Goal: Task Accomplishment & Management: Use online tool/utility

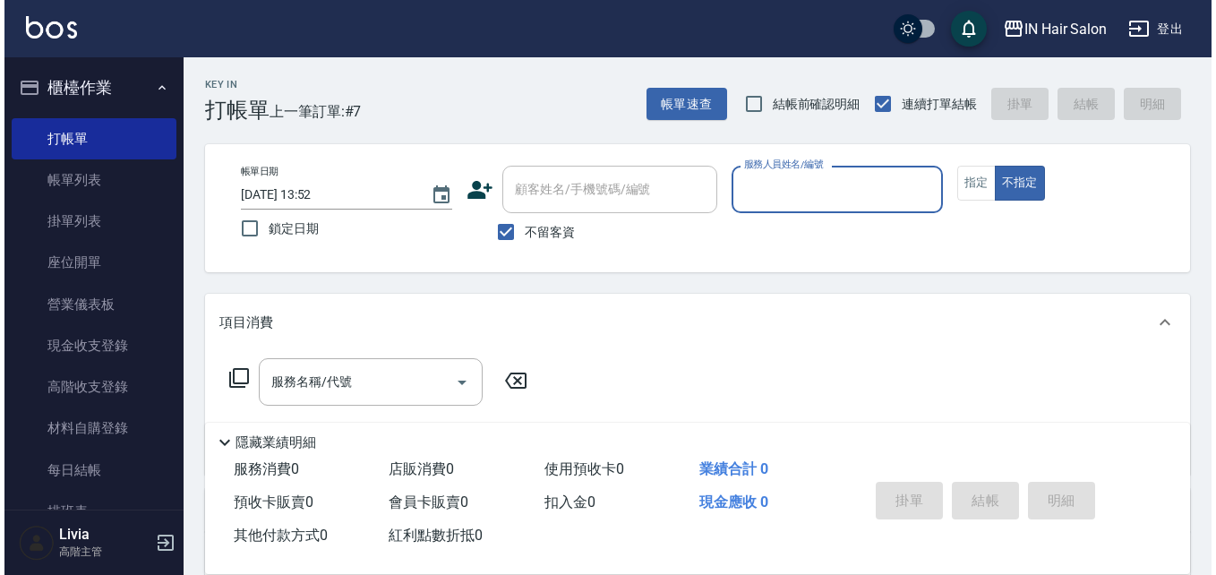
scroll to position [358, 0]
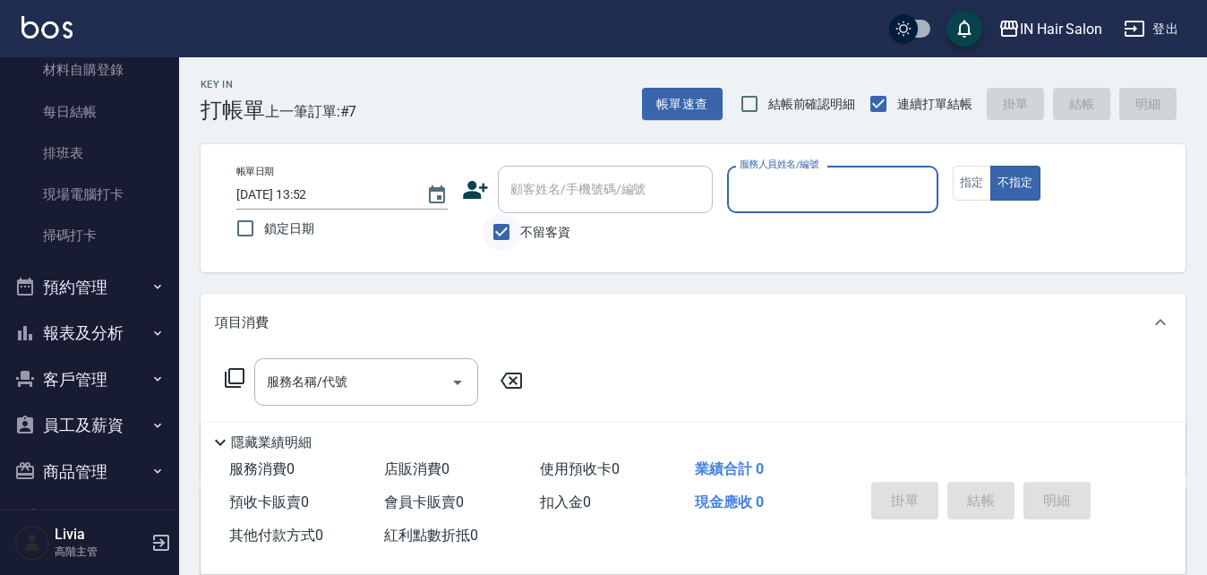
click at [502, 231] on input "不留客資" at bounding box center [502, 232] width 38 height 38
checkbox input "false"
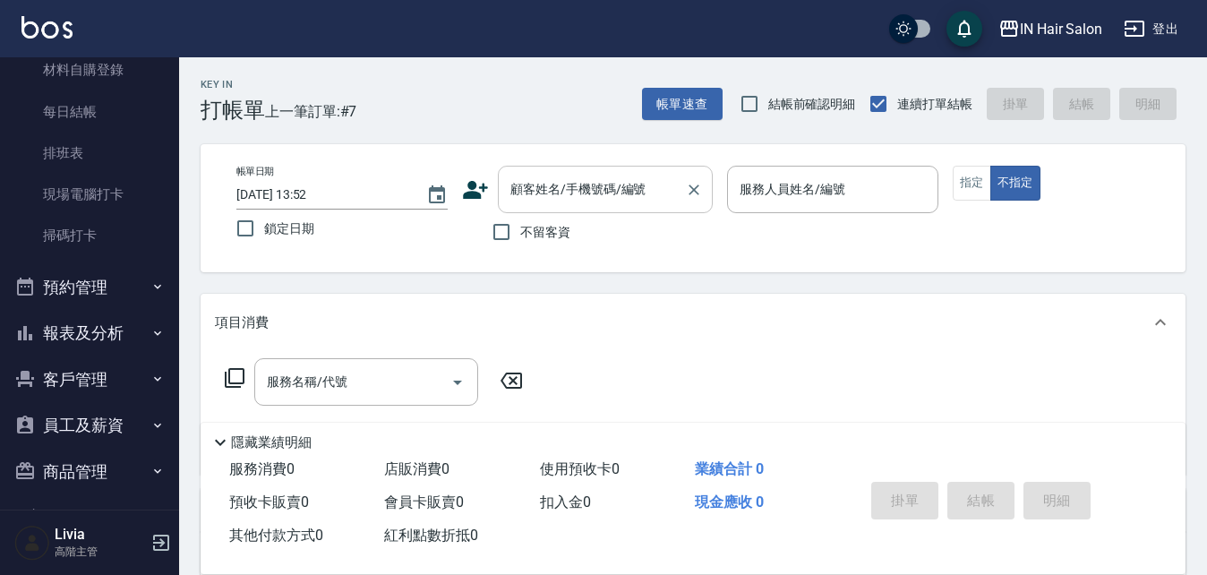
click at [545, 180] on input "顧客姓名/手機號碼/編號" at bounding box center [592, 189] width 172 height 31
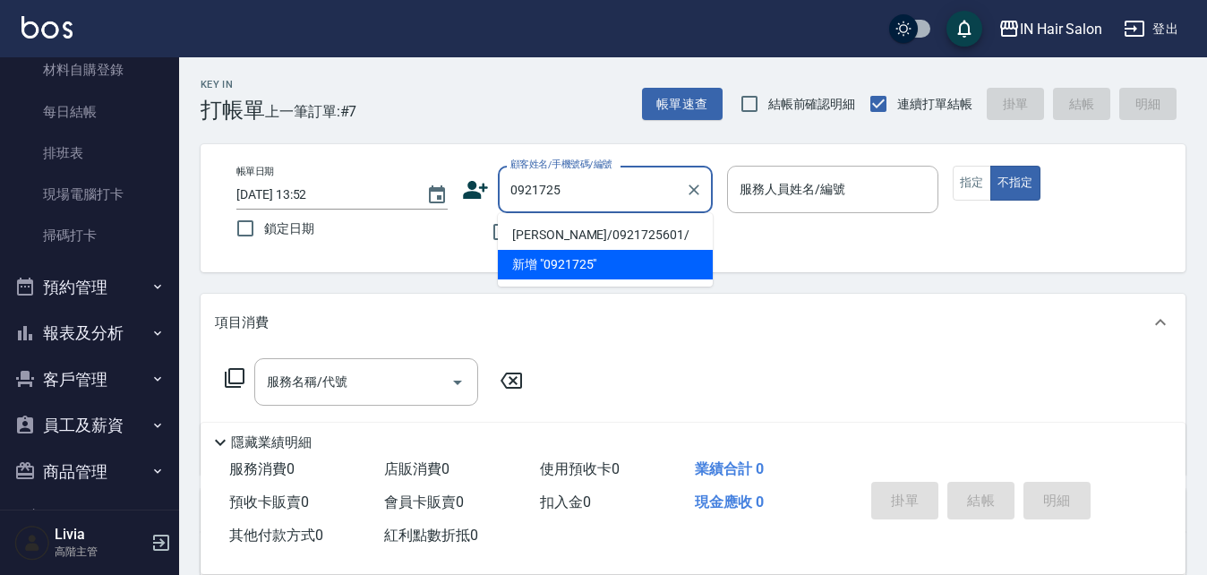
click at [578, 236] on li "[PERSON_NAME]/0921725601/" at bounding box center [605, 235] width 215 height 30
type input "[PERSON_NAME]/0921725601/"
type input "7號設計師[PERSON_NAME]-7"
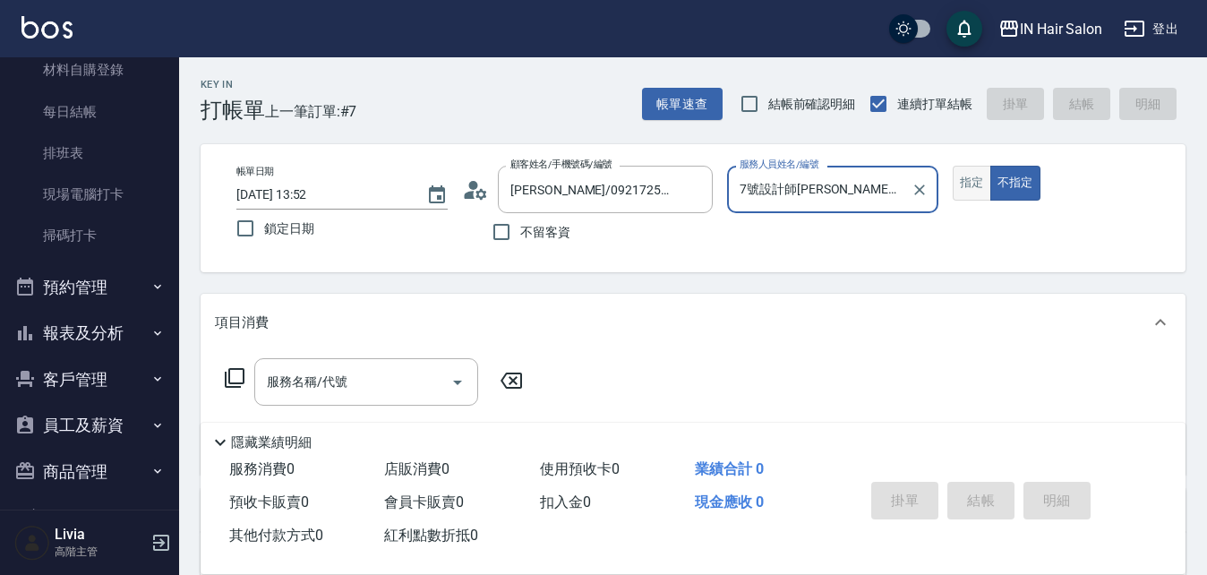
click at [972, 186] on button "指定" at bounding box center [972, 183] width 39 height 35
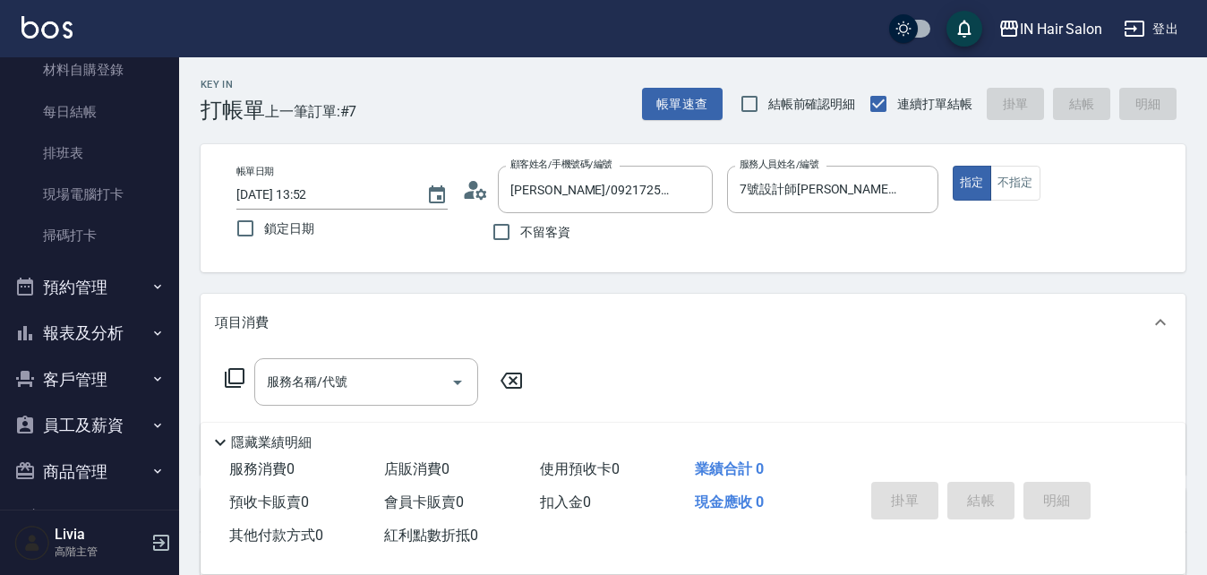
click at [237, 371] on icon at bounding box center [234, 377] width 21 height 21
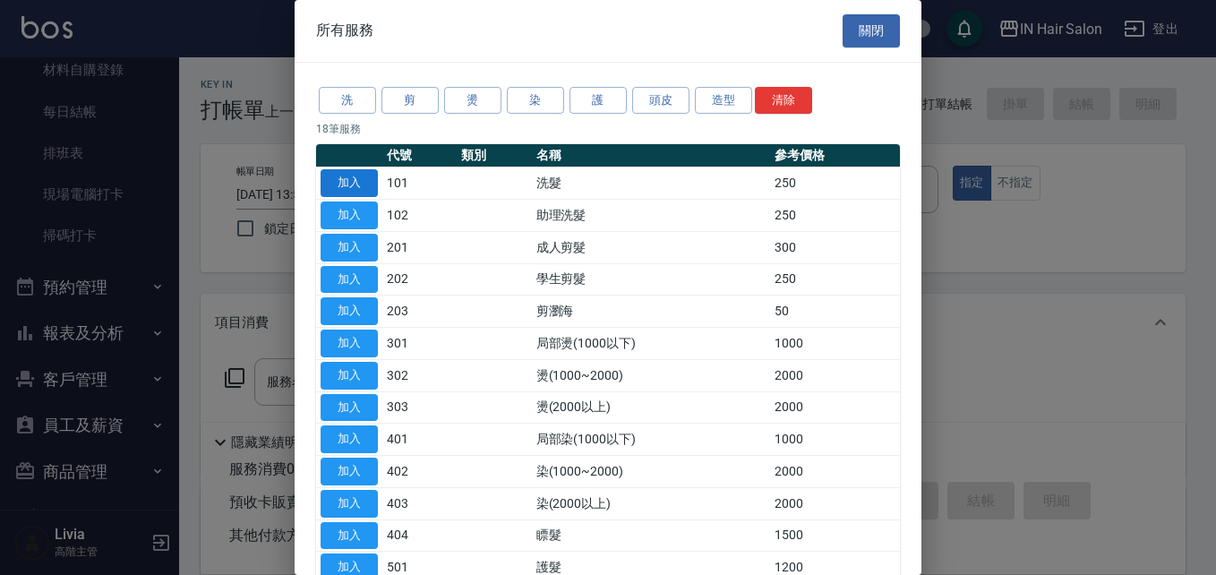
click at [362, 187] on button "加入" at bounding box center [349, 183] width 57 height 28
type input "洗髮(101)"
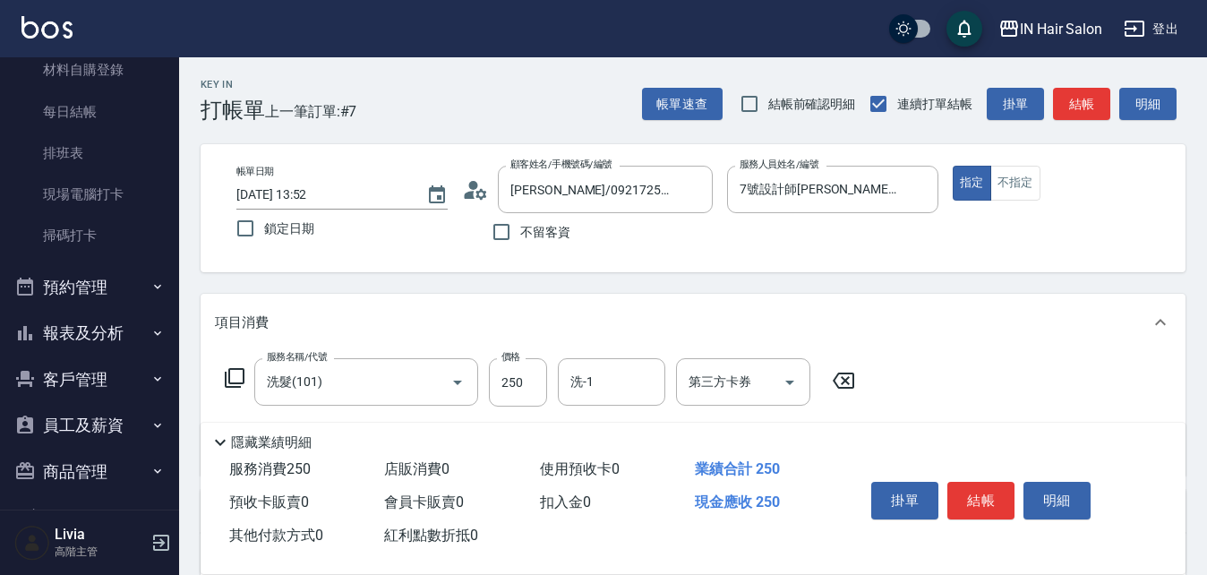
click at [240, 372] on icon at bounding box center [234, 377] width 21 height 21
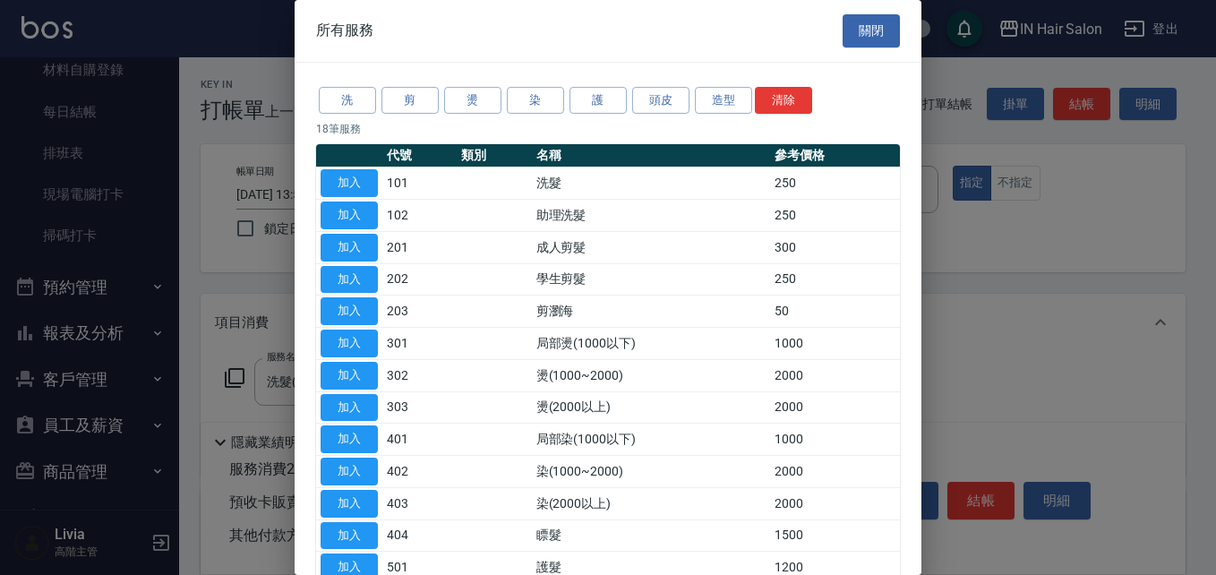
click at [345, 242] on button "加入" at bounding box center [349, 248] width 57 height 28
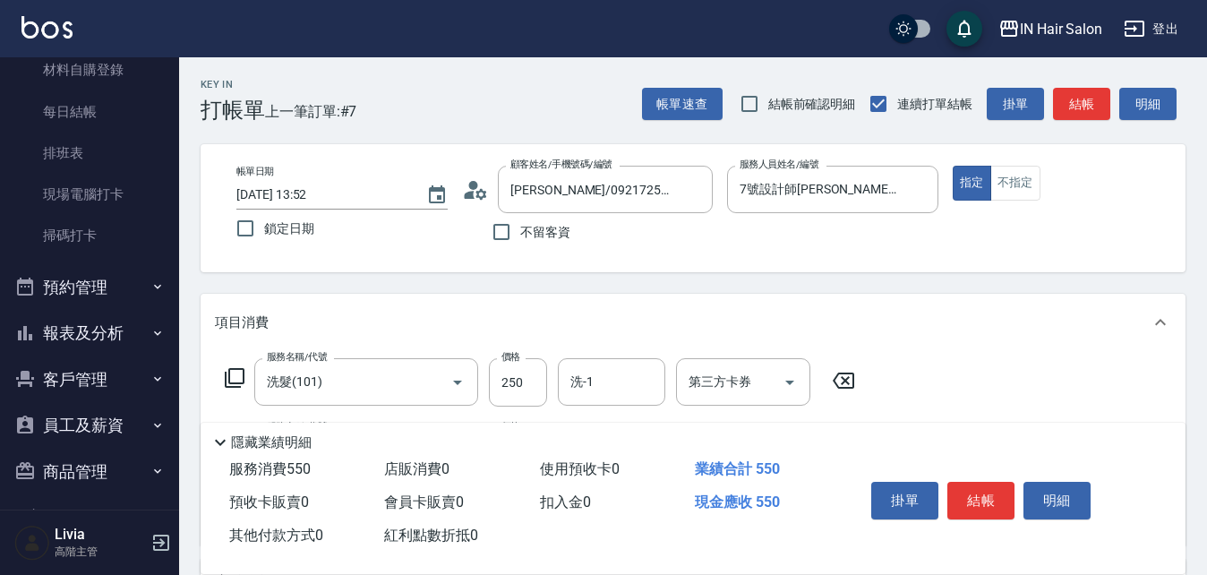
click at [233, 375] on icon at bounding box center [234, 377] width 21 height 21
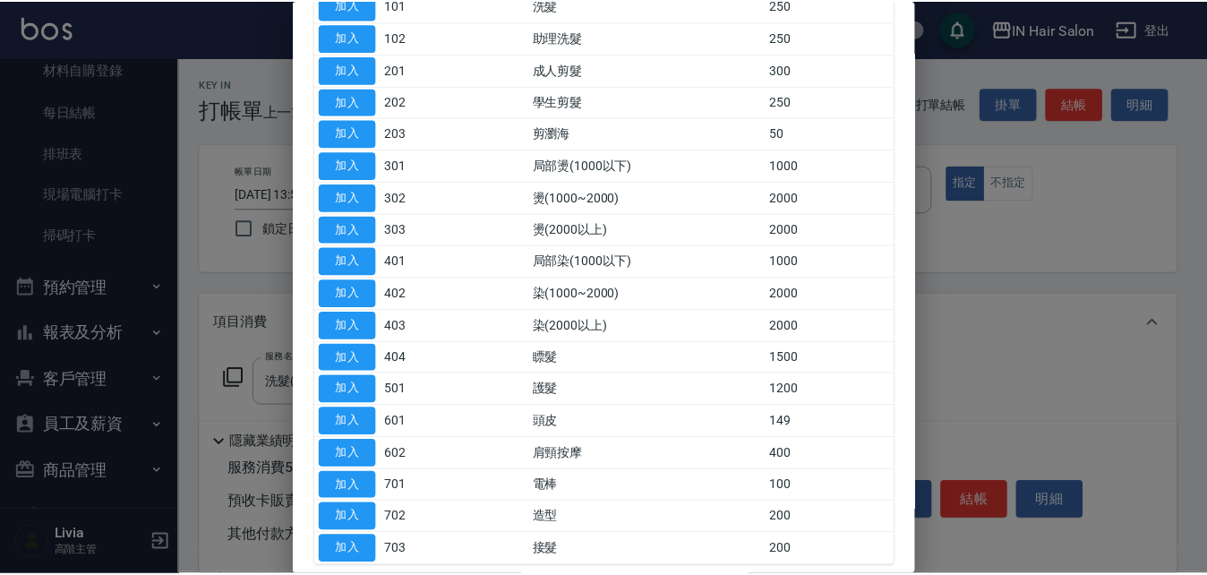
scroll to position [179, 0]
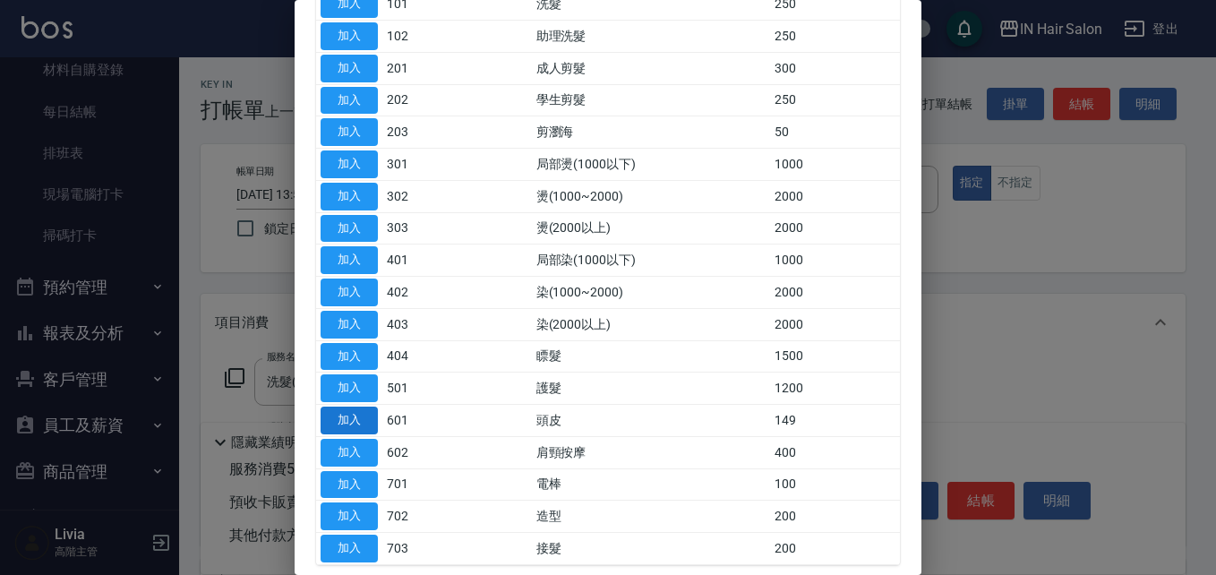
click at [346, 419] on button "加入" at bounding box center [349, 421] width 57 height 28
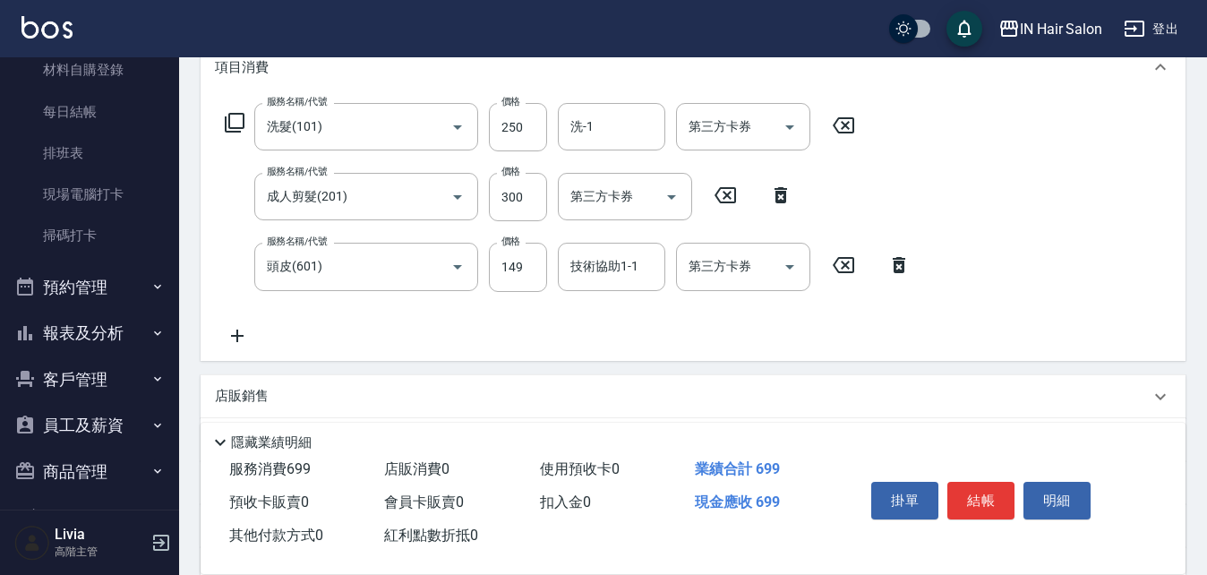
scroll to position [269, 0]
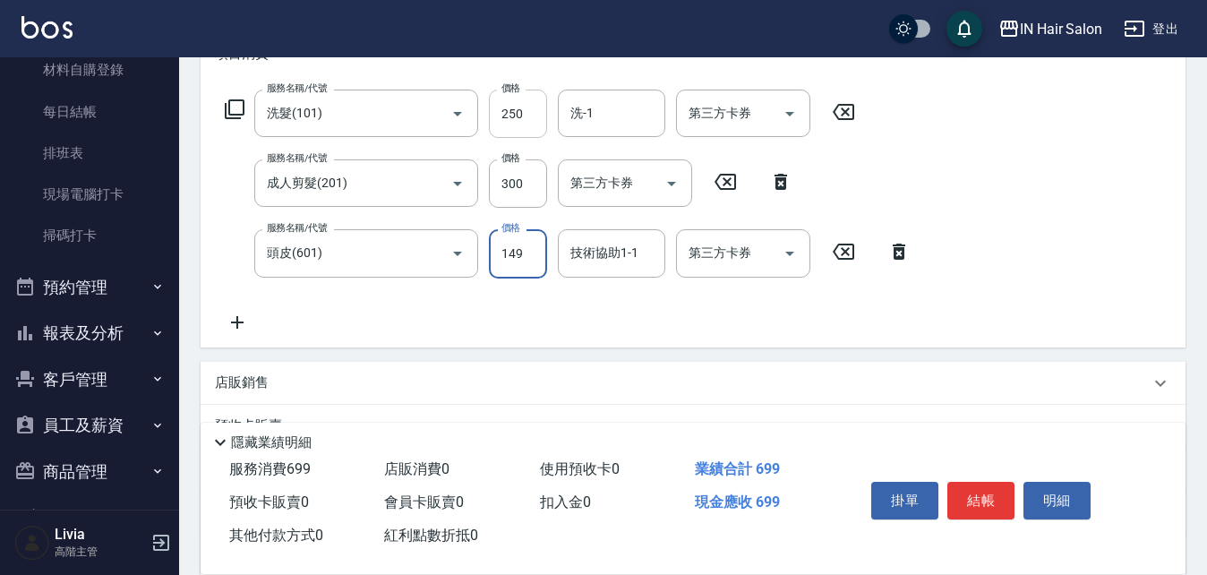
click at [537, 108] on input "250" at bounding box center [518, 114] width 58 height 48
type input "300"
click at [482, 214] on div "服務名稱/代號 洗髮(101) 服務名稱/代號 價格 300 價格 洗-1 洗-1 第三方卡券 第三方卡券 服務名稱/代號 成人剪髮(201) 服務名稱/代號…" at bounding box center [568, 211] width 707 height 243
click at [526, 176] on input "300" at bounding box center [518, 183] width 58 height 48
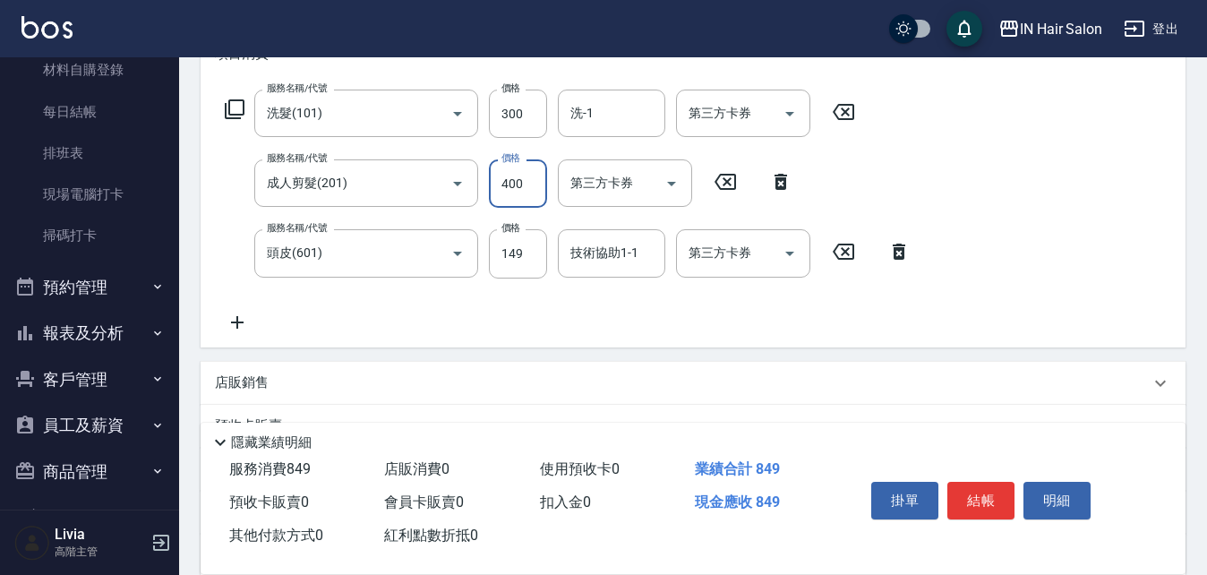
type input "400"
click at [438, 292] on div "服務名稱/代號 洗髮(101) 服務名稱/代號 價格 300 價格 洗-1 洗-1 第三方卡券 第三方卡券 服務名稱/代號 成人剪髮(201) 服務名稱/代號…" at bounding box center [568, 211] width 707 height 243
click at [509, 259] on input "149" at bounding box center [518, 253] width 58 height 48
type input "50"
click at [468, 300] on div "服務名稱/代號 洗髮(101) 服務名稱/代號 價格 300 價格 洗-1 洗-1 第三方卡券 第三方卡券 服務名稱/代號 成人剪髮(201) 服務名稱/代號…" at bounding box center [568, 211] width 707 height 243
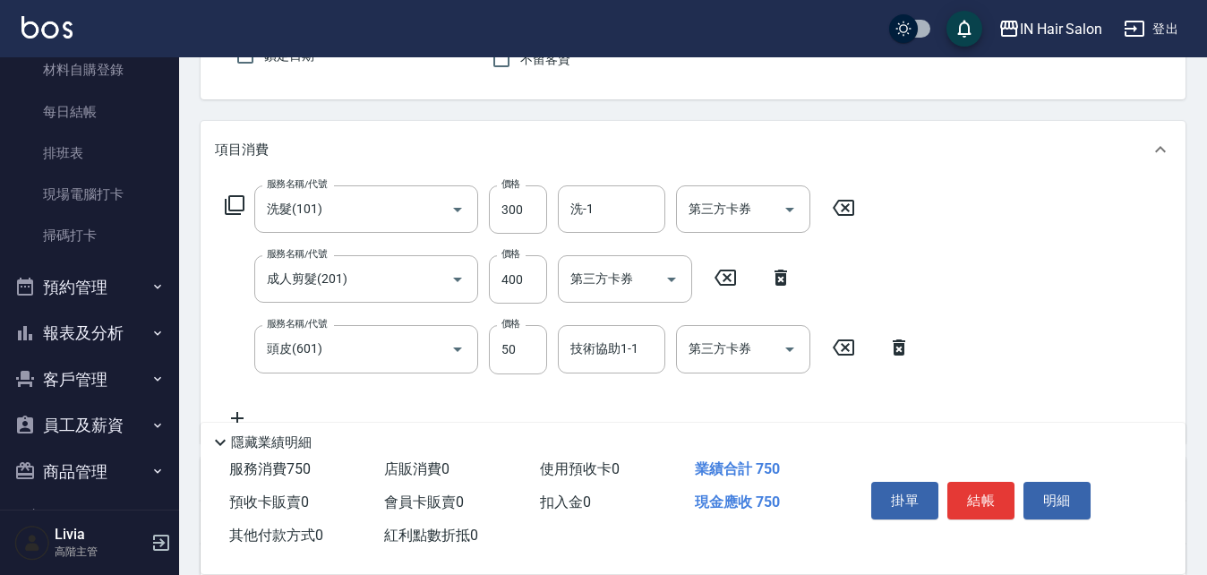
scroll to position [0, 0]
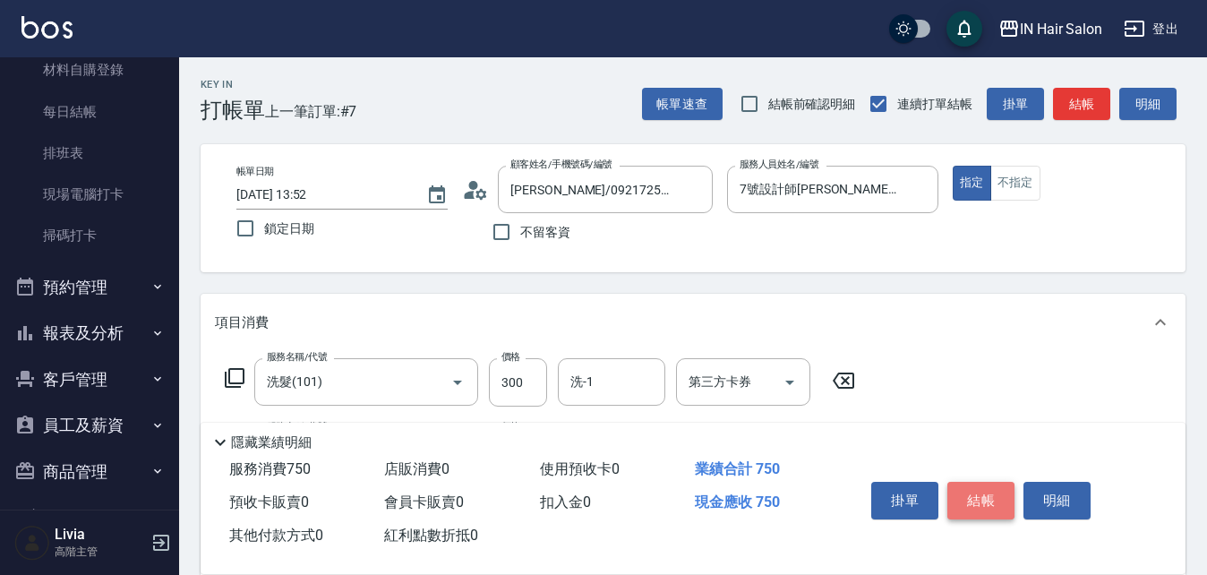
click at [981, 492] on button "結帳" at bounding box center [981, 501] width 67 height 38
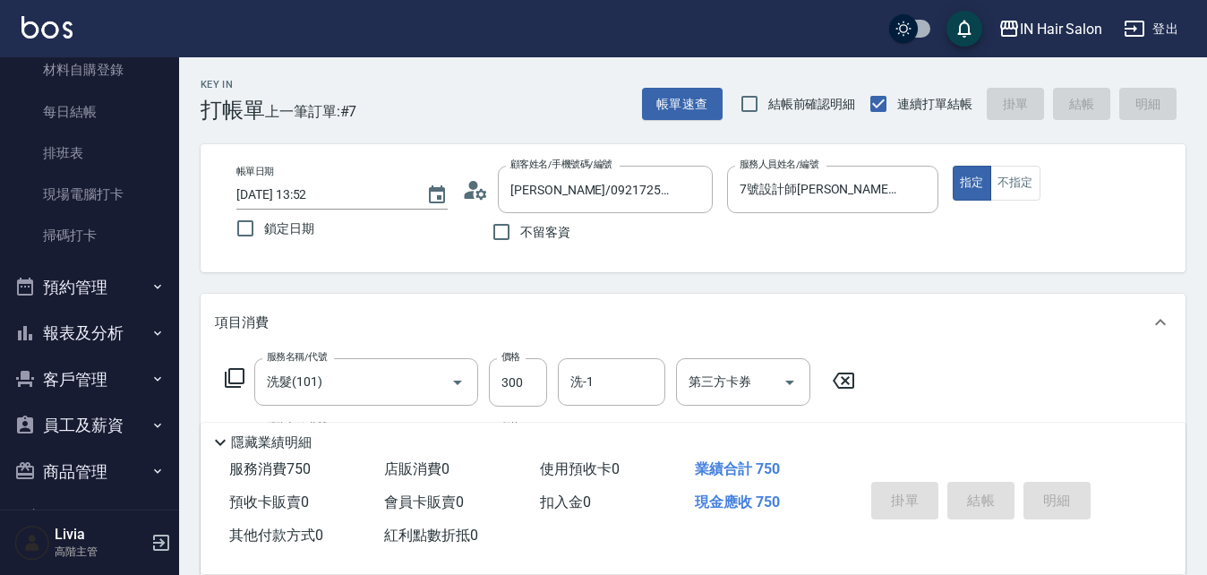
type input "[DATE] 18:41"
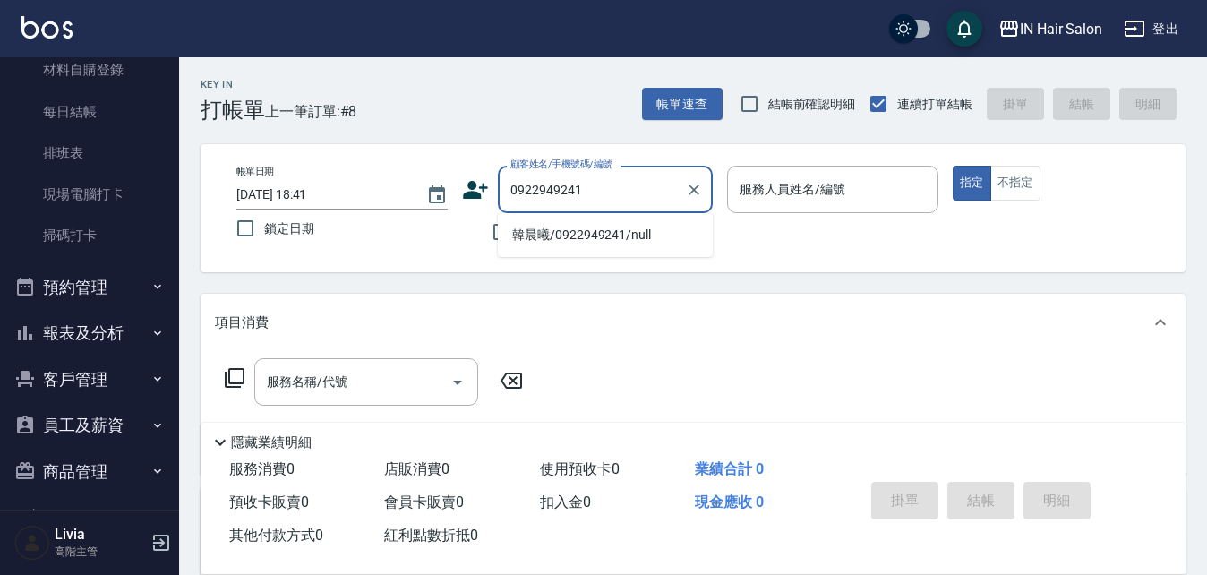
click at [561, 240] on li "韓晨曦/0922949241/null" at bounding box center [605, 235] width 215 height 30
type input "韓晨曦/0922949241/null"
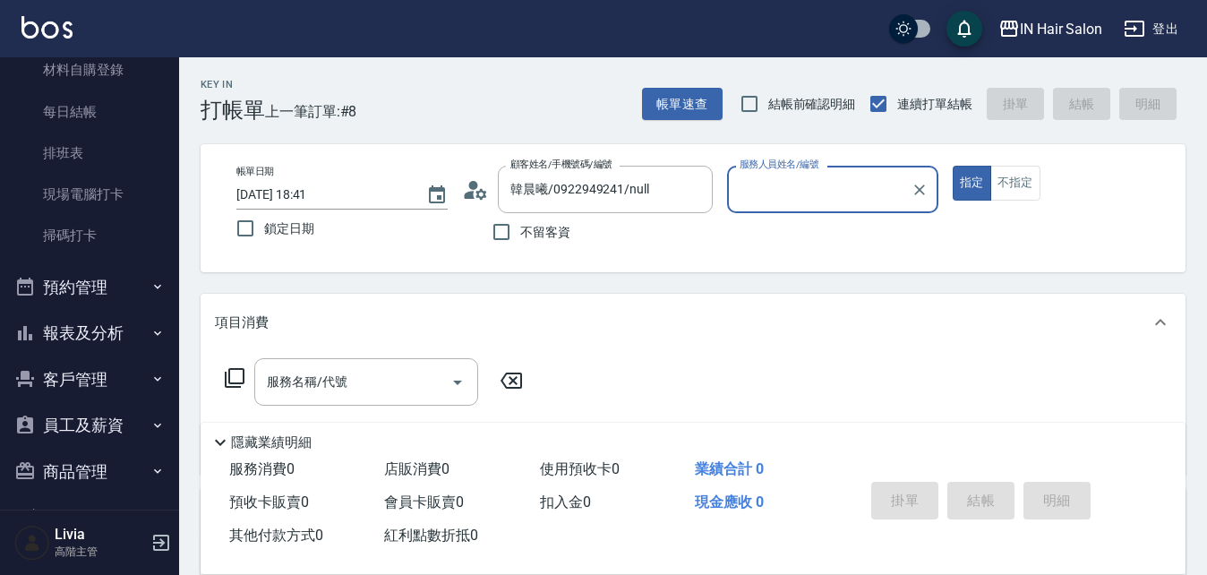
type input "6號設計師[PERSON_NAME]-6"
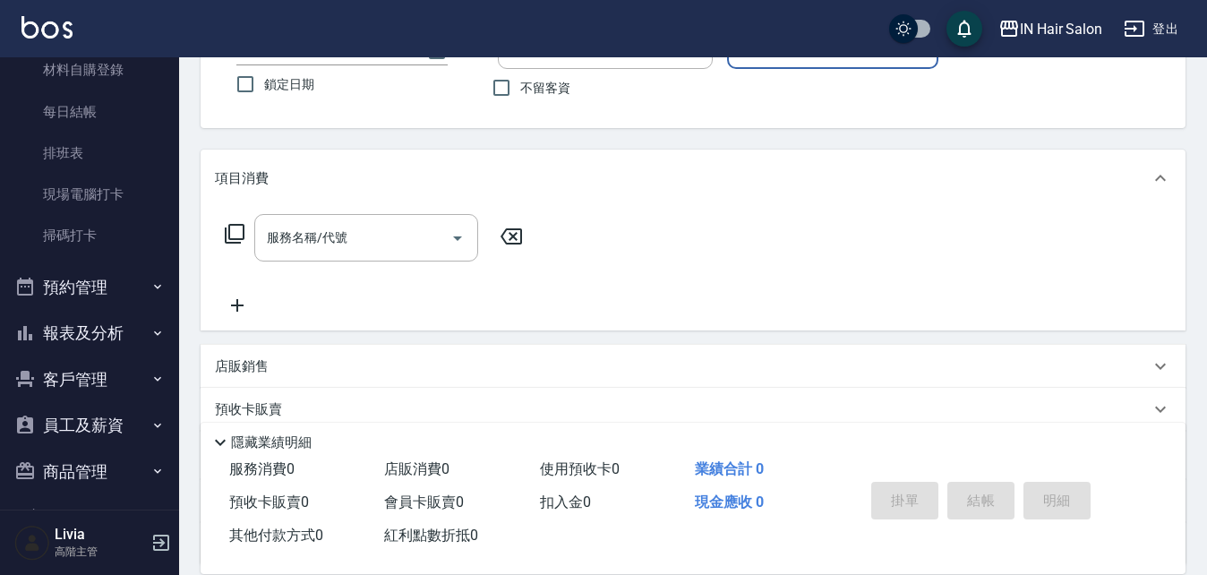
scroll to position [306, 0]
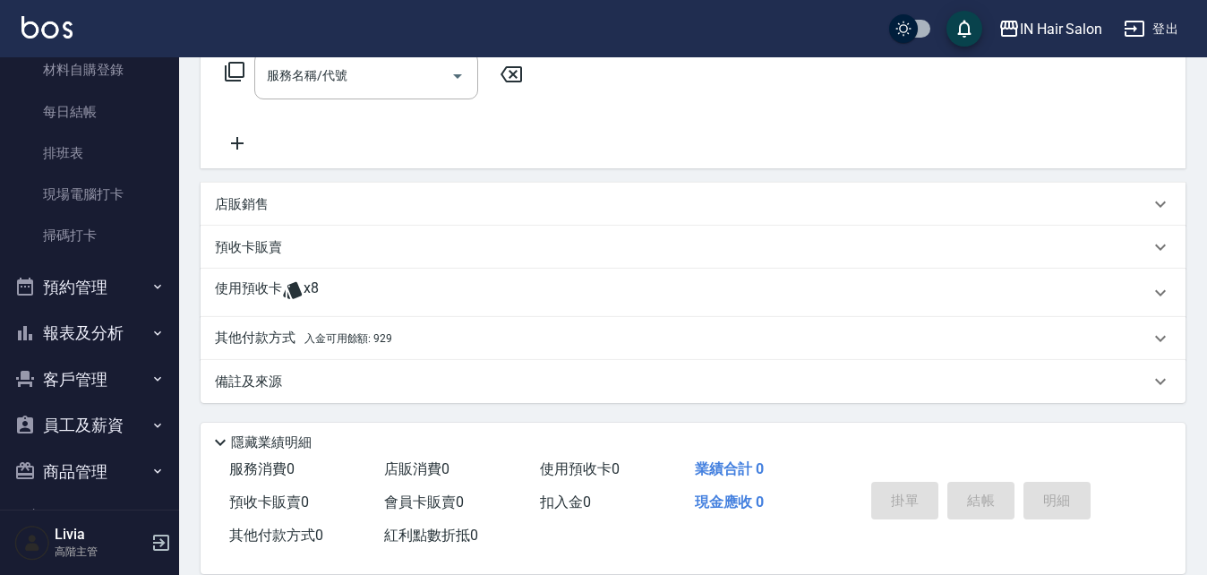
click at [282, 287] on icon at bounding box center [292, 289] width 21 height 21
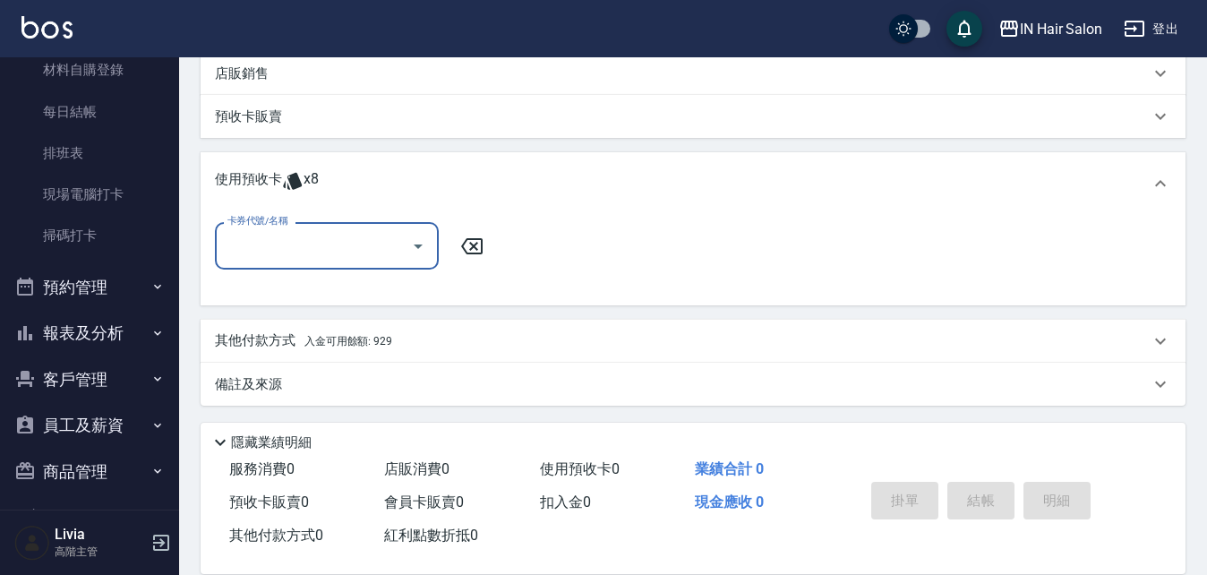
scroll to position [440, 0]
click at [324, 250] on input "卡券代號/名稱" at bounding box center [313, 243] width 181 height 31
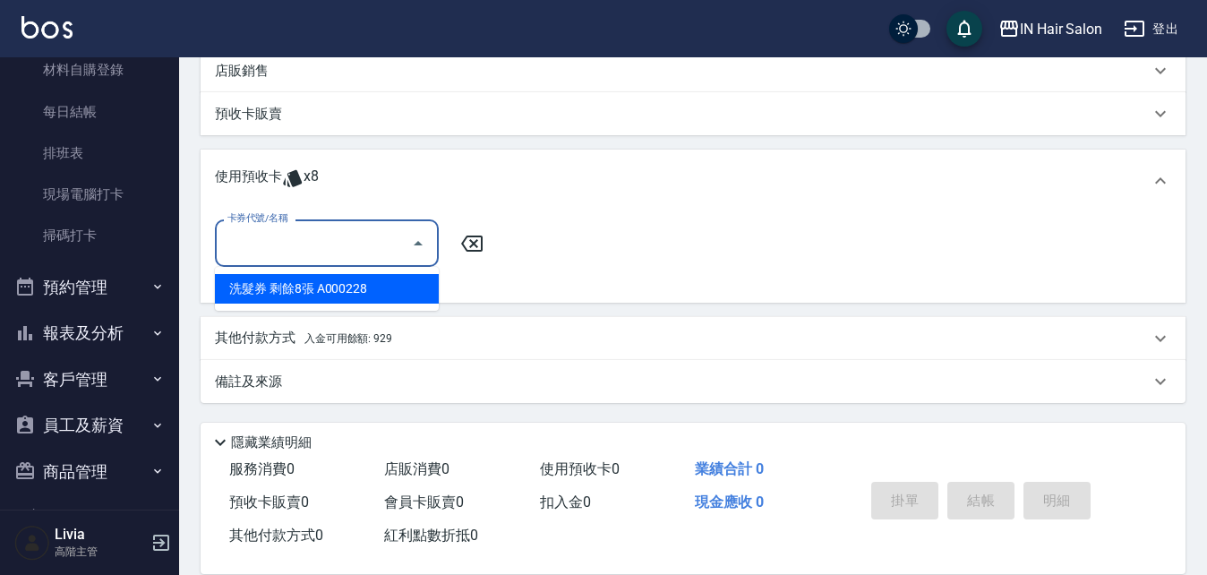
click at [277, 287] on div "洗髮券 剩餘8張 A000228" at bounding box center [327, 289] width 224 height 30
type input "洗髮券 A000228"
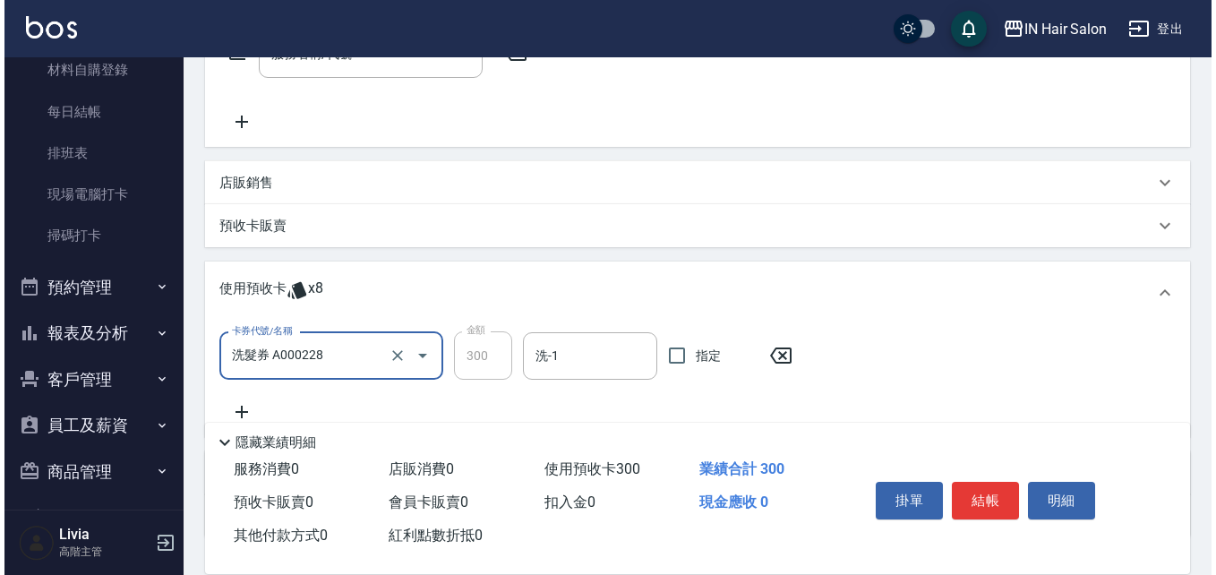
scroll to position [82, 0]
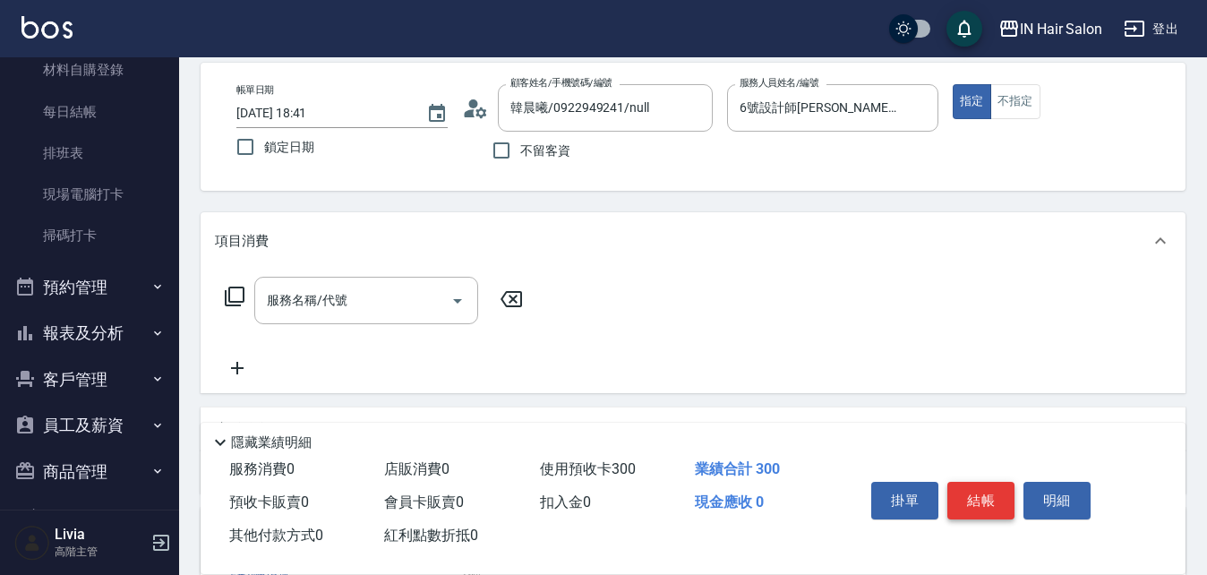
click at [986, 493] on button "結帳" at bounding box center [981, 501] width 67 height 38
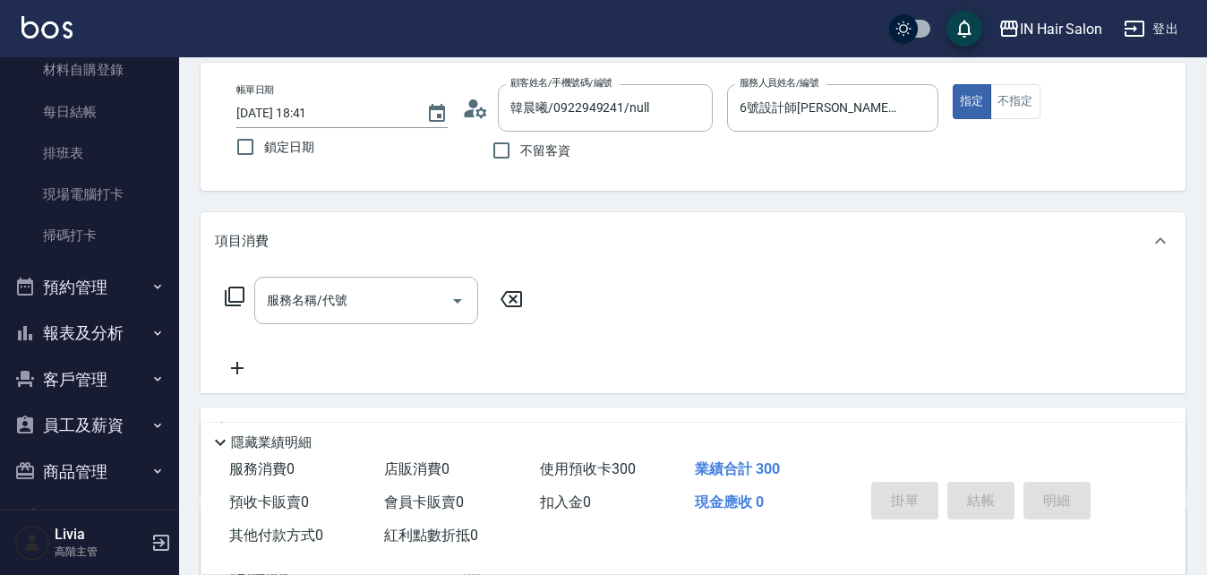
type input "[DATE] 18:42"
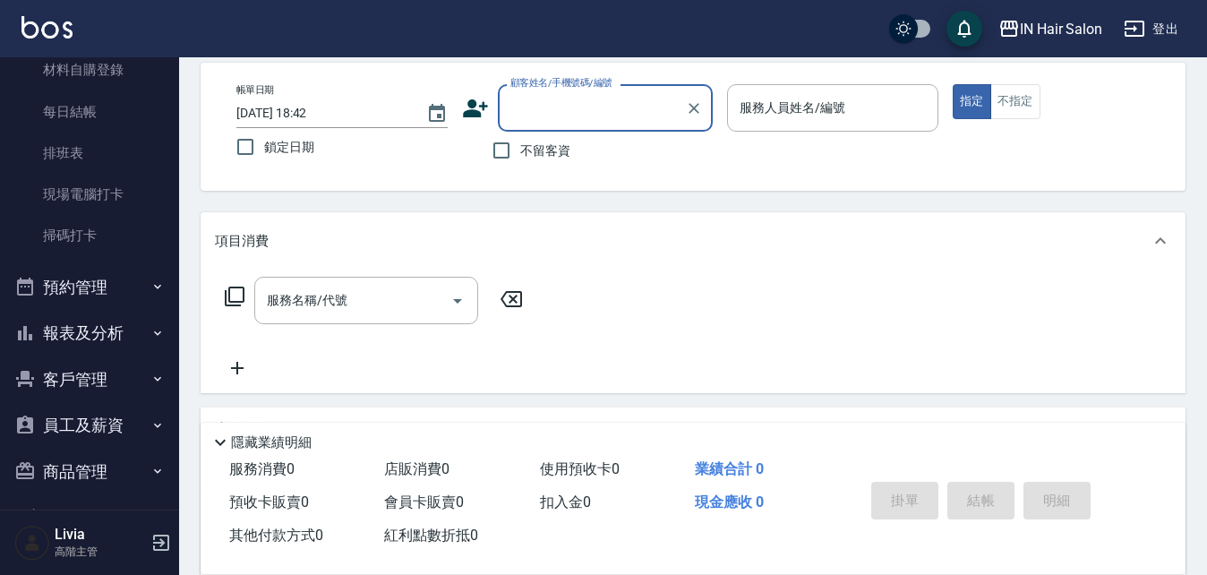
click at [471, 112] on icon at bounding box center [475, 108] width 25 height 18
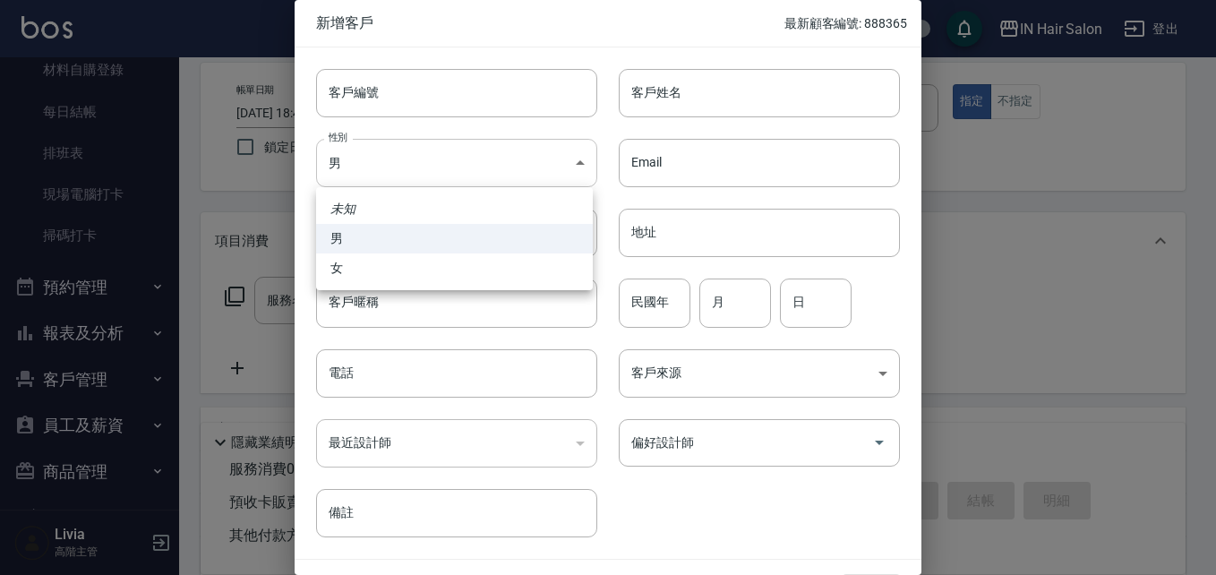
click at [356, 157] on body "IN Hair Salon 登出 櫃檯作業 打帳單 帳單列表 掛單列表 座位開單 營業儀表板 現金收支登錄 高階收支登錄 材料自購登錄 每日結帳 排班表 現場…" at bounding box center [608, 356] width 1216 height 876
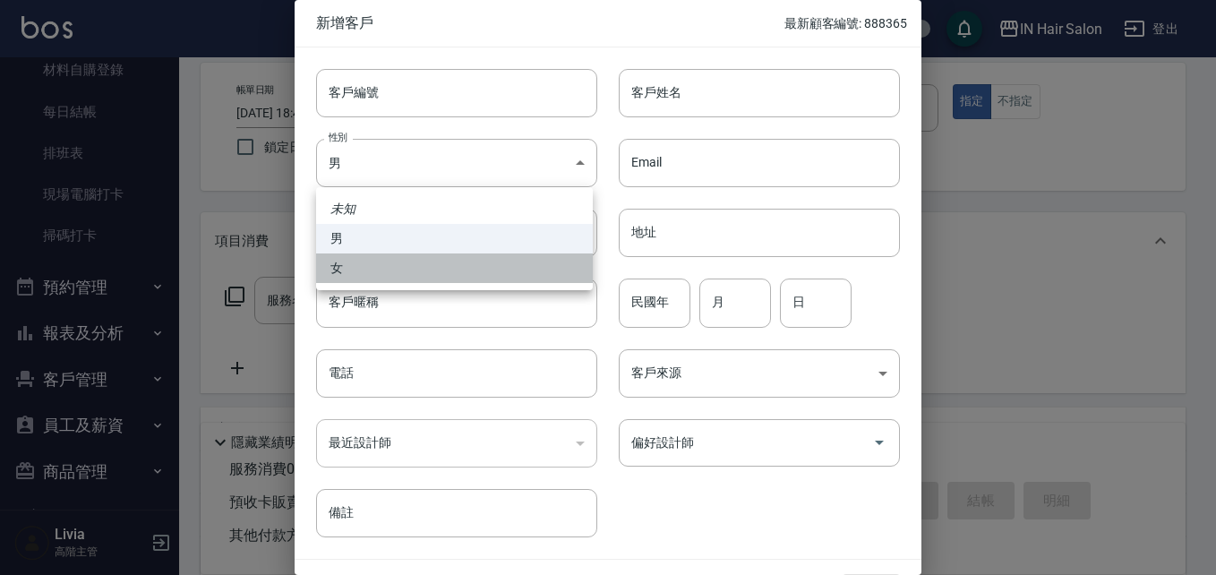
click at [340, 266] on li "女" at bounding box center [454, 268] width 277 height 30
type input "[DEMOGRAPHIC_DATA]"
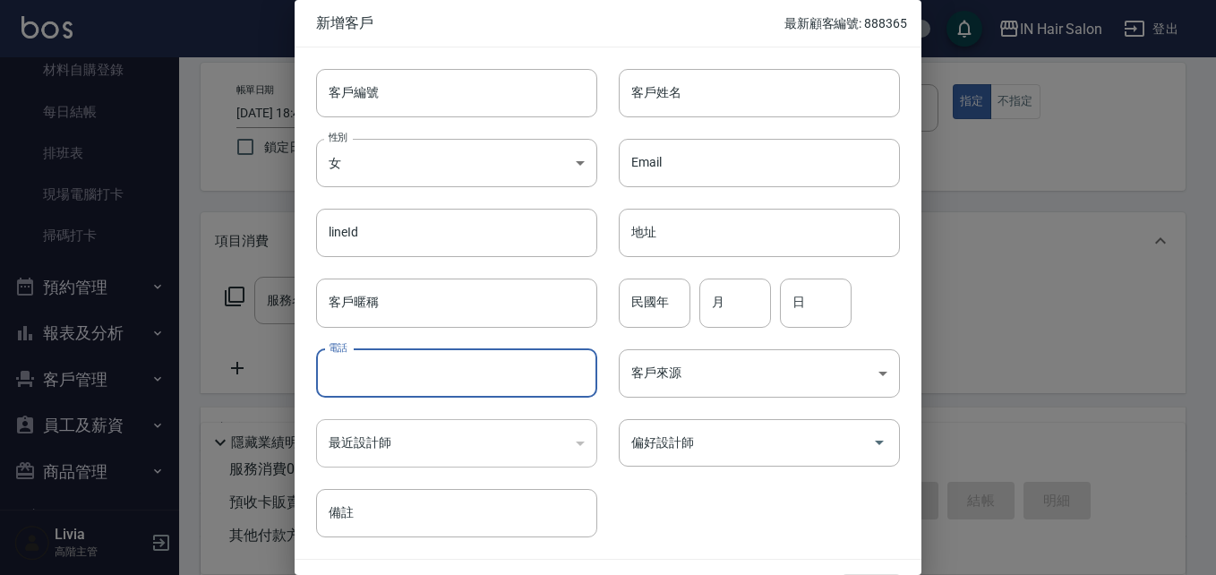
click at [393, 362] on input "電話" at bounding box center [456, 373] width 281 height 48
type input "0972907026"
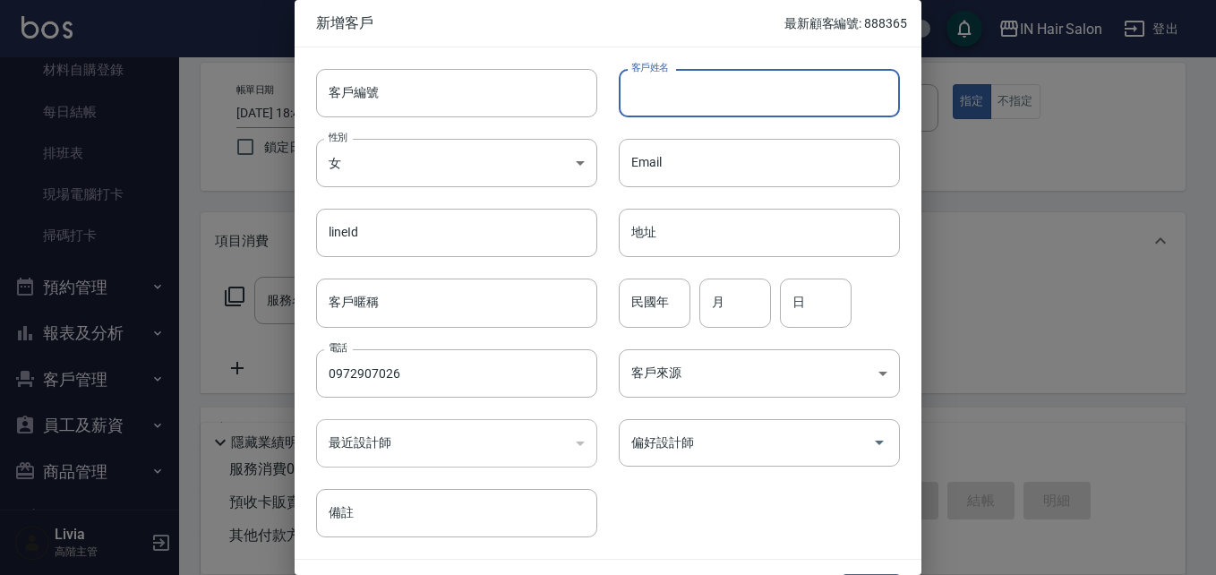
click at [706, 82] on input "客戶姓名" at bounding box center [759, 93] width 281 height 48
type input "[PERSON_NAME]?"
click at [651, 297] on input "民國年" at bounding box center [655, 303] width 72 height 48
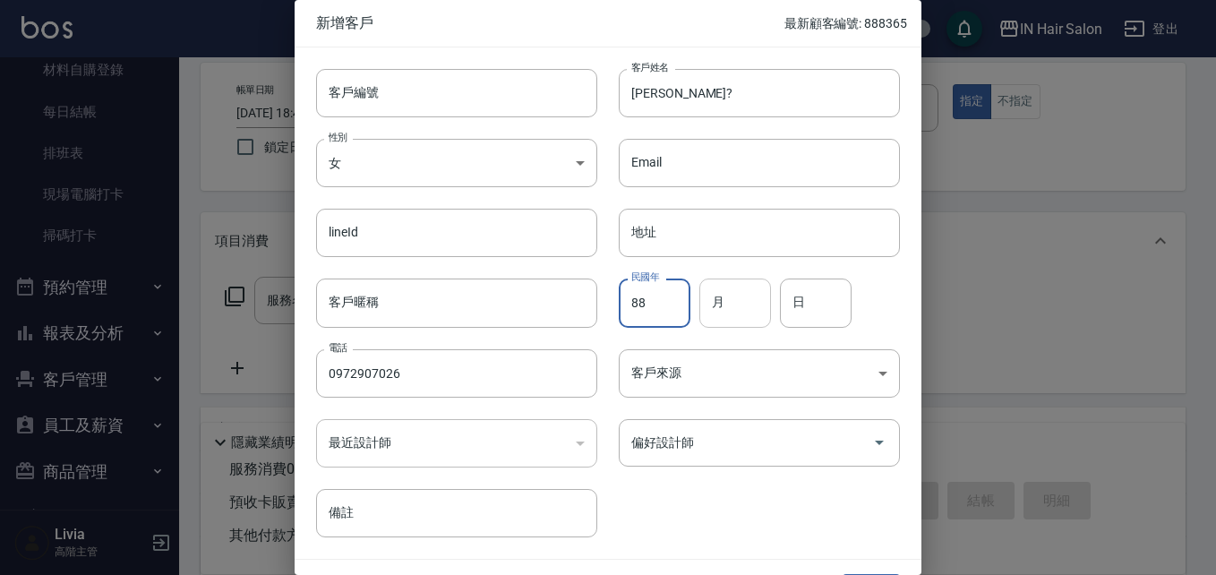
type input "88"
click at [721, 298] on input "月" at bounding box center [736, 303] width 72 height 48
type input "05"
click at [812, 303] on input "日" at bounding box center [816, 303] width 72 height 48
type input "01"
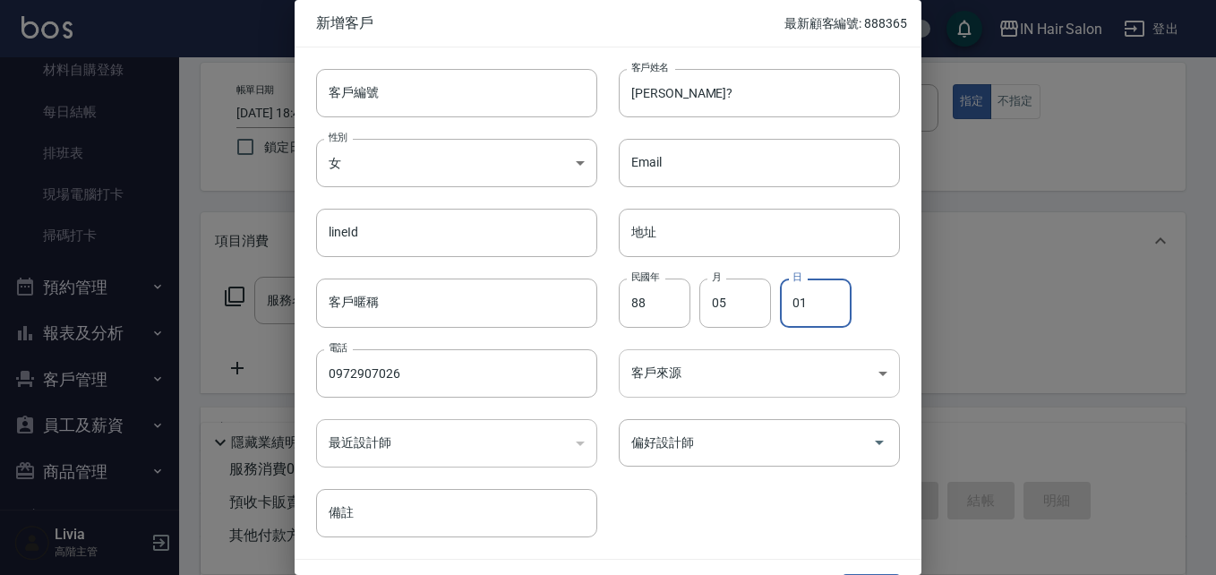
click at [671, 373] on body "IN Hair Salon 登出 櫃檯作業 打帳單 帳單列表 掛單列表 座位開單 營業儀表板 現金收支登錄 高階收支登錄 材料自購登錄 每日結帳 排班表 現場…" at bounding box center [608, 356] width 1216 height 876
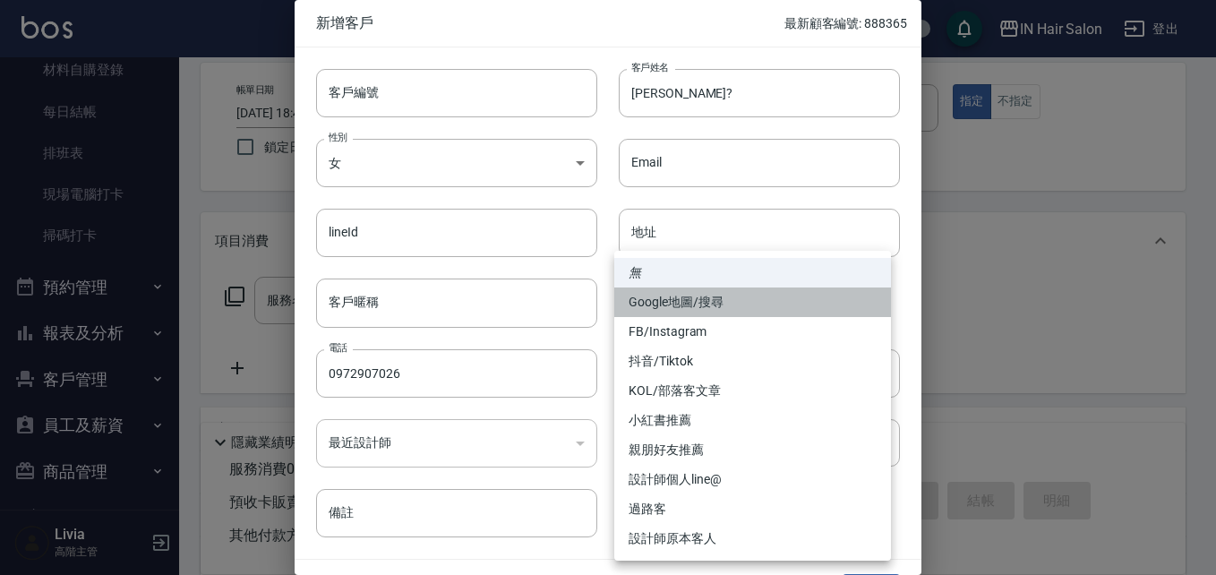
click at [711, 304] on li "Google地圖/搜尋" at bounding box center [752, 303] width 277 height 30
type input "Google地圖/搜尋"
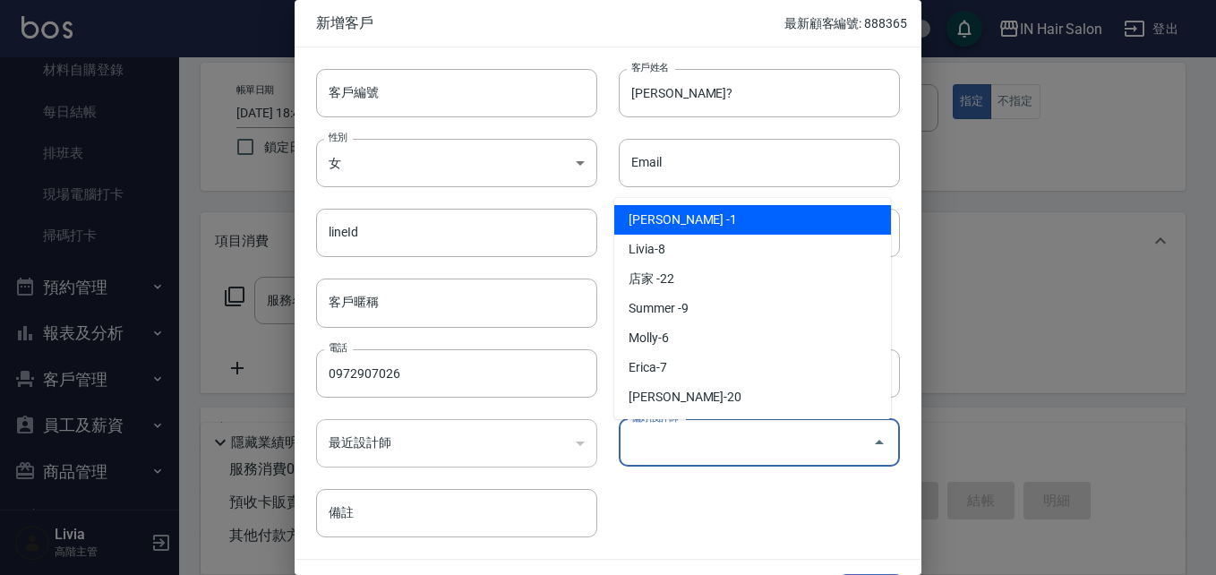
click at [690, 442] on input "偏好設計師" at bounding box center [746, 442] width 238 height 31
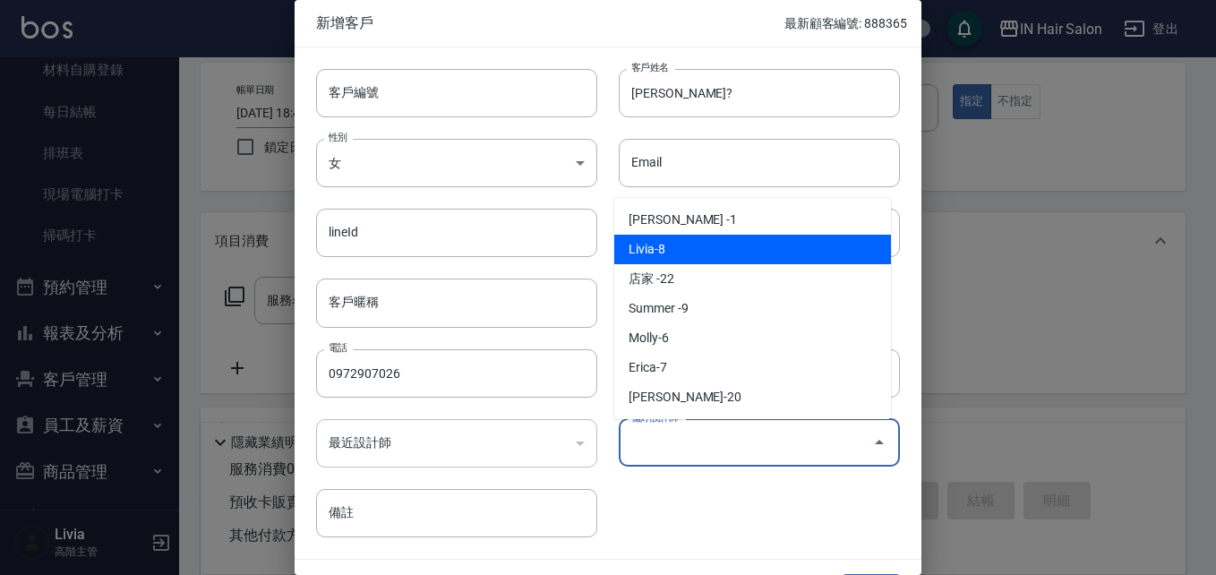
click at [699, 252] on li "Livia-8" at bounding box center [752, 250] width 277 height 30
type input "Livia"
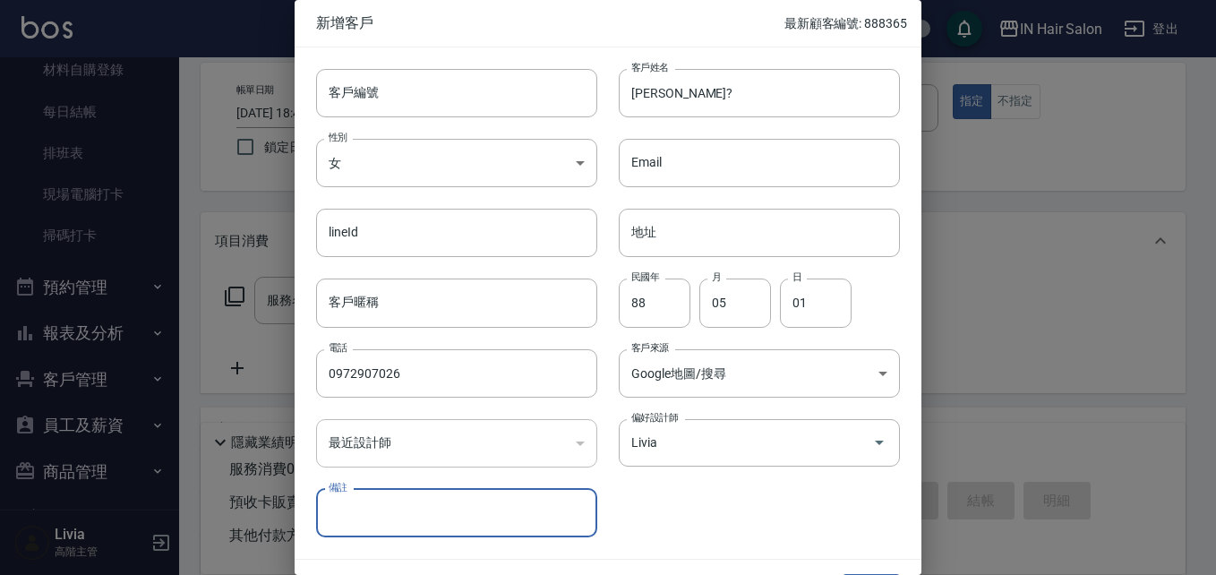
click at [697, 492] on div "客戶編號 客戶編號 客戶姓名 [PERSON_NAME]? 客戶姓名 性別 女 [DEMOGRAPHIC_DATA] 性別 Email Email lineI…" at bounding box center [597, 292] width 605 height 490
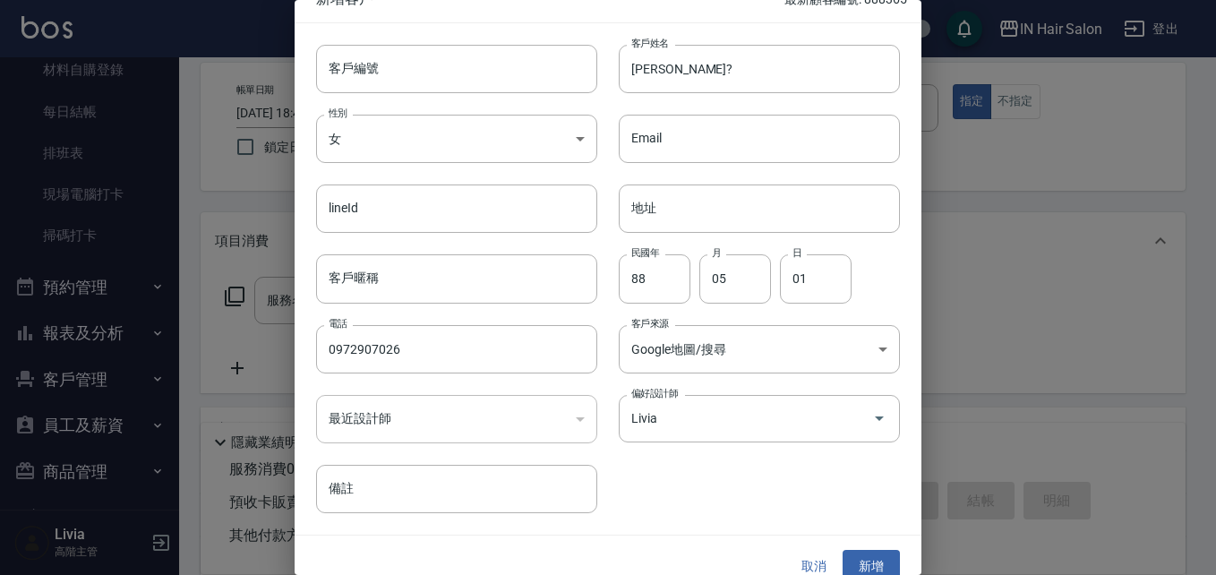
scroll to position [46, 0]
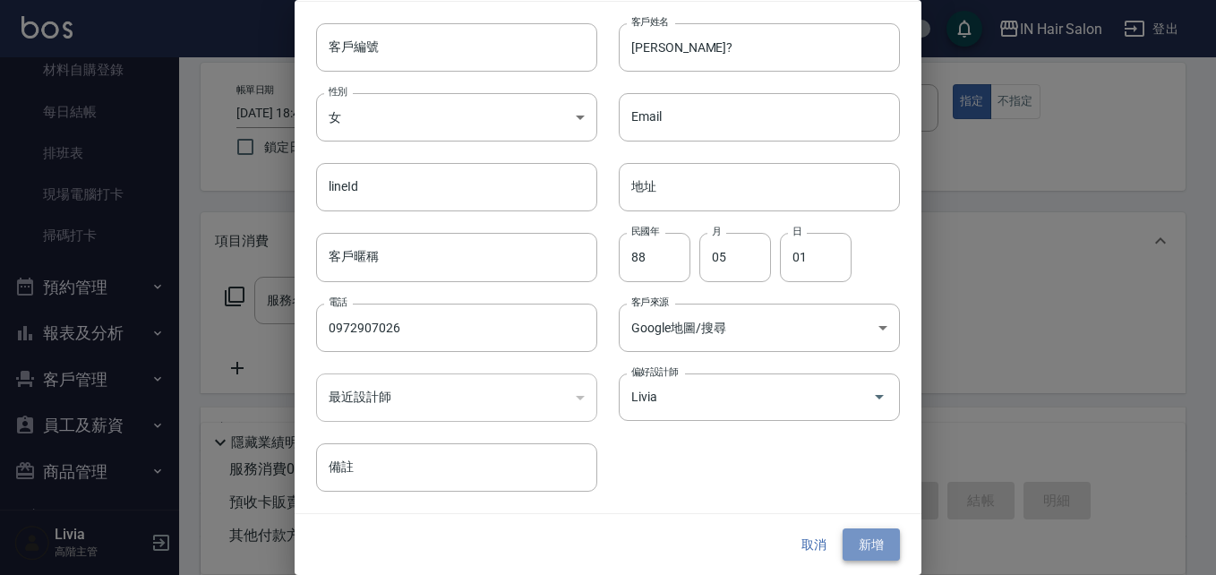
click at [863, 541] on button "新增" at bounding box center [871, 544] width 57 height 33
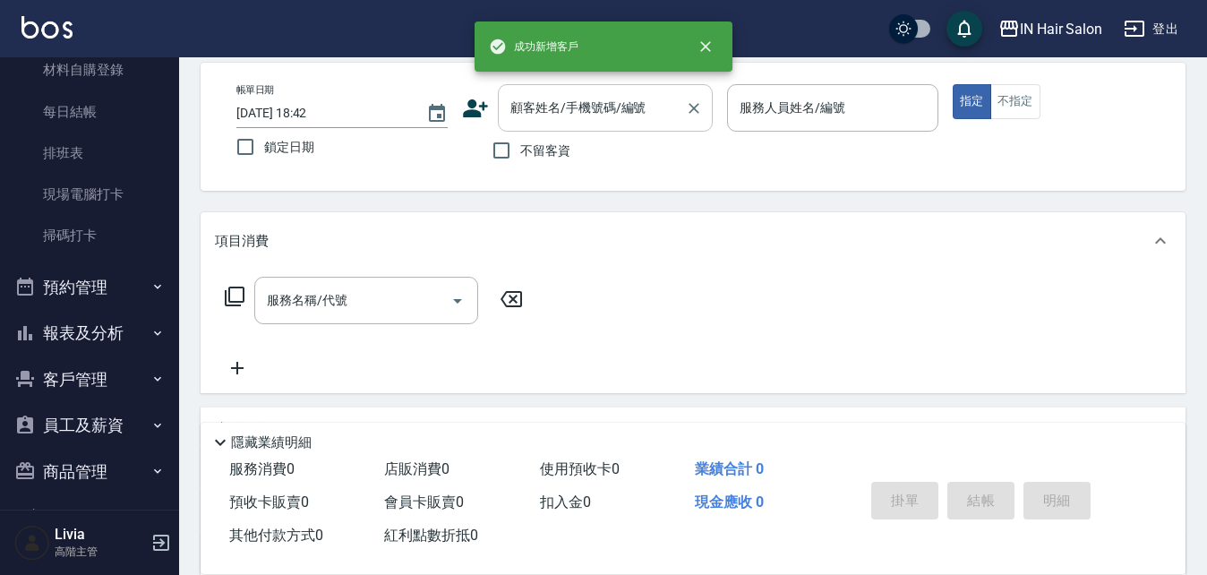
click at [574, 120] on input "顧客姓名/手機號碼/編號" at bounding box center [592, 107] width 172 height 31
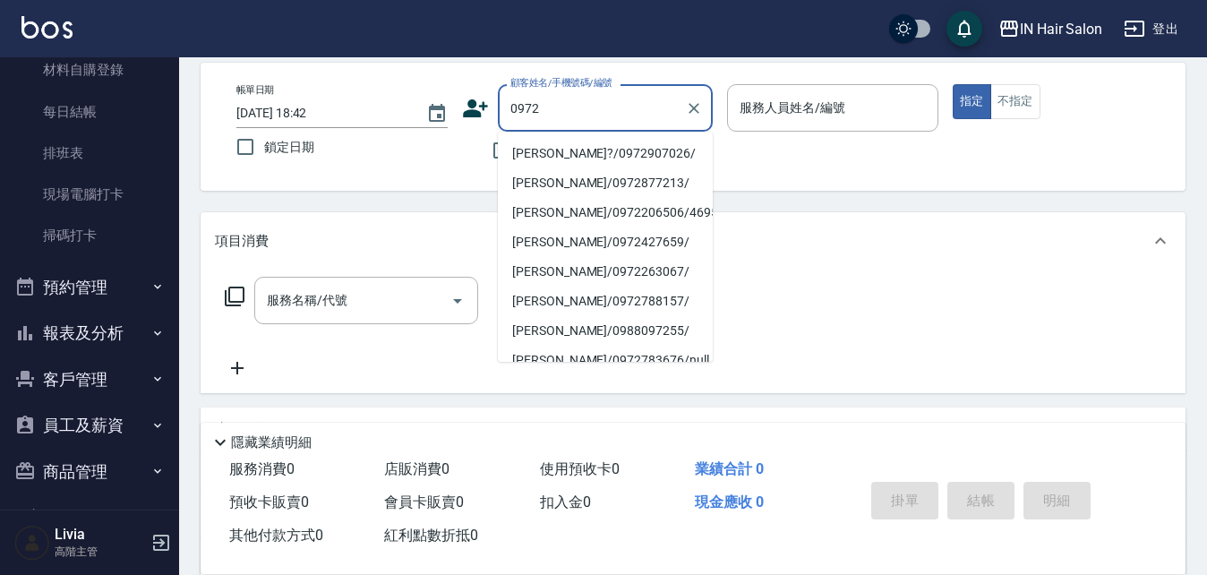
click at [554, 152] on li "[PERSON_NAME]?/0972907026/" at bounding box center [605, 154] width 215 height 30
type input "[PERSON_NAME]?/0972907026/"
type input "8號店長Livia-8"
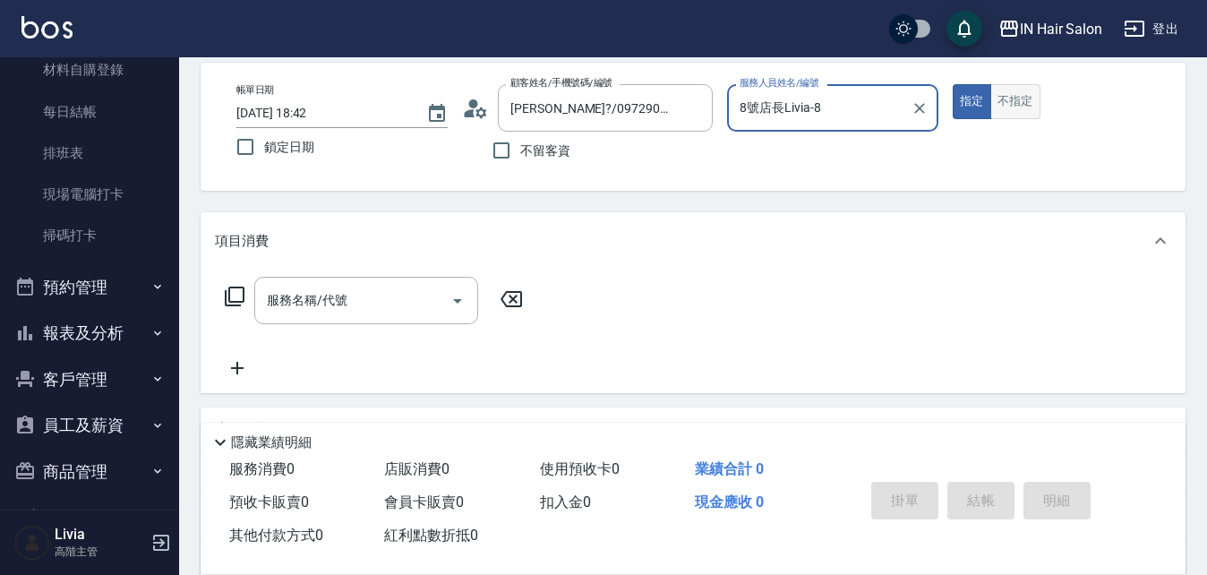
click at [1027, 96] on button "不指定" at bounding box center [1016, 101] width 50 height 35
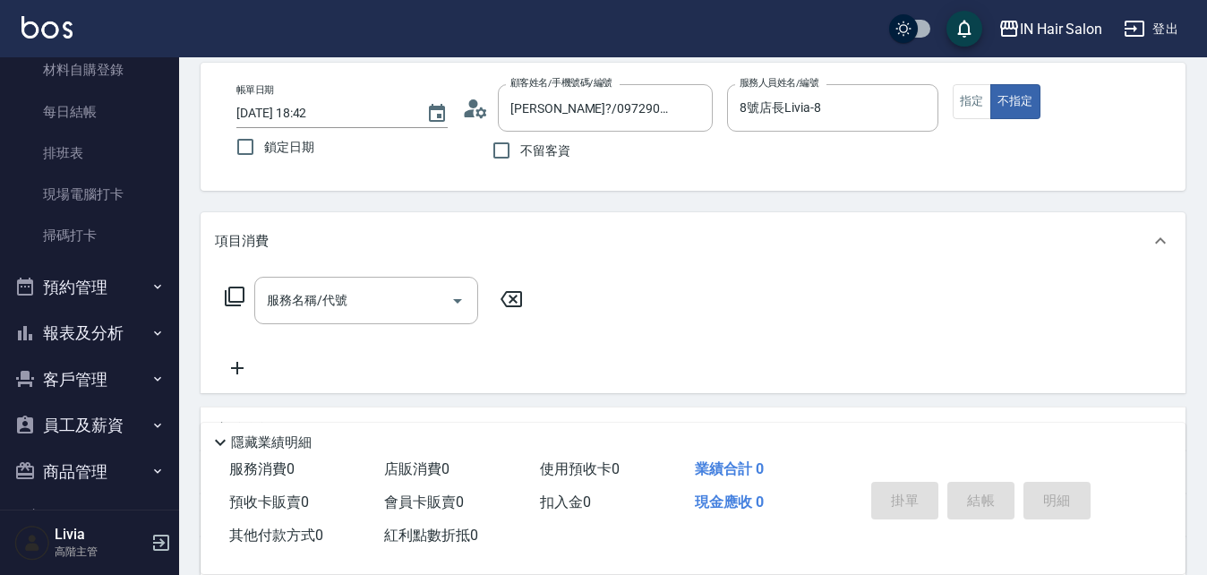
click at [235, 296] on icon at bounding box center [234, 296] width 21 height 21
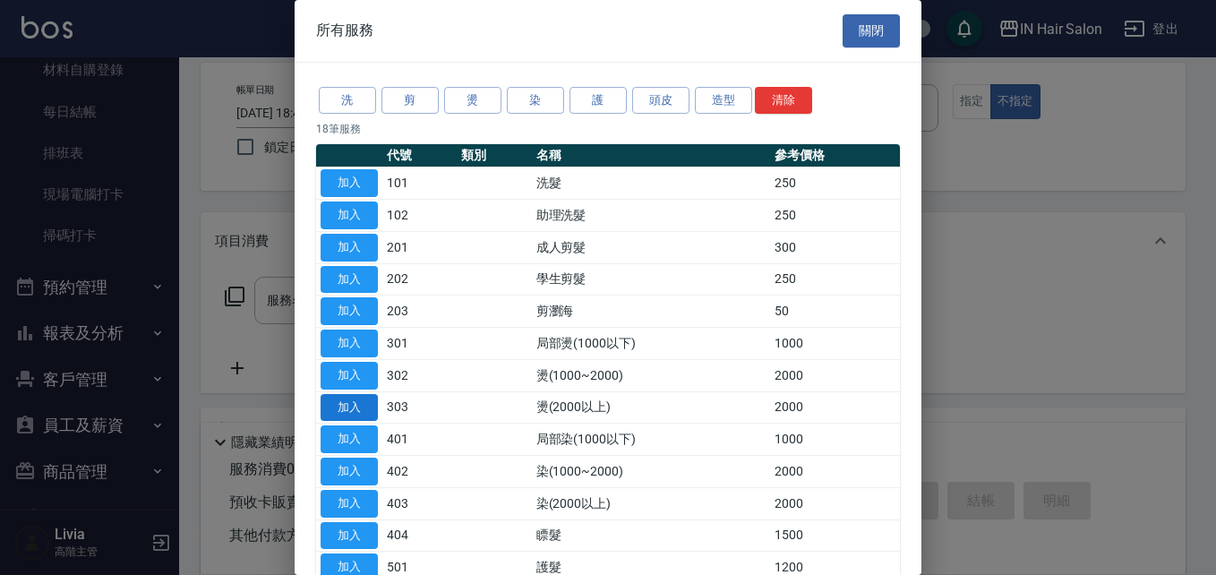
click at [351, 403] on button "加入" at bounding box center [349, 408] width 57 height 28
type input "燙(2000以上)(303)"
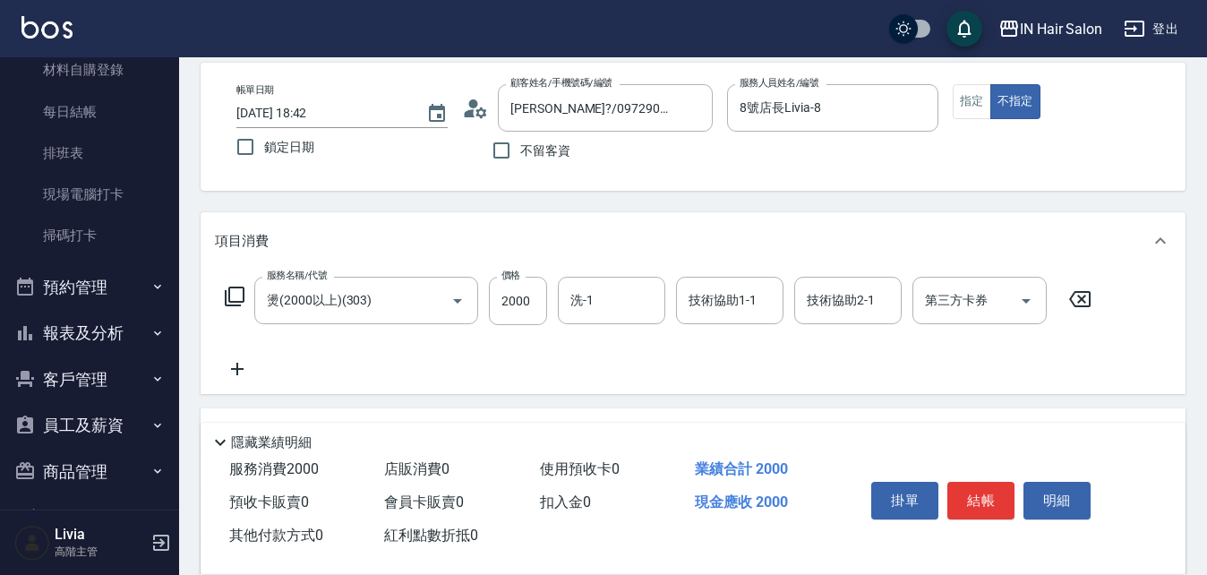
click at [240, 296] on icon at bounding box center [234, 296] width 21 height 21
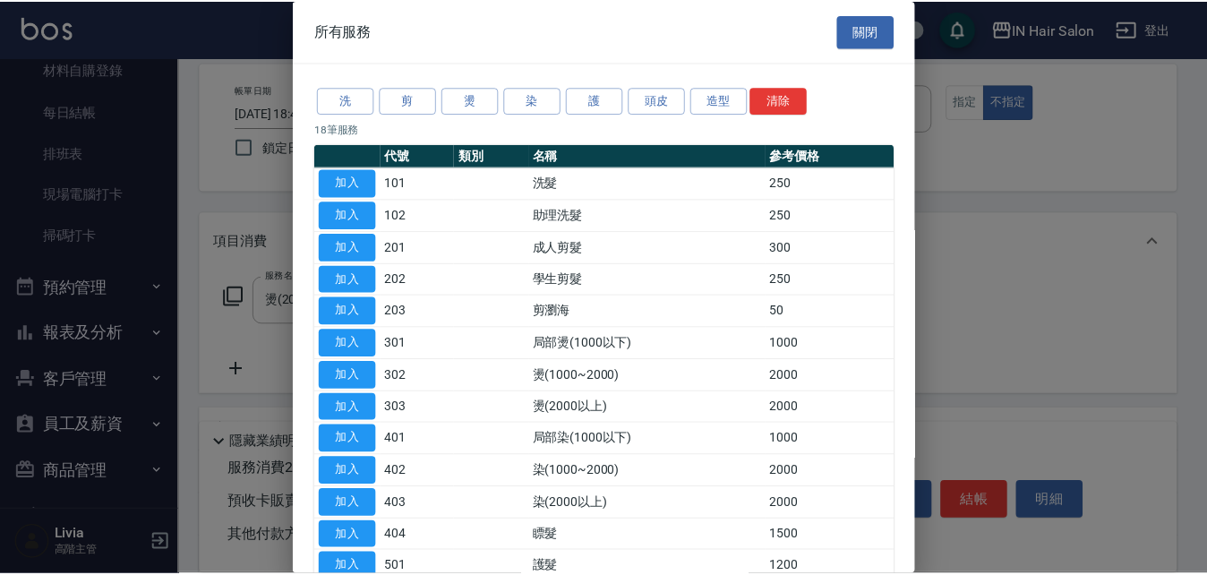
scroll to position [179, 0]
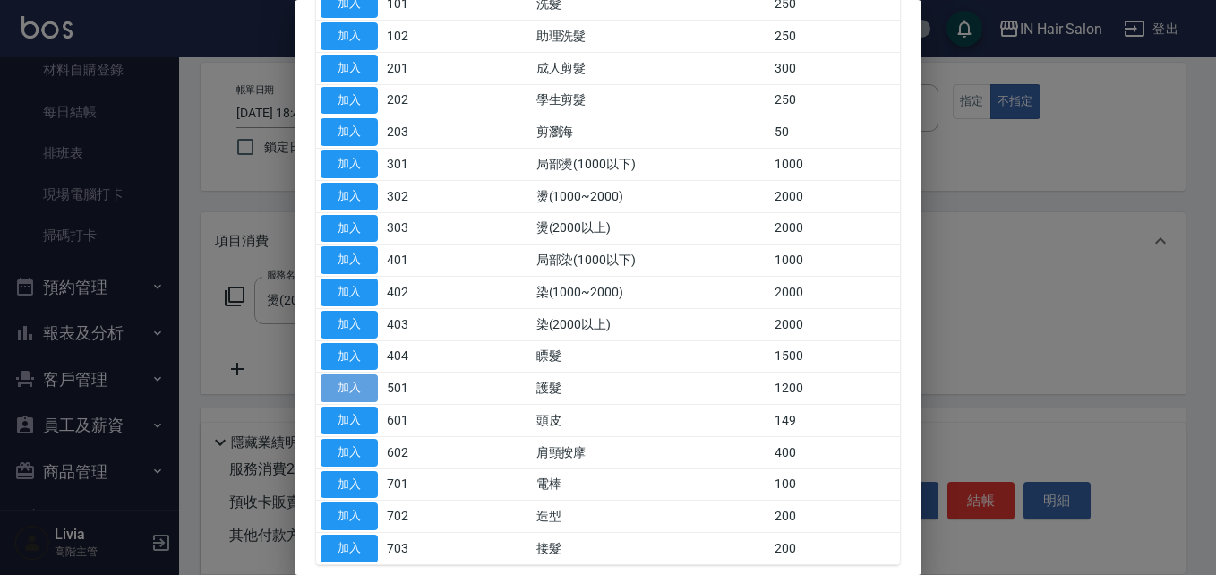
click at [340, 386] on button "加入" at bounding box center [349, 388] width 57 height 28
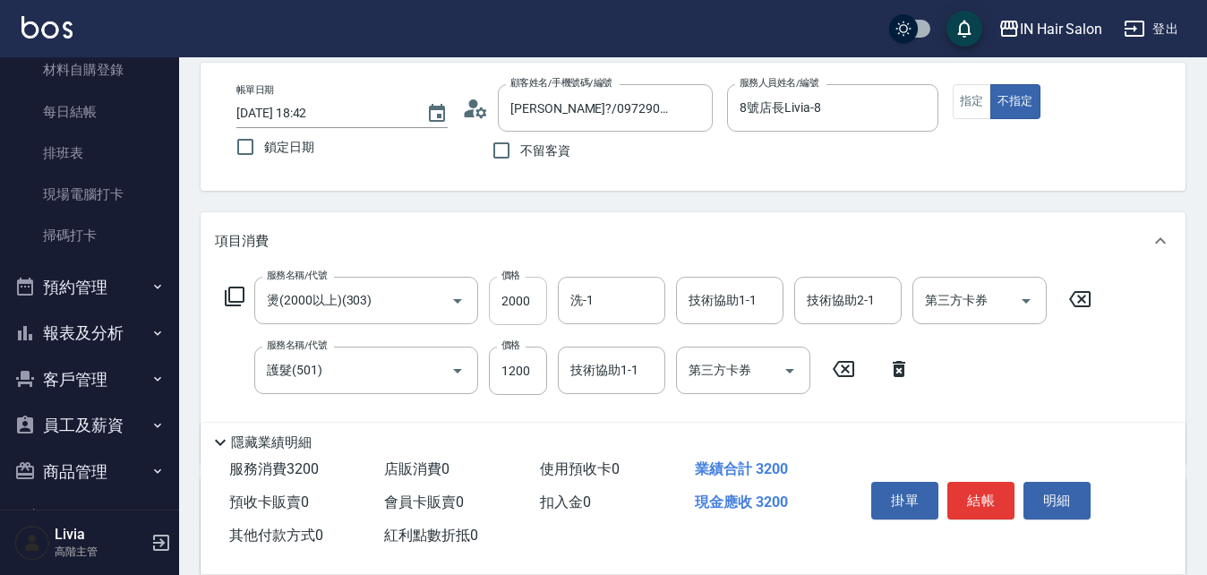
click at [523, 301] on input "2000" at bounding box center [518, 301] width 58 height 48
type input "3000"
click at [536, 368] on input "1200" at bounding box center [518, 371] width 58 height 48
type input "2100"
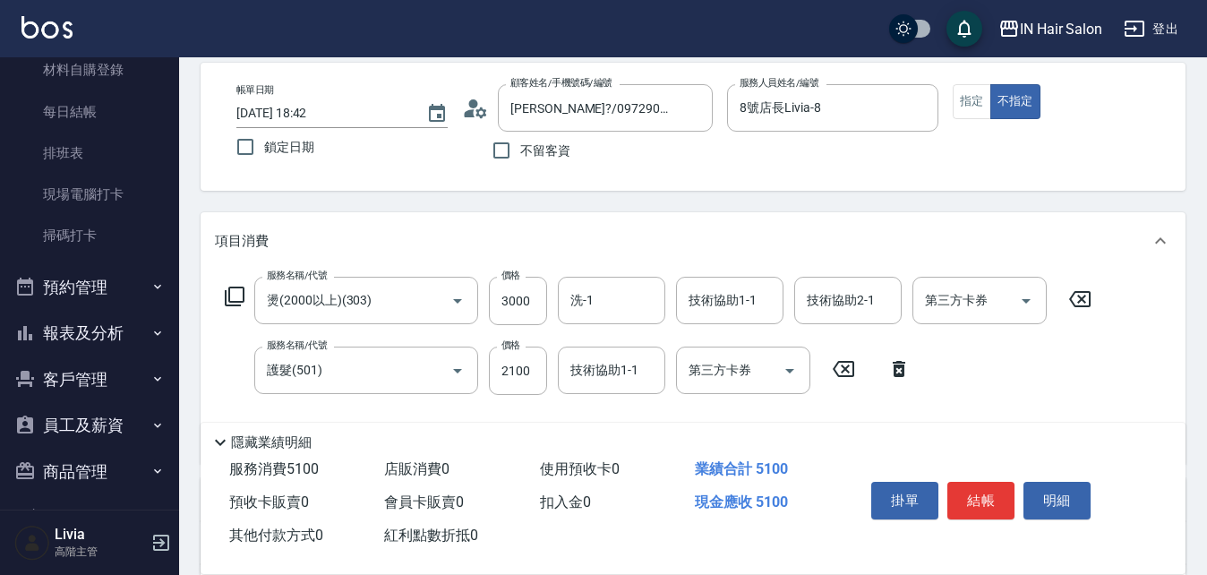
click at [847, 401] on div "服務名稱/代號 燙(2000以上)(303) 服務名稱/代號 價格 3000 價格 洗-1 洗-1 技術協助1-1 技術協助1-1 技術協助2-1 技術協助2…" at bounding box center [659, 363] width 888 height 173
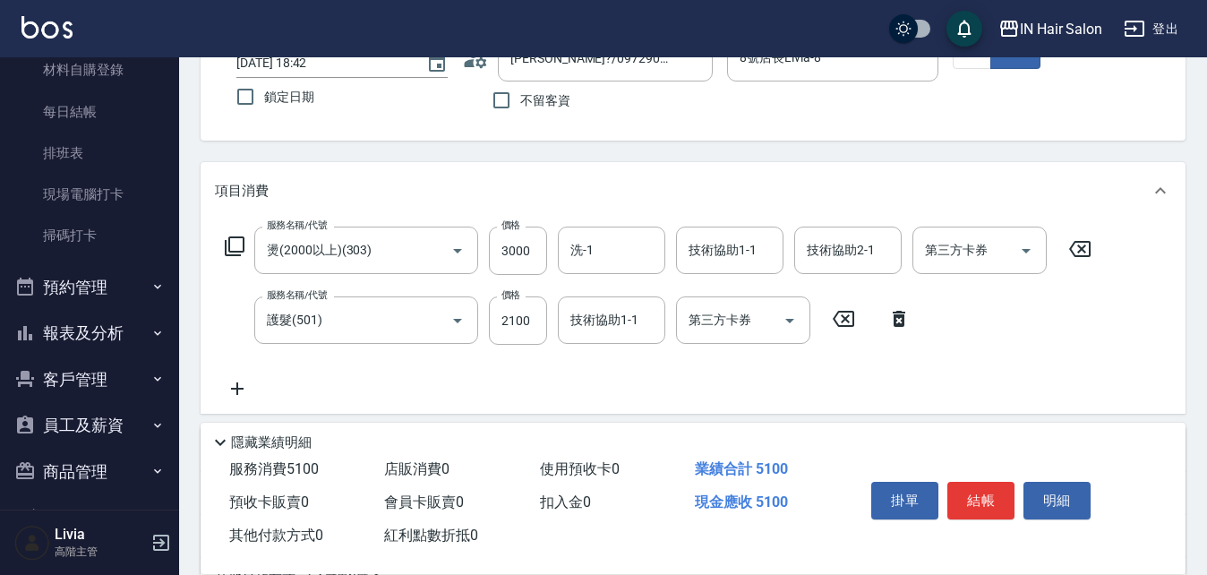
scroll to position [350, 0]
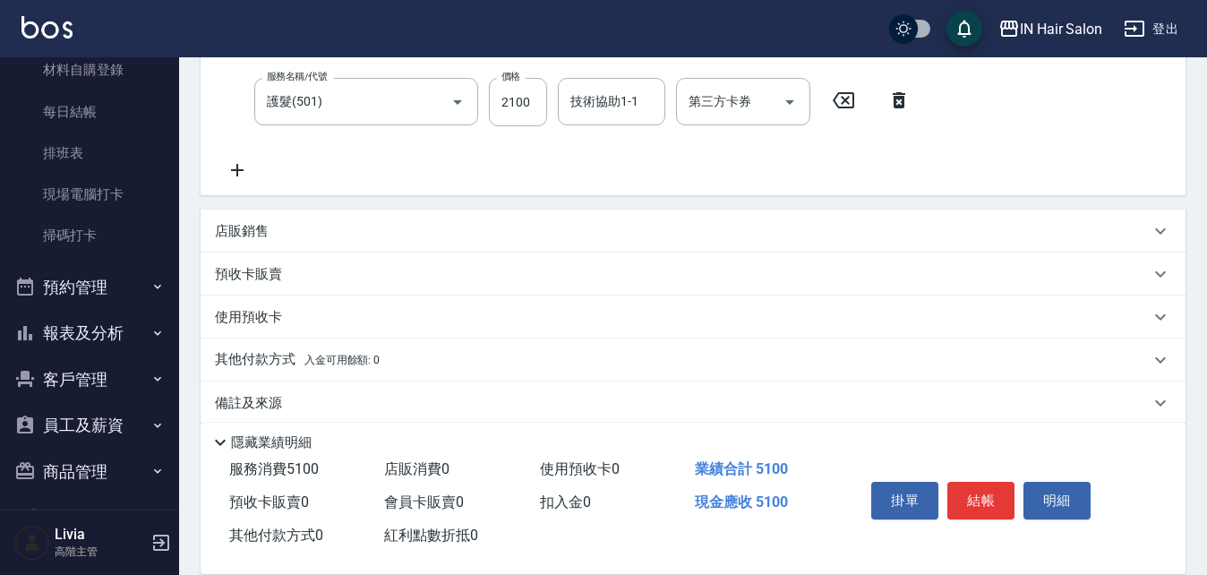
click at [246, 356] on p "其他付款方式 入金可用餘額: 0" at bounding box center [297, 360] width 165 height 20
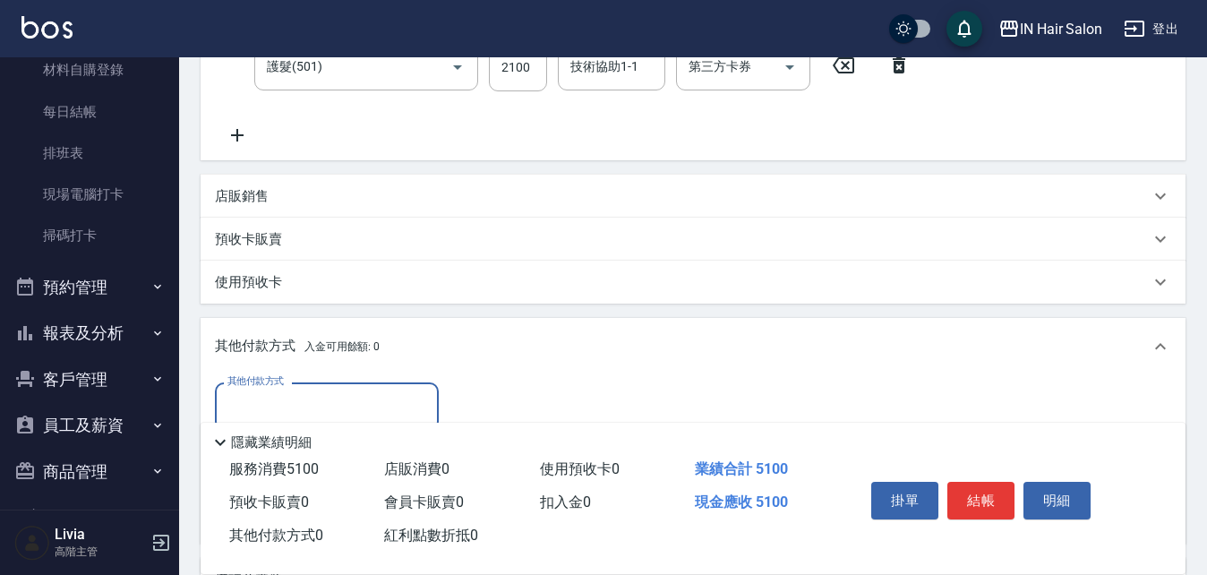
scroll to position [440, 0]
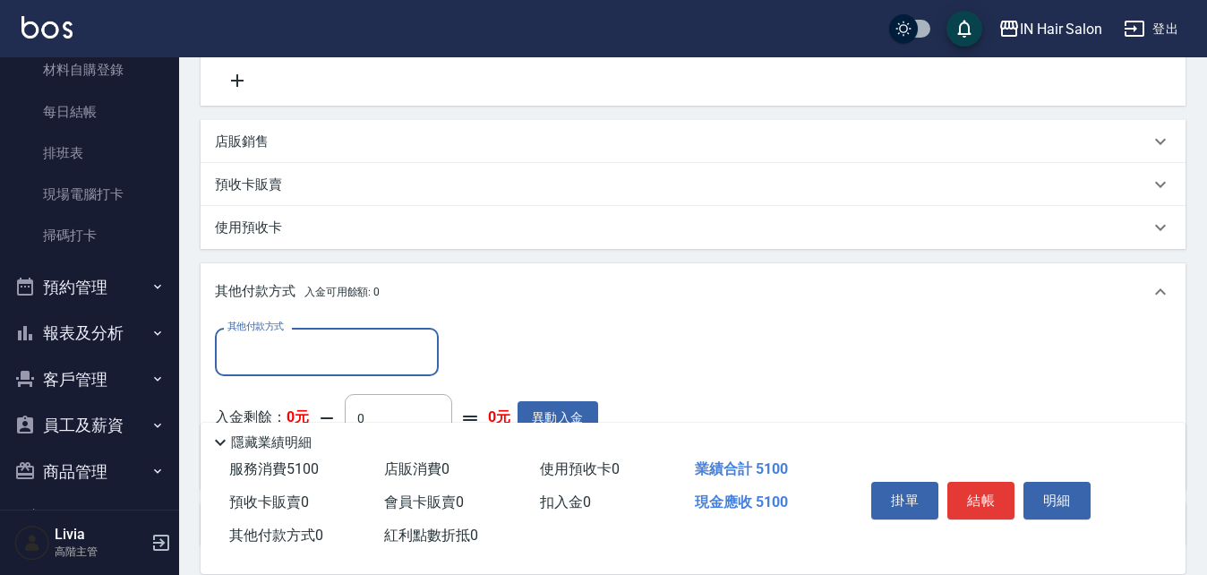
click at [306, 346] on input "其他付款方式" at bounding box center [327, 351] width 208 height 31
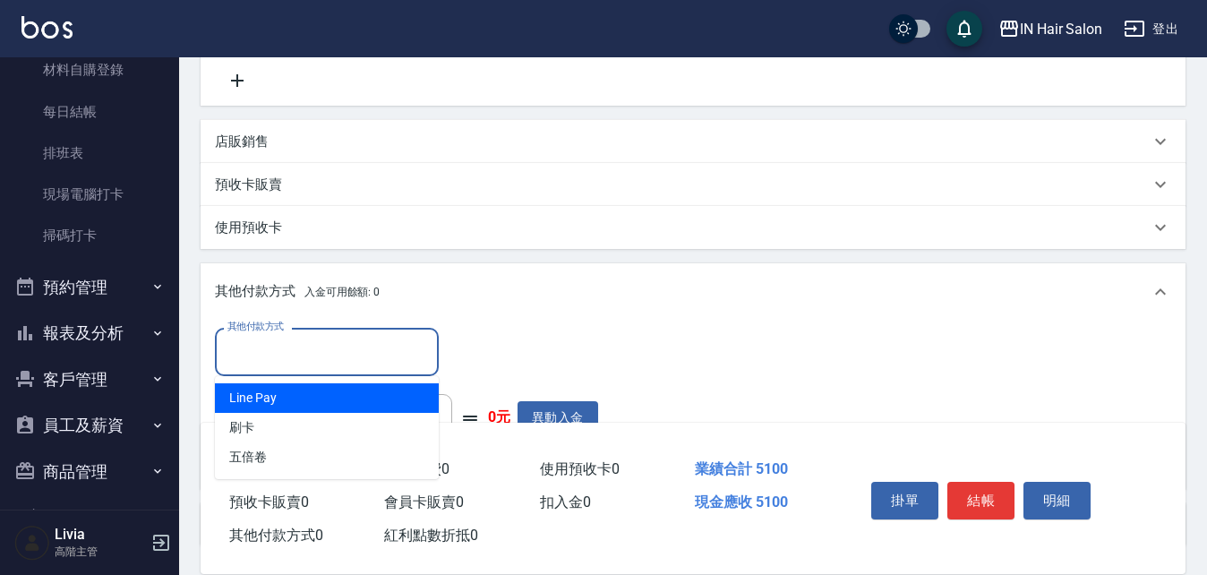
click at [275, 400] on span "Line Pay" at bounding box center [327, 398] width 224 height 30
type input "Line Pay"
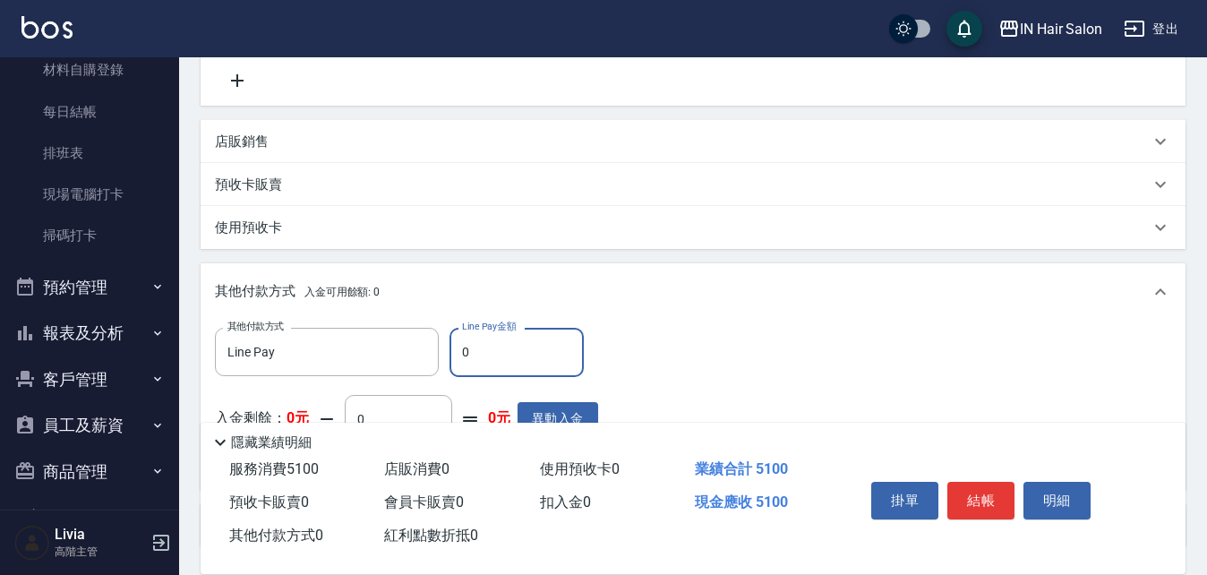
drag, startPoint x: 460, startPoint y: 349, endPoint x: 498, endPoint y: 354, distance: 37.9
click at [498, 354] on input "0" at bounding box center [517, 352] width 134 height 48
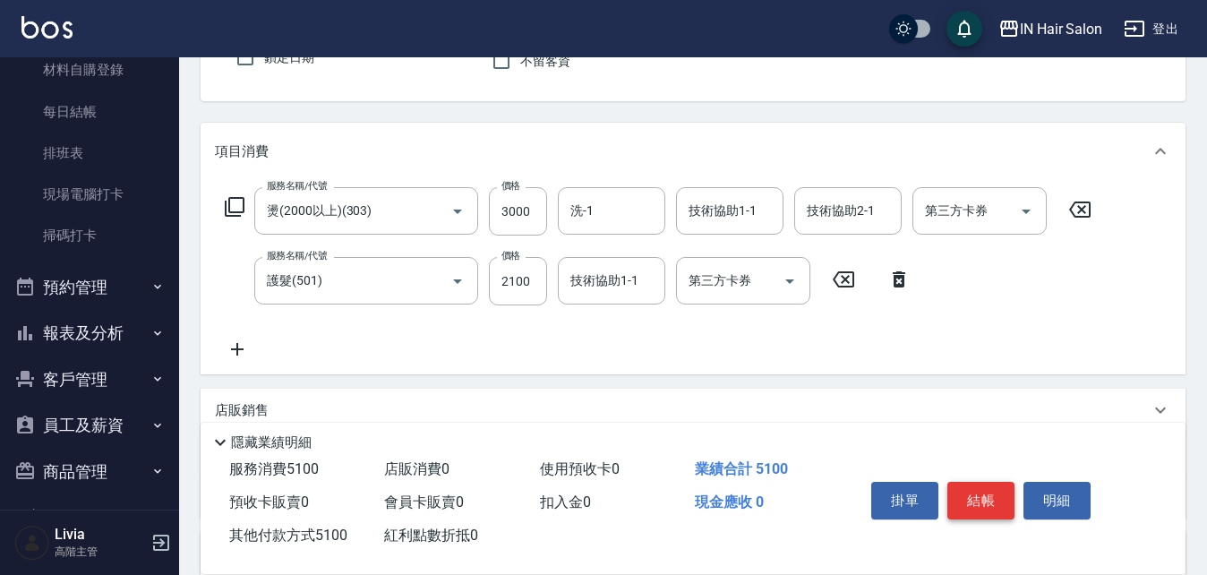
type input "5100"
click at [984, 485] on button "結帳" at bounding box center [981, 501] width 67 height 38
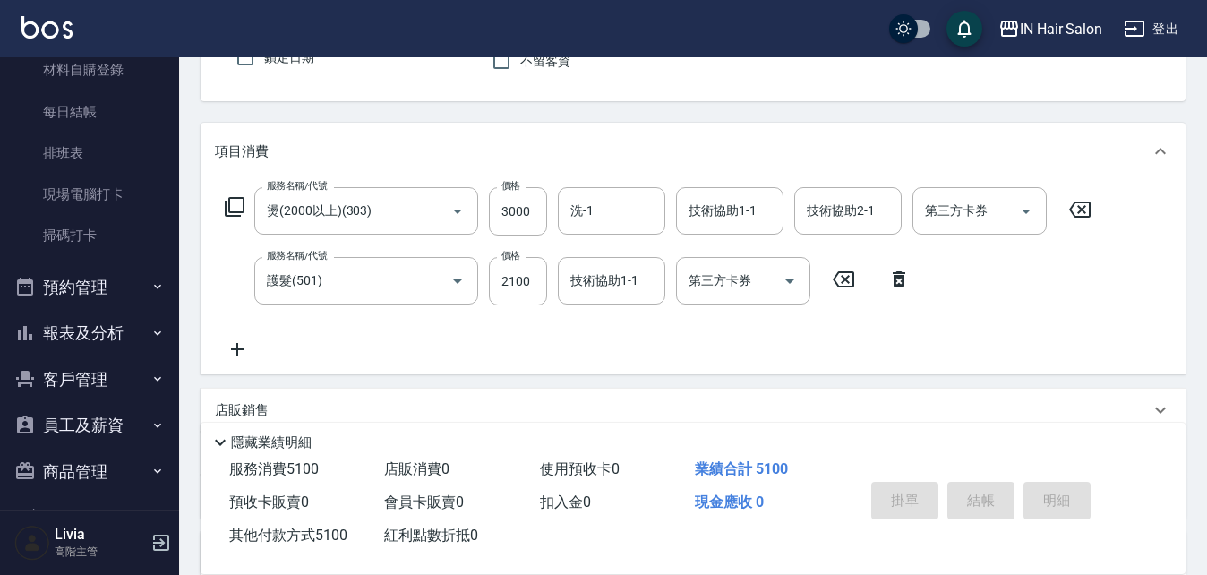
type input "[DATE] 18:43"
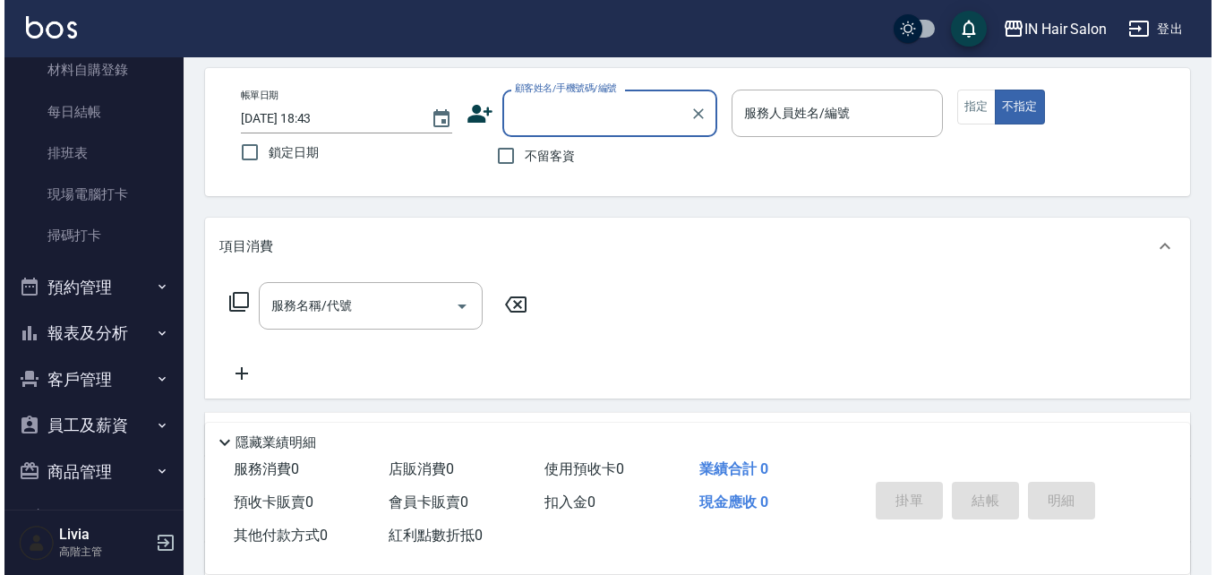
scroll to position [0, 0]
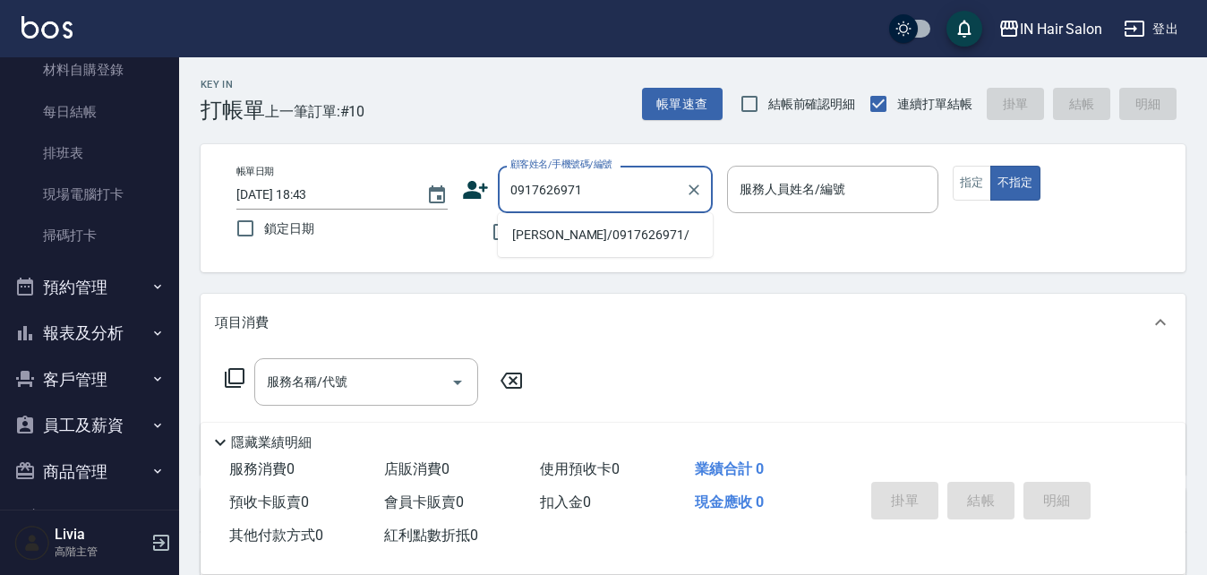
click at [527, 230] on li "[PERSON_NAME]/0917626971/" at bounding box center [605, 235] width 215 height 30
type input "[PERSON_NAME]/0917626971/"
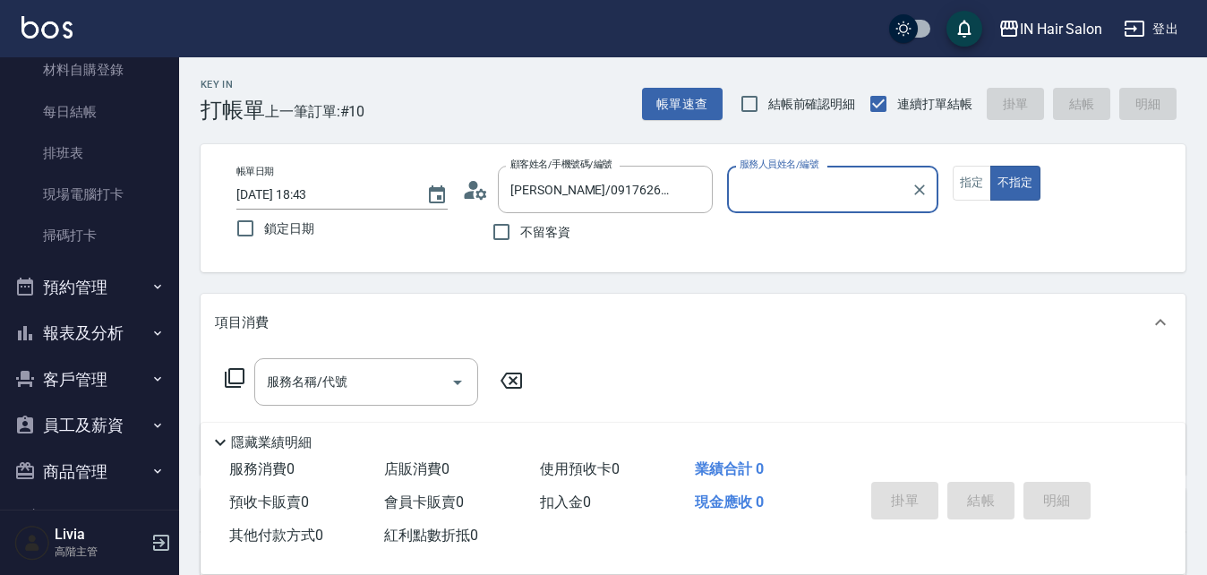
type input "7號設計師[PERSON_NAME]-7"
click at [975, 181] on button "指定" at bounding box center [972, 183] width 39 height 35
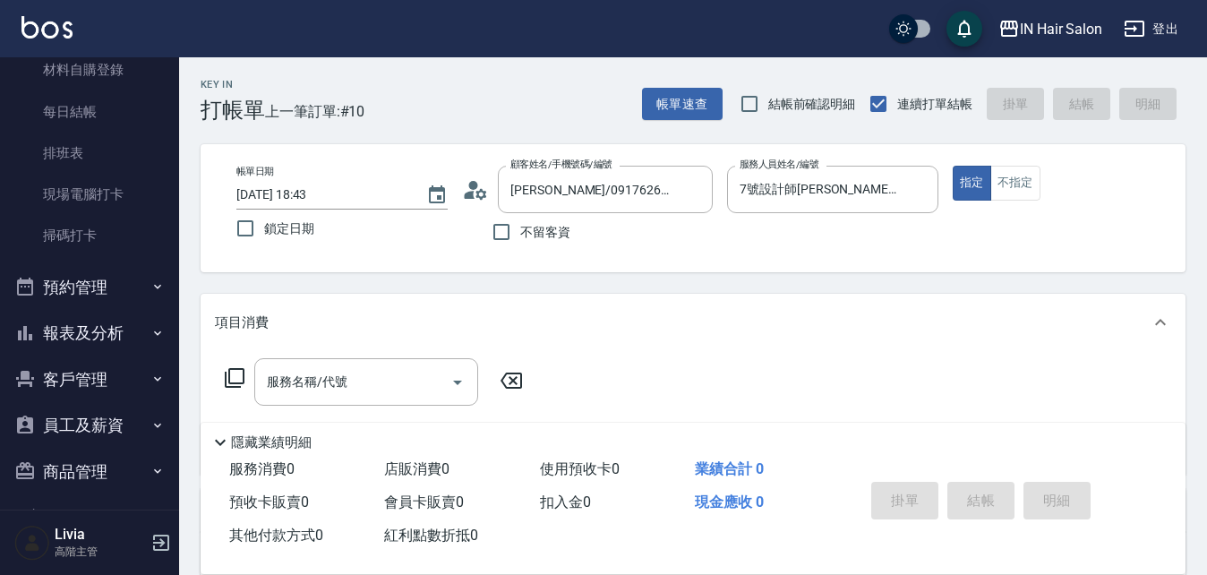
click at [236, 372] on icon at bounding box center [234, 377] width 21 height 21
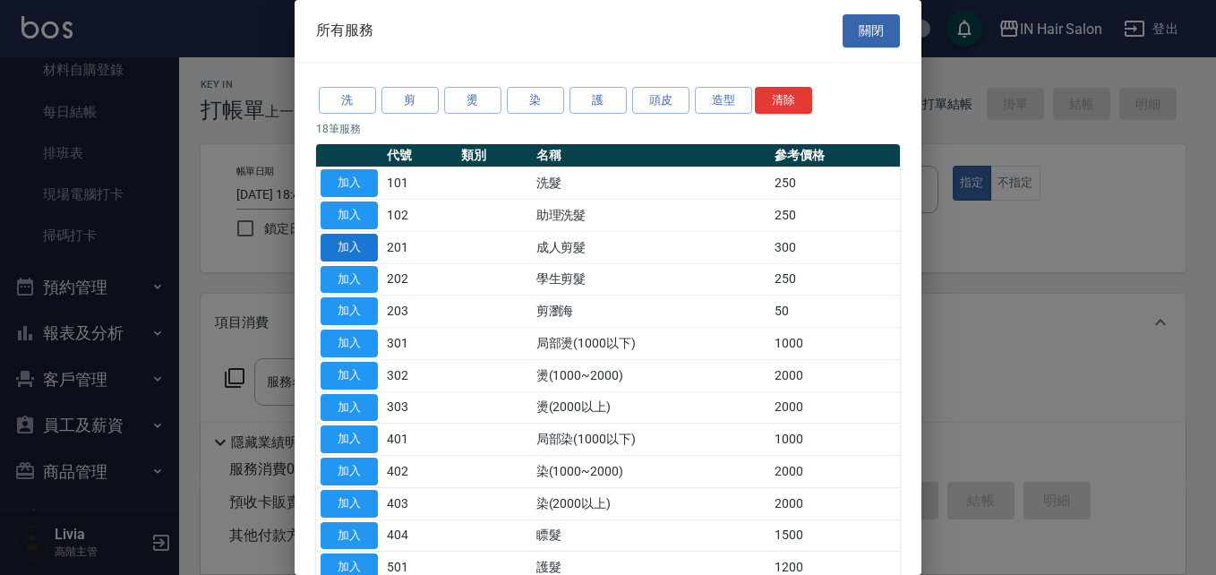
click at [357, 246] on button "加入" at bounding box center [349, 248] width 57 height 28
type input "成人剪髮(201)"
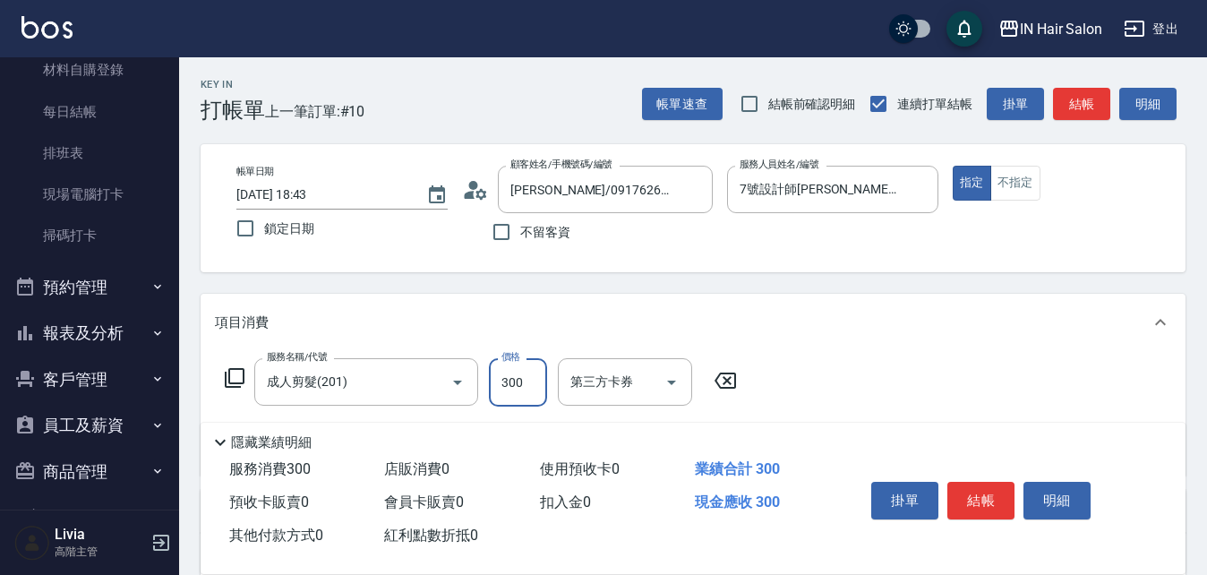
click at [527, 391] on input "300" at bounding box center [518, 382] width 58 height 48
type input "400"
click at [829, 384] on div "服務名稱/代號 成人剪髮(201) 服務名稱/代號 價格 400 價格 第三方卡券 第三方卡券" at bounding box center [693, 413] width 985 height 125
click at [996, 491] on button "結帳" at bounding box center [981, 501] width 67 height 38
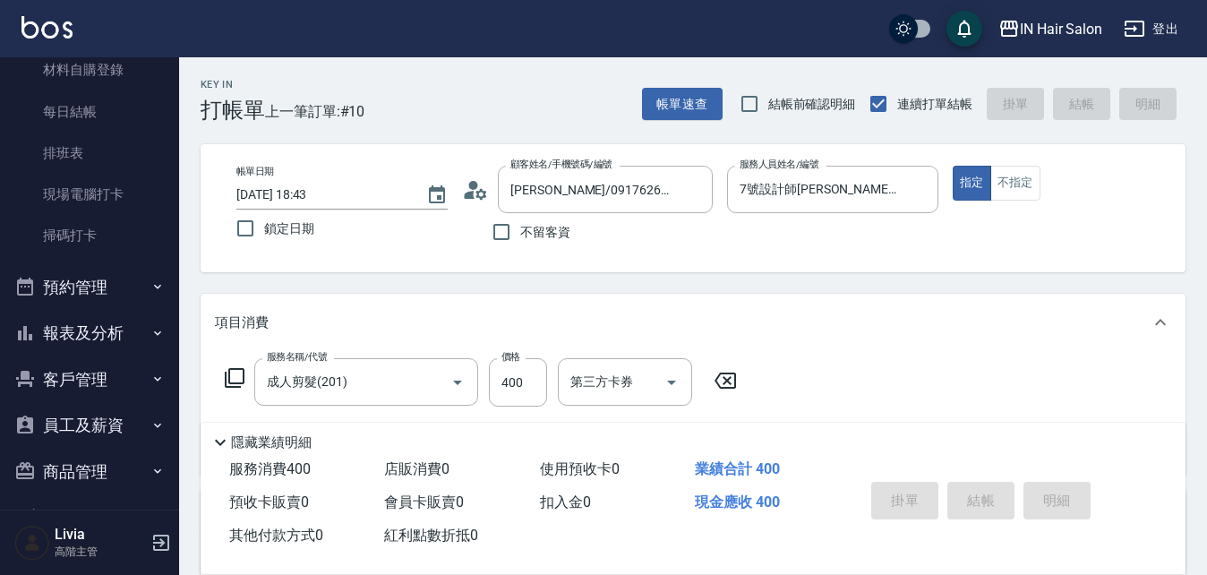
type input "[DATE] 18:44"
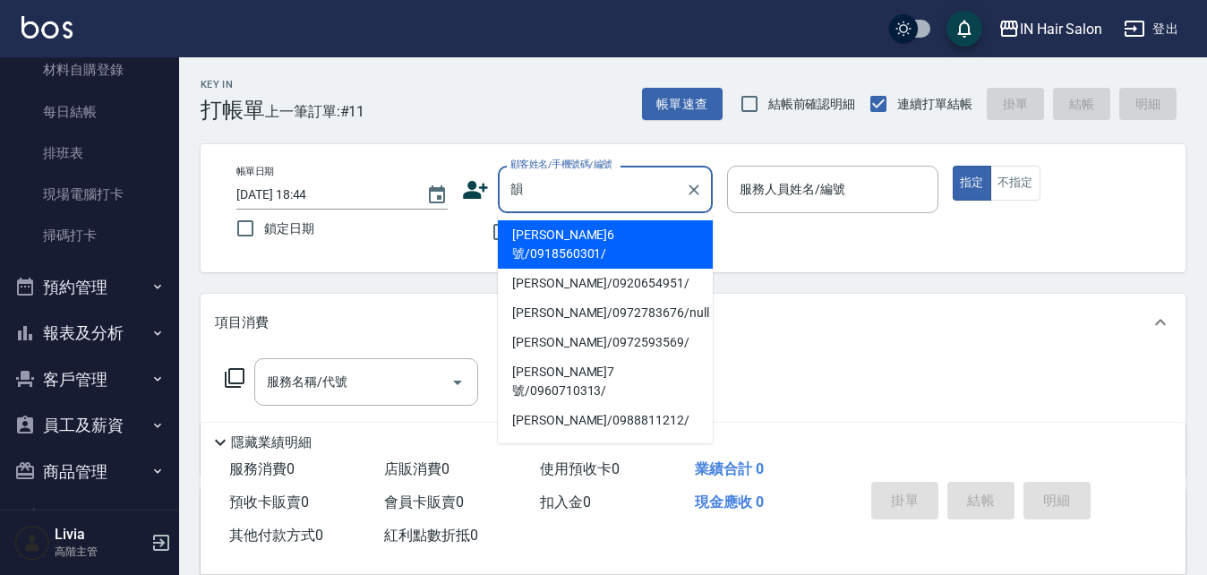
click at [546, 298] on li "[PERSON_NAME]/0972783676/null" at bounding box center [605, 313] width 215 height 30
type input "[PERSON_NAME]/0972783676/null"
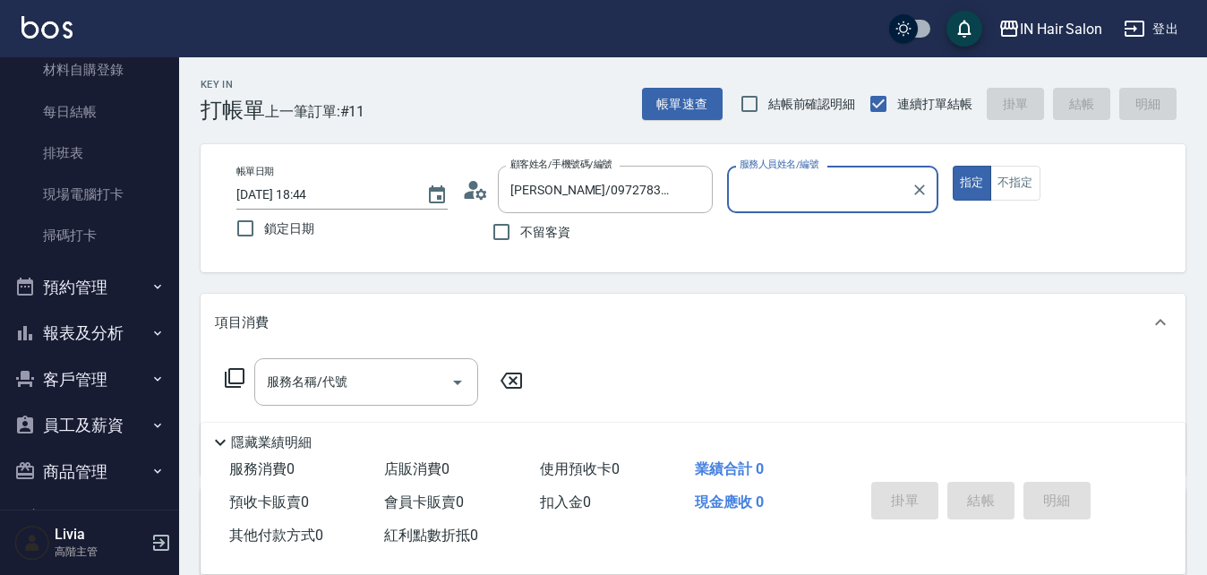
type input "8號店長Livia-8"
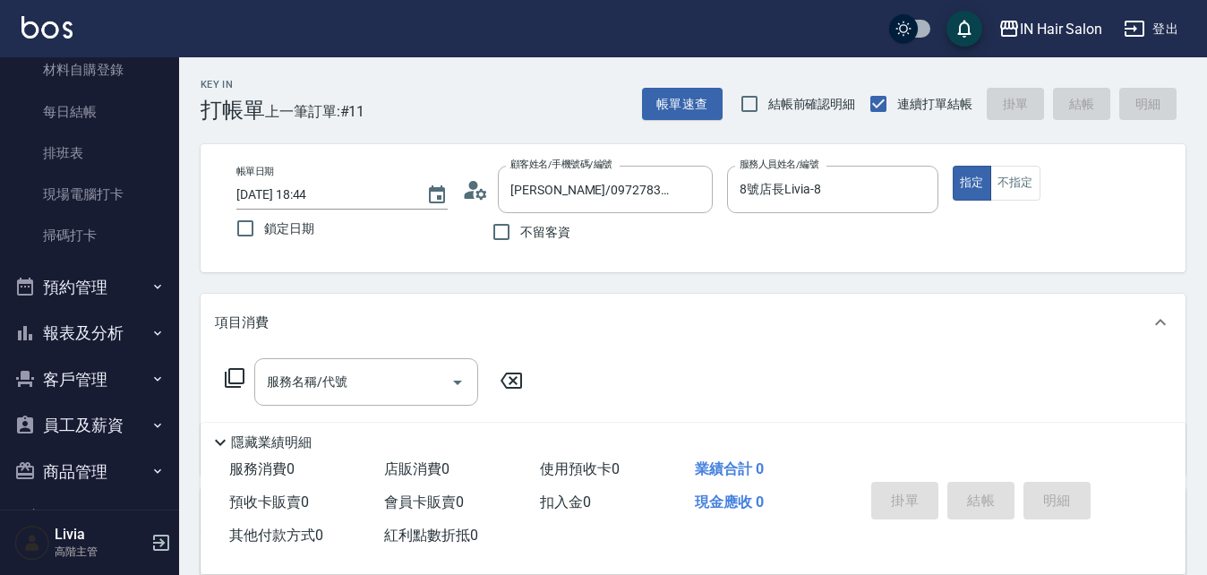
click at [230, 372] on icon at bounding box center [235, 378] width 20 height 20
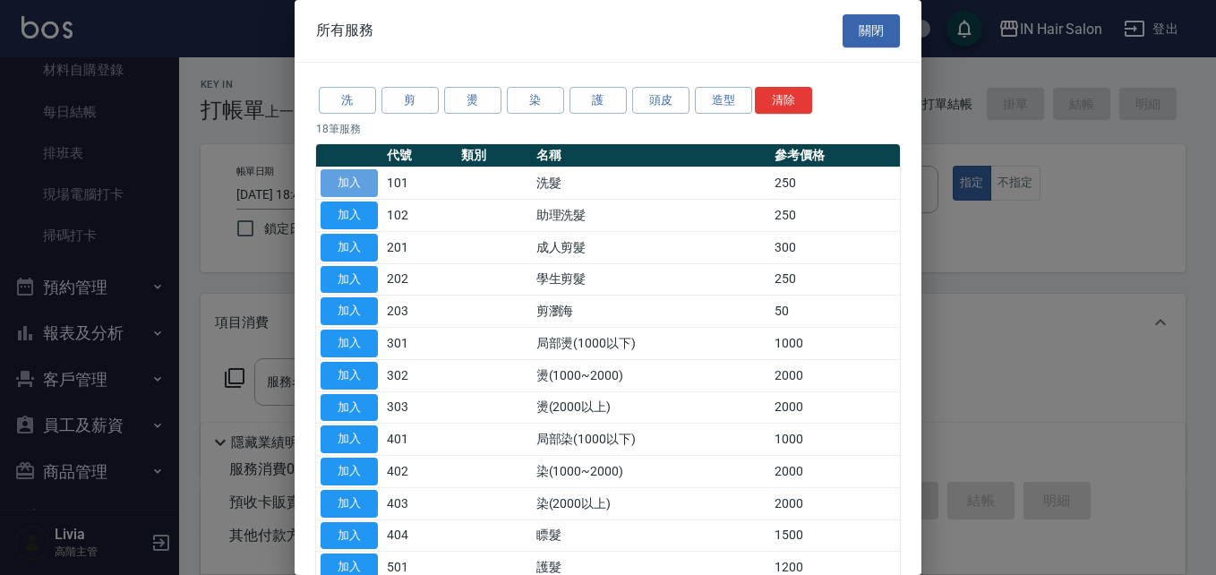
click at [360, 176] on button "加入" at bounding box center [349, 183] width 57 height 28
type input "洗髮(101)"
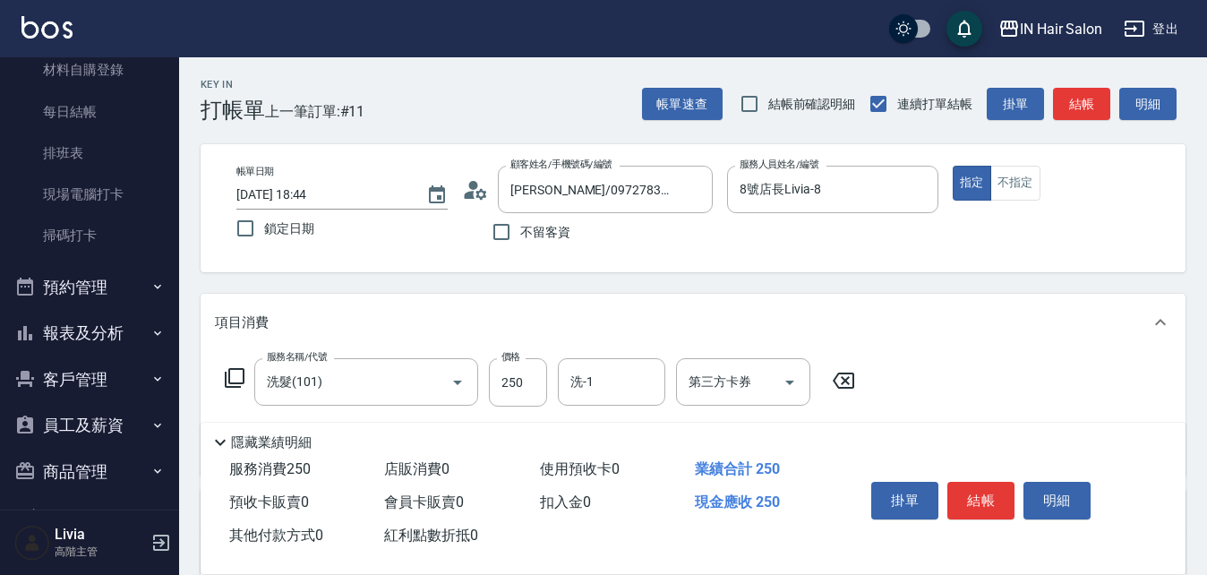
click at [235, 374] on icon at bounding box center [234, 377] width 21 height 21
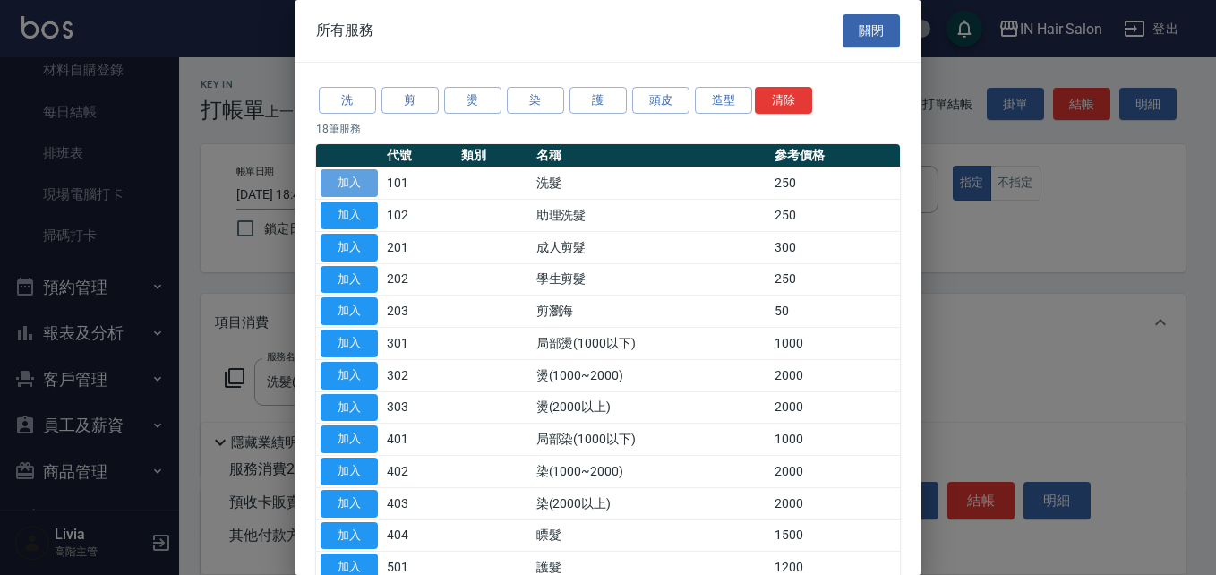
click at [355, 176] on button "加入" at bounding box center [349, 183] width 57 height 28
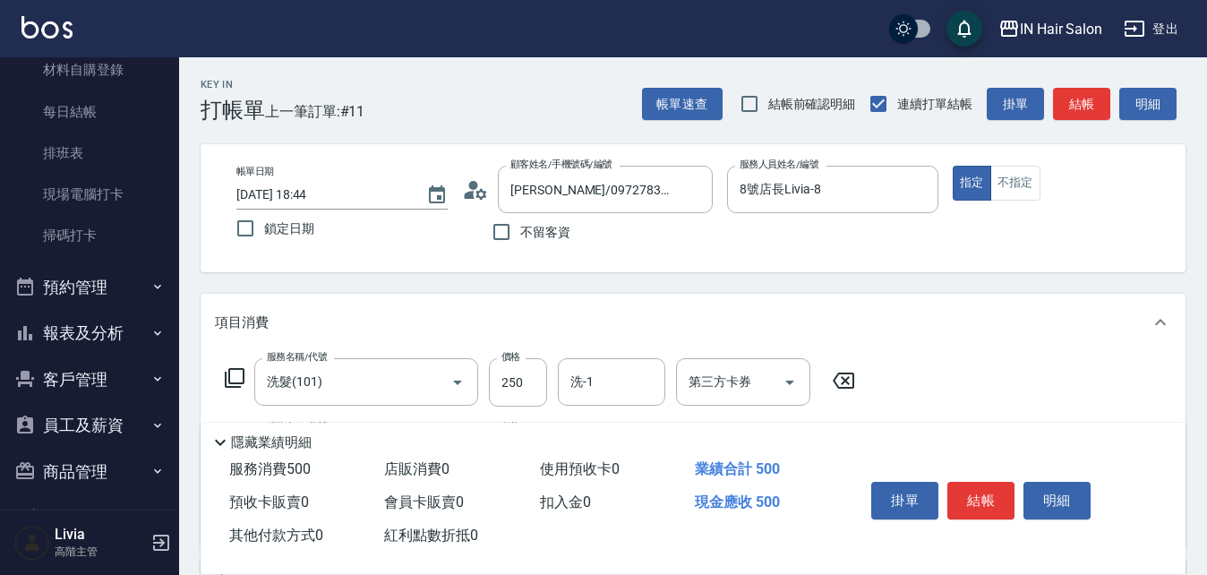
click at [236, 374] on icon at bounding box center [234, 377] width 21 height 21
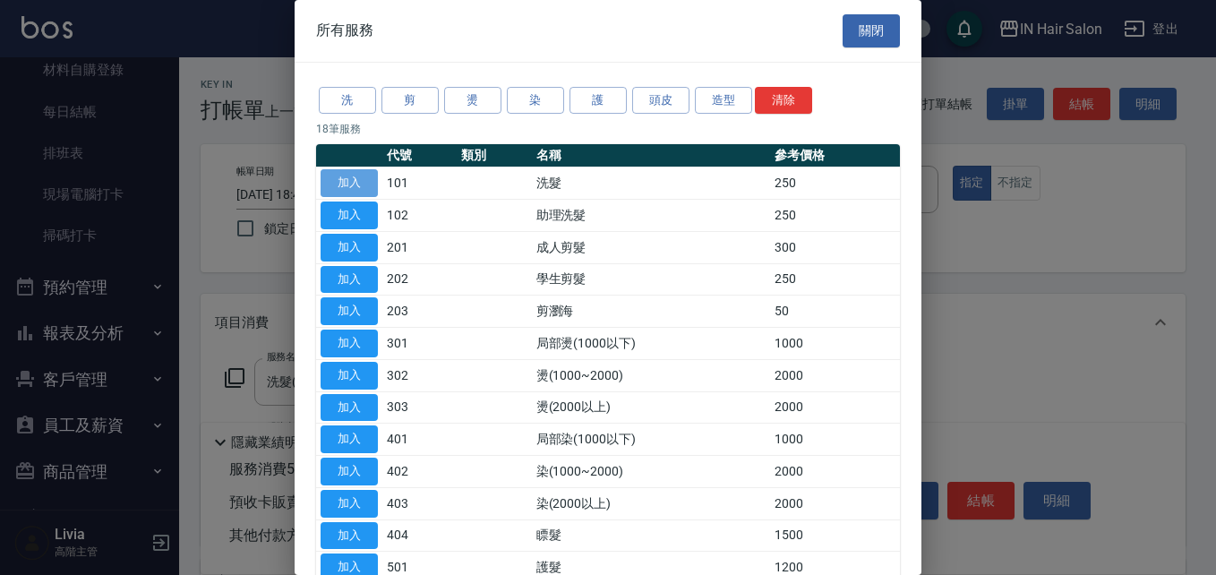
click at [355, 183] on button "加入" at bounding box center [349, 183] width 57 height 28
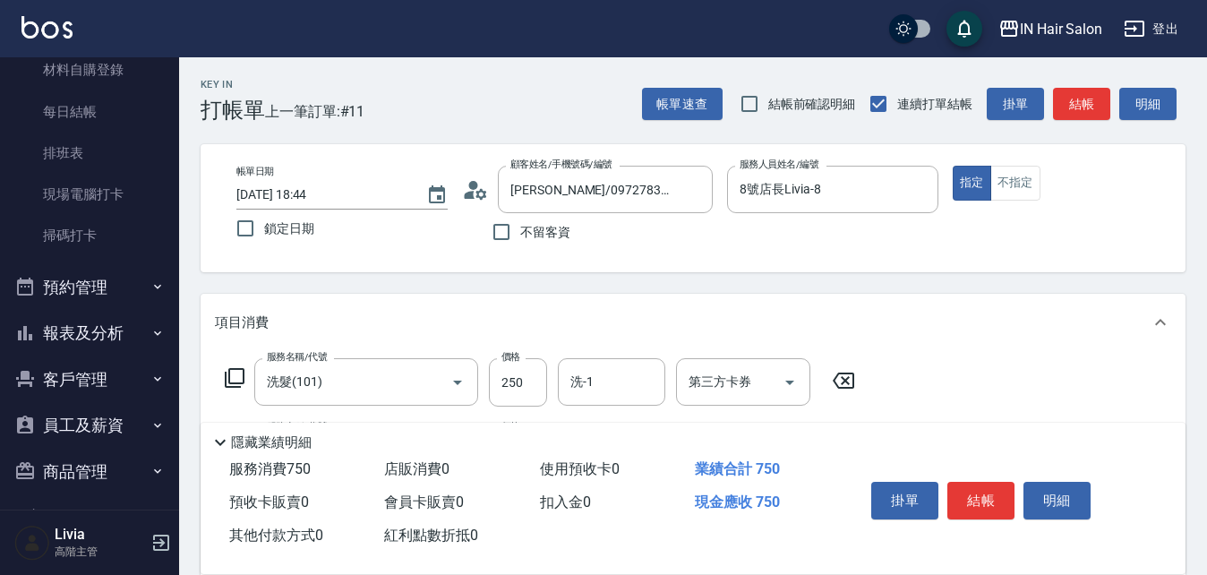
click at [236, 374] on icon at bounding box center [234, 377] width 21 height 21
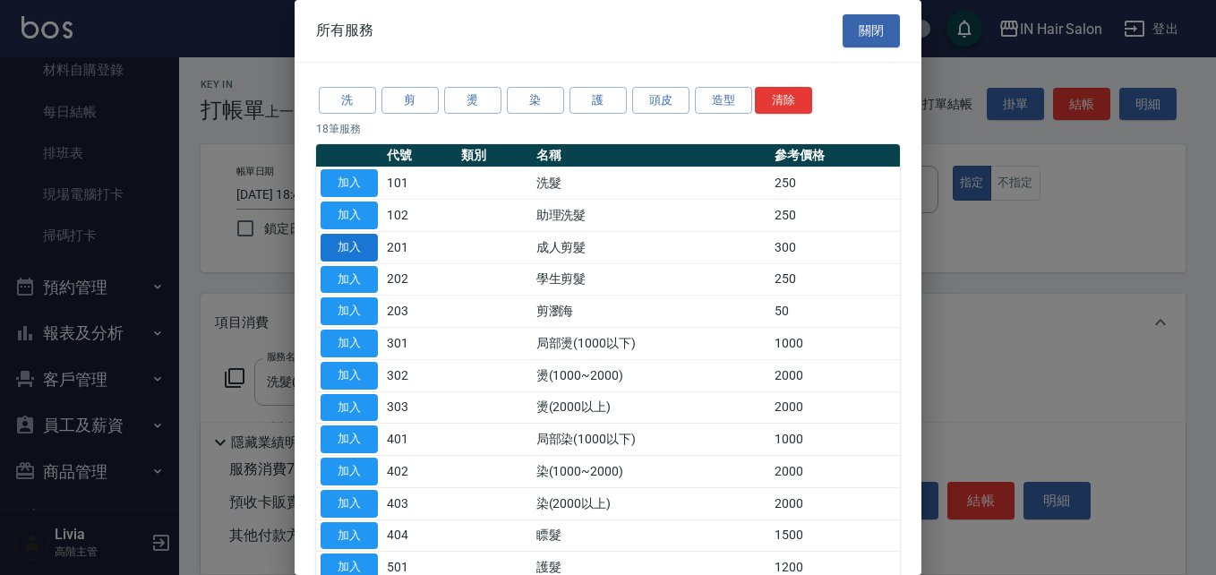
drag, startPoint x: 357, startPoint y: 244, endPoint x: 288, endPoint y: 304, distance: 91.4
click at [356, 245] on button "加入" at bounding box center [349, 248] width 57 height 28
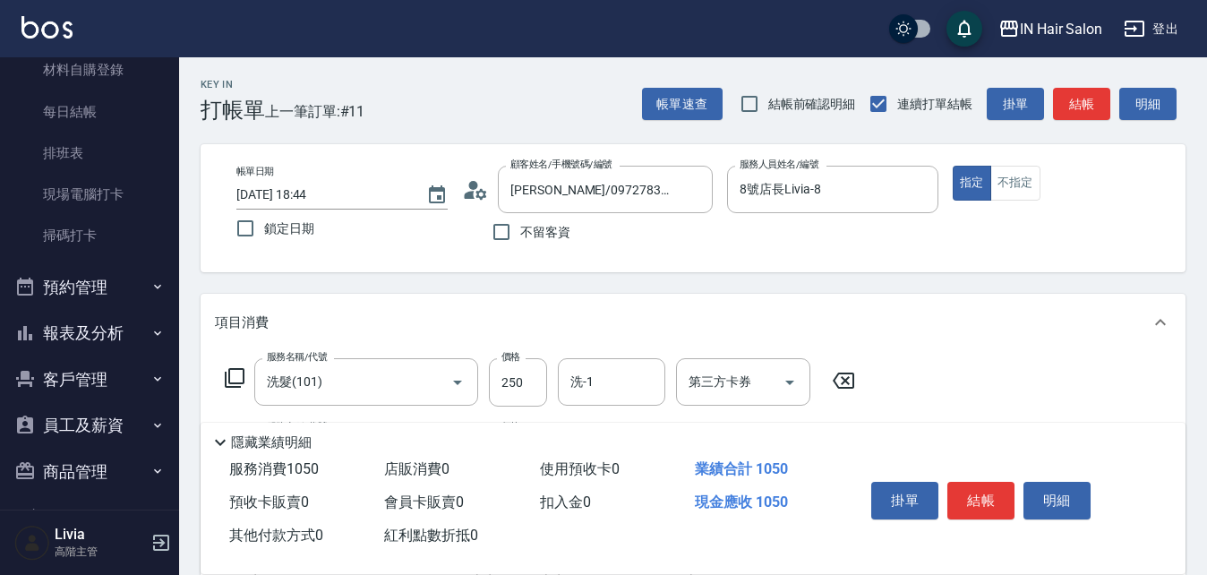
click at [230, 376] on icon at bounding box center [235, 378] width 20 height 20
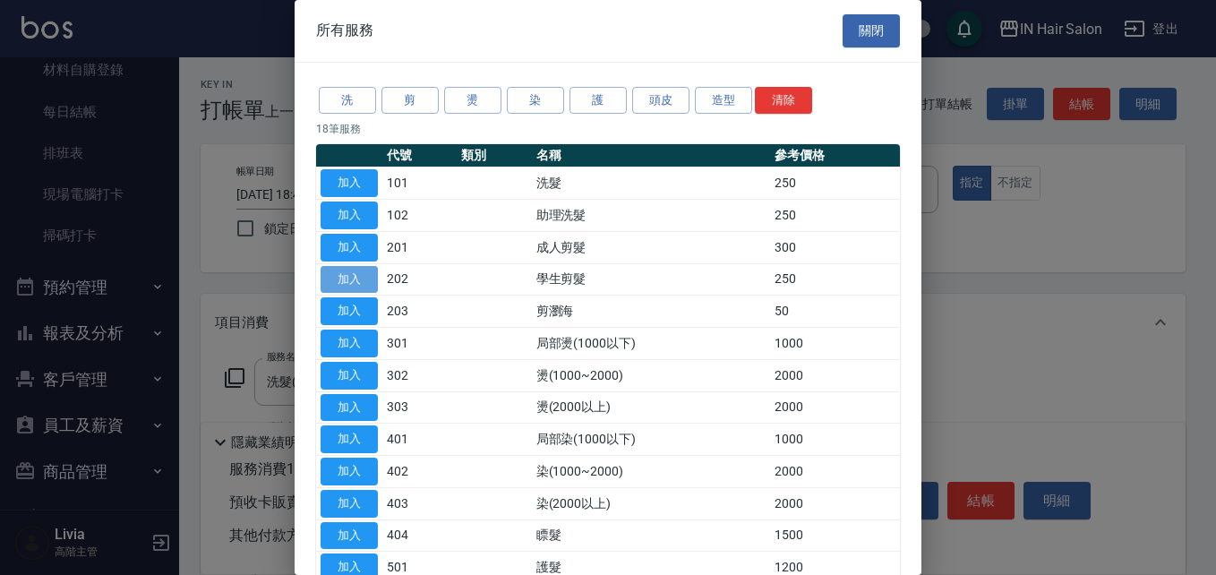
click at [352, 275] on button "加入" at bounding box center [349, 280] width 57 height 28
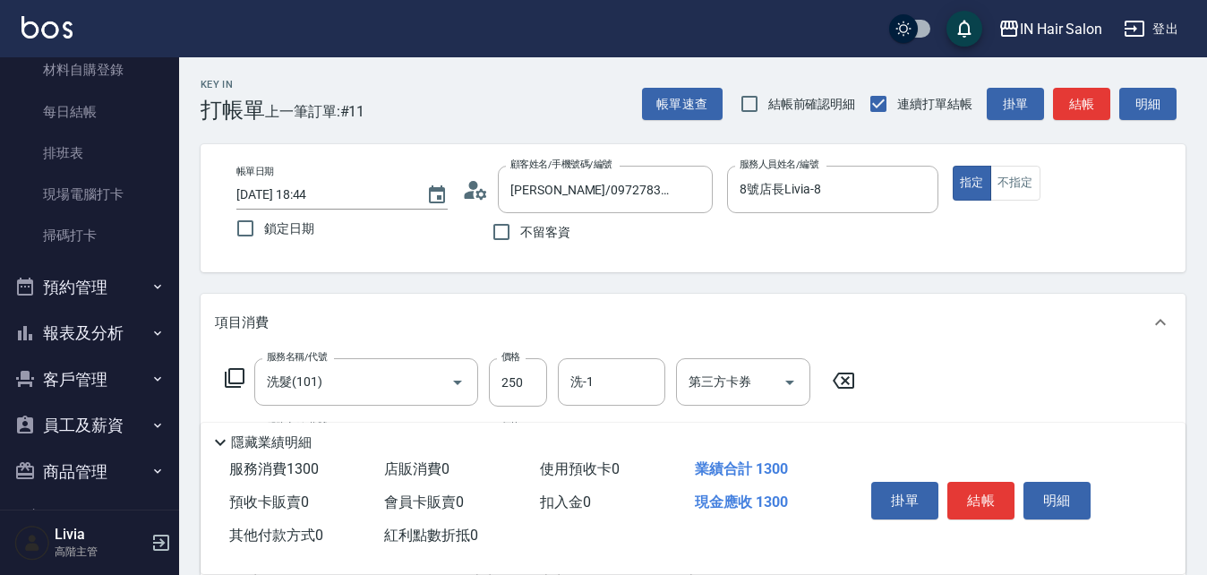
click at [239, 375] on icon at bounding box center [234, 377] width 21 height 21
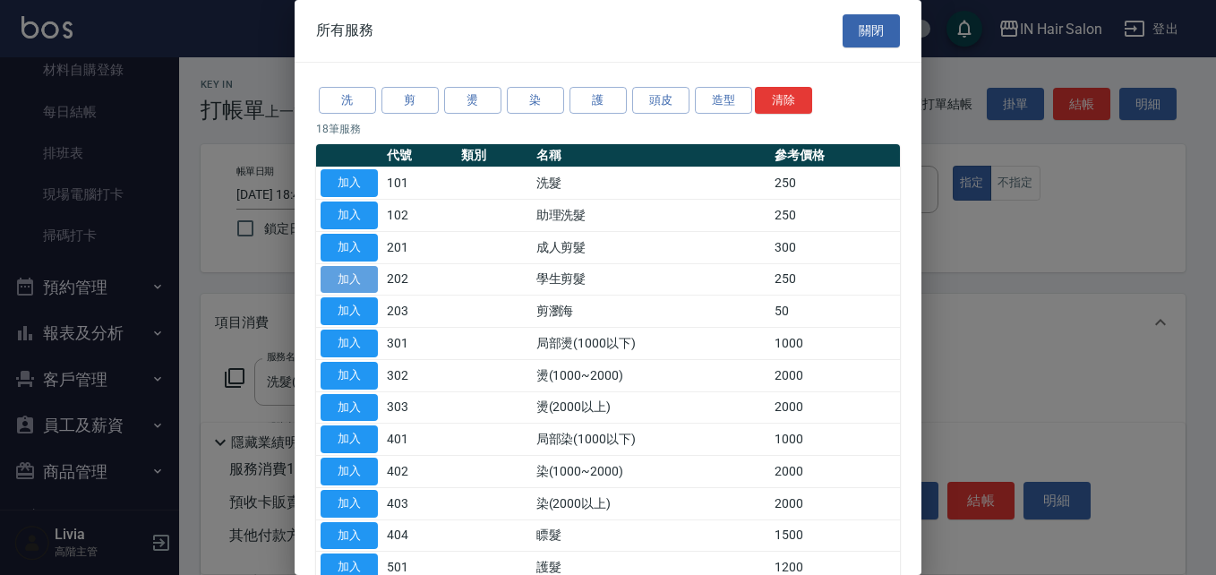
click at [365, 273] on button "加入" at bounding box center [349, 280] width 57 height 28
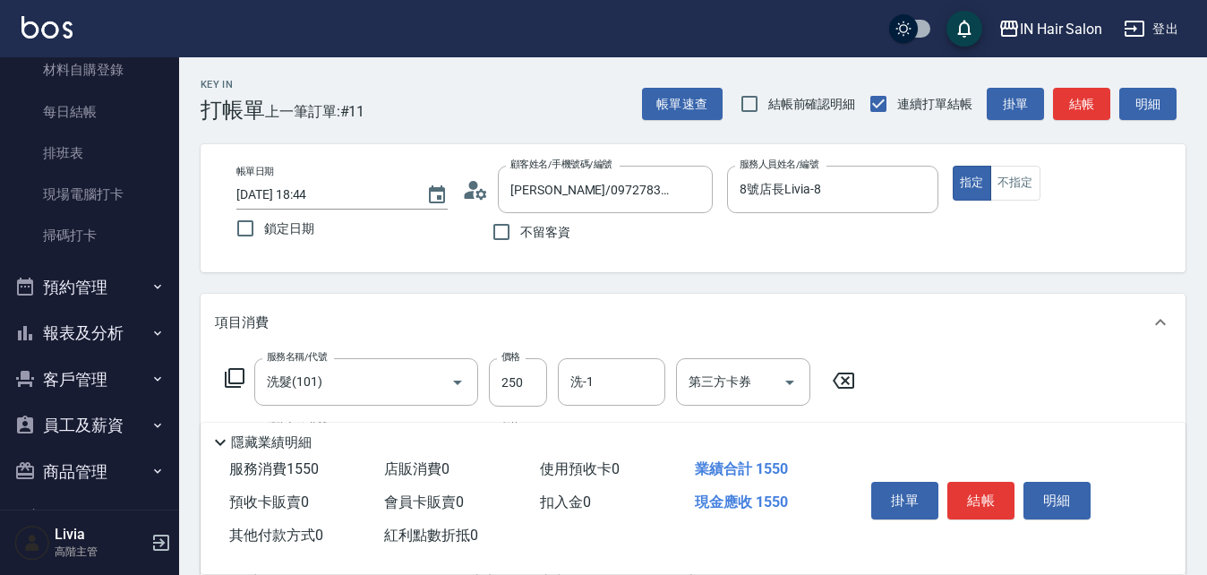
click at [237, 372] on icon at bounding box center [234, 377] width 21 height 21
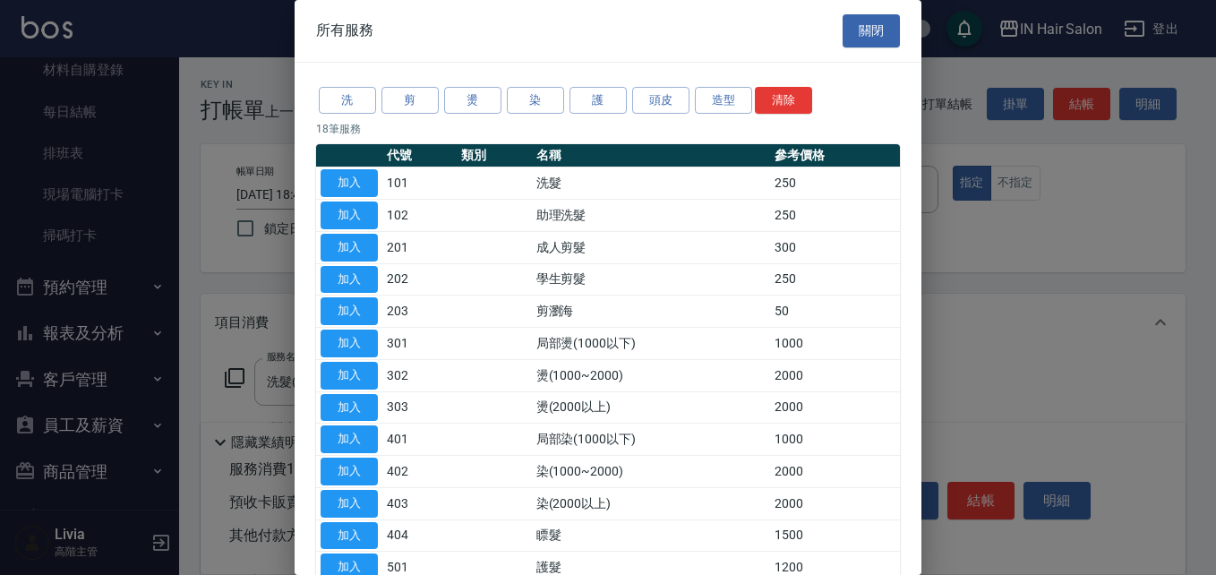
scroll to position [179, 0]
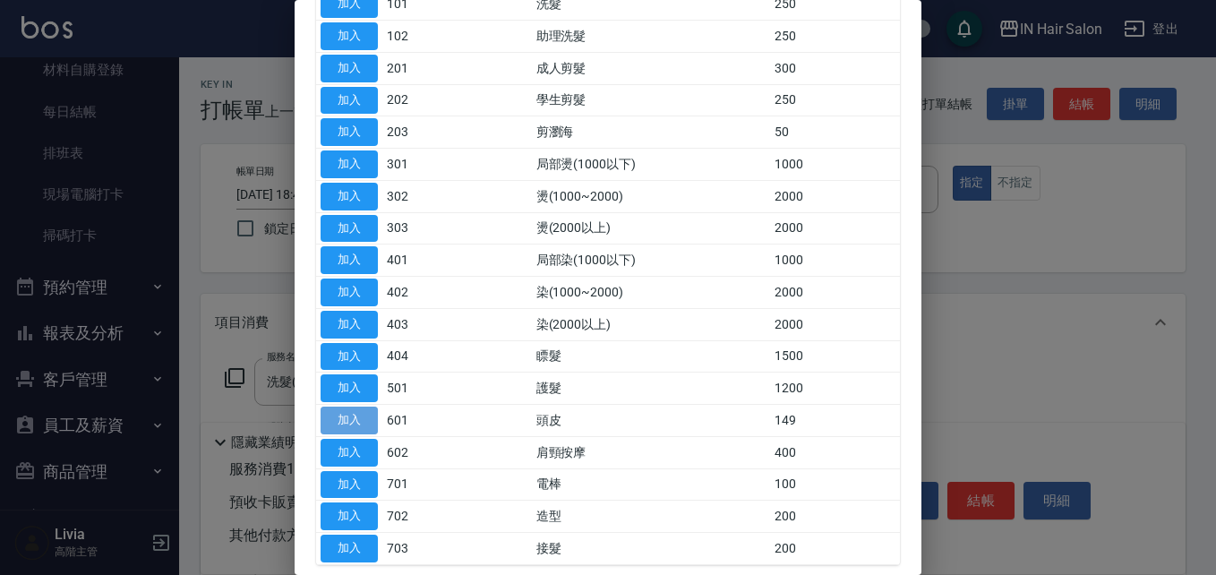
click at [348, 415] on button "加入" at bounding box center [349, 421] width 57 height 28
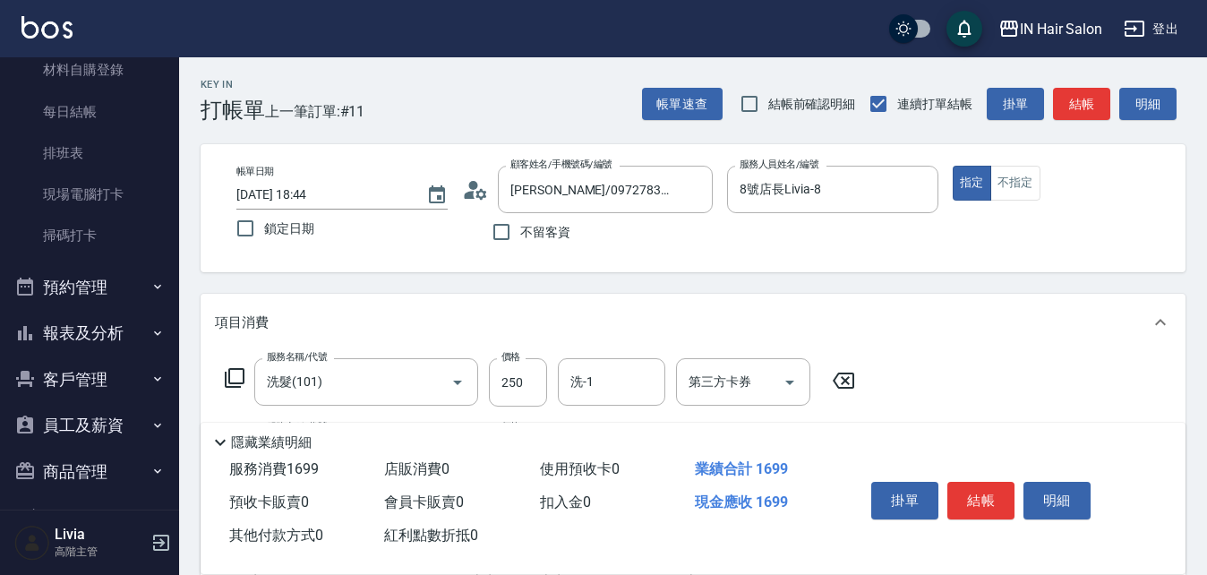
click at [236, 376] on icon at bounding box center [234, 377] width 21 height 21
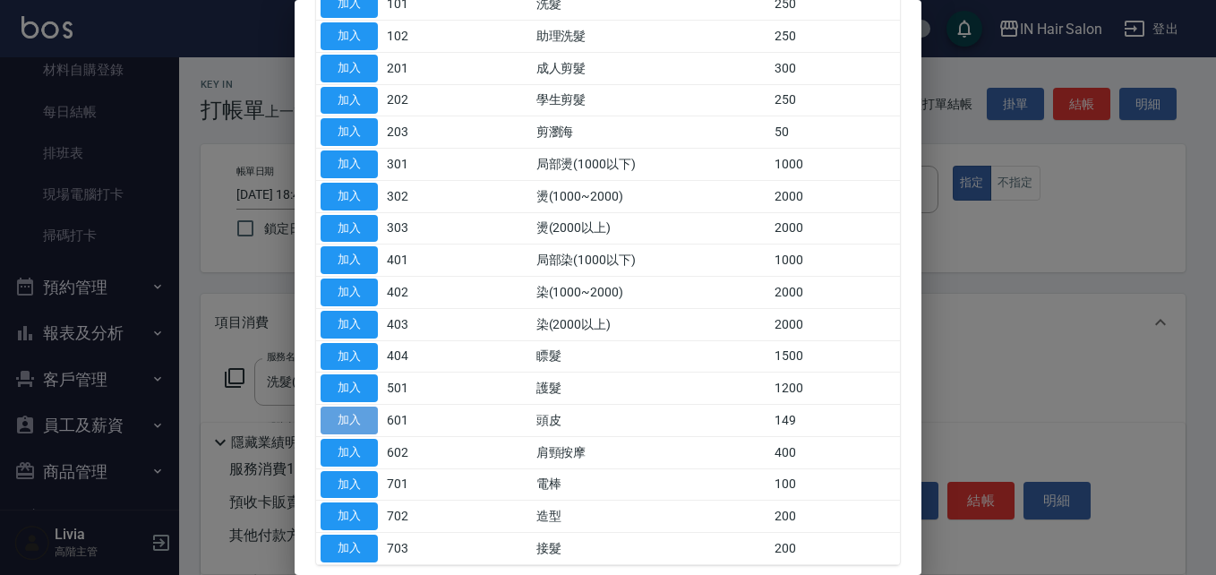
click at [362, 418] on button "加入" at bounding box center [349, 421] width 57 height 28
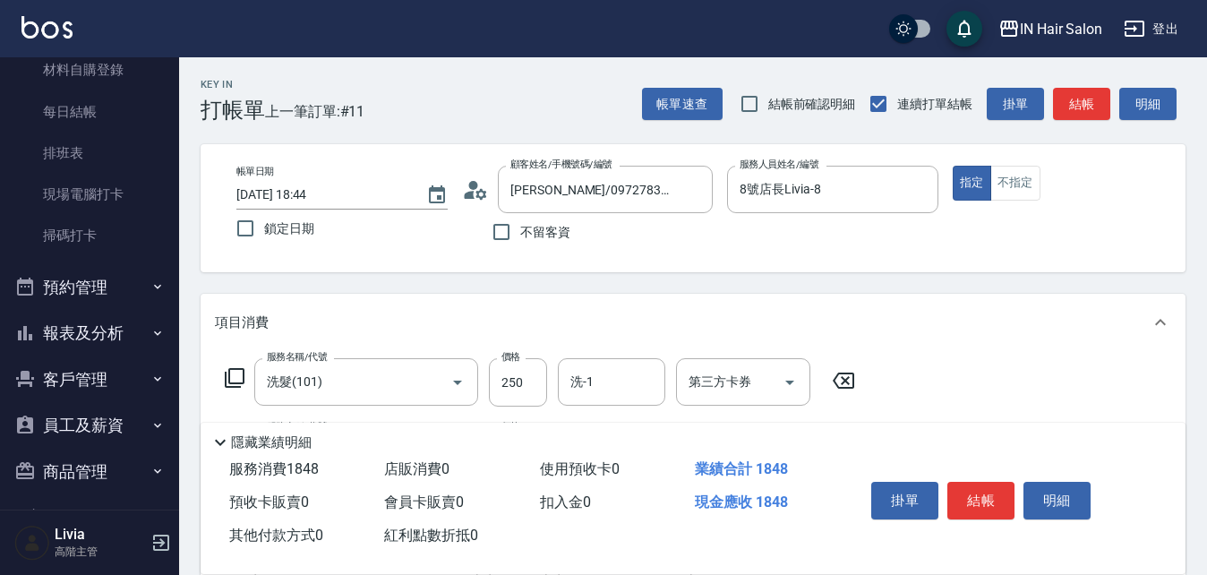
click at [236, 376] on icon at bounding box center [234, 377] width 21 height 21
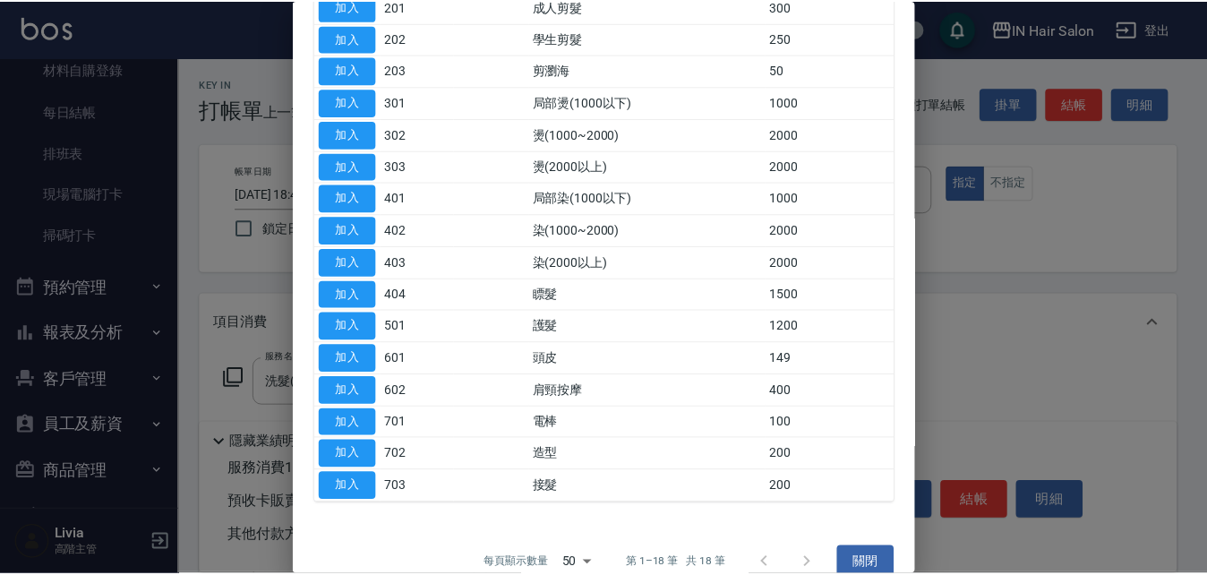
scroll to position [268, 0]
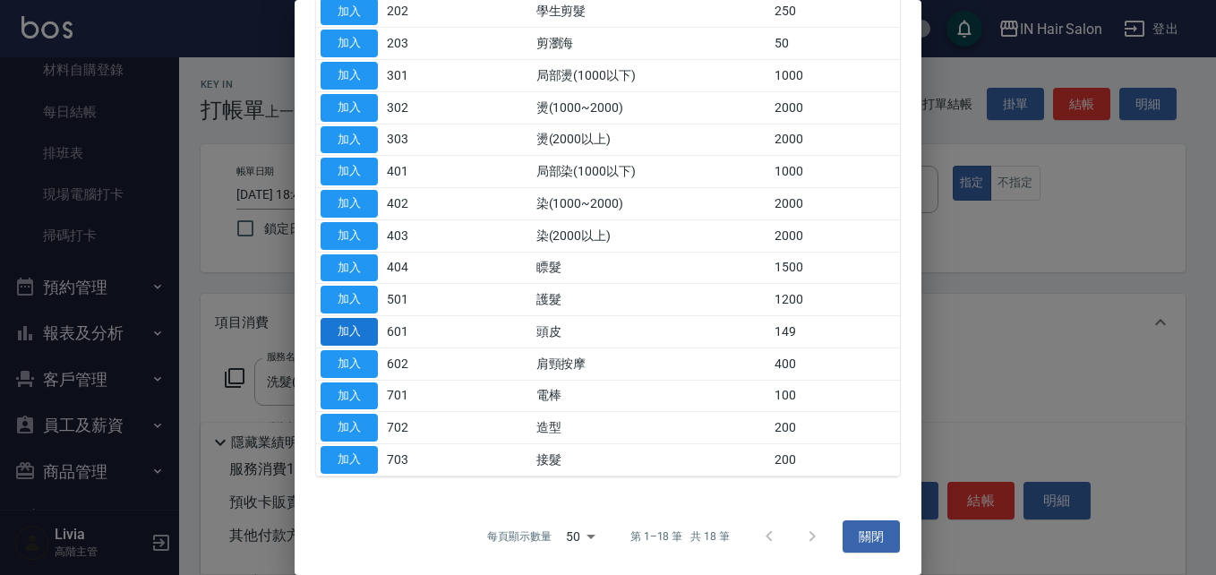
click at [364, 327] on button "加入" at bounding box center [349, 332] width 57 height 28
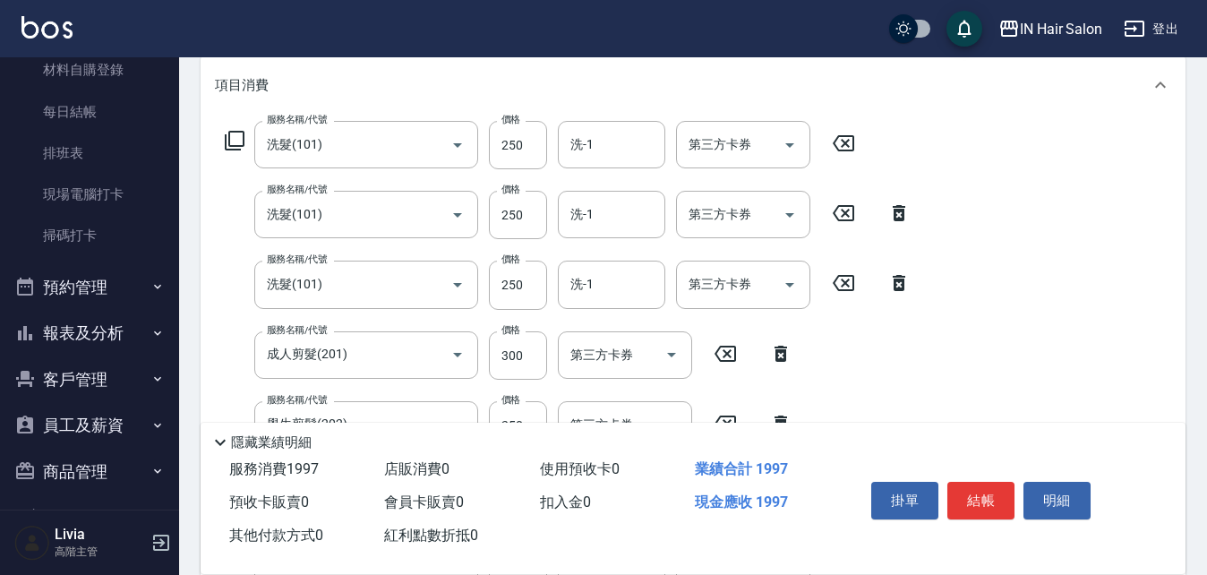
scroll to position [269, 0]
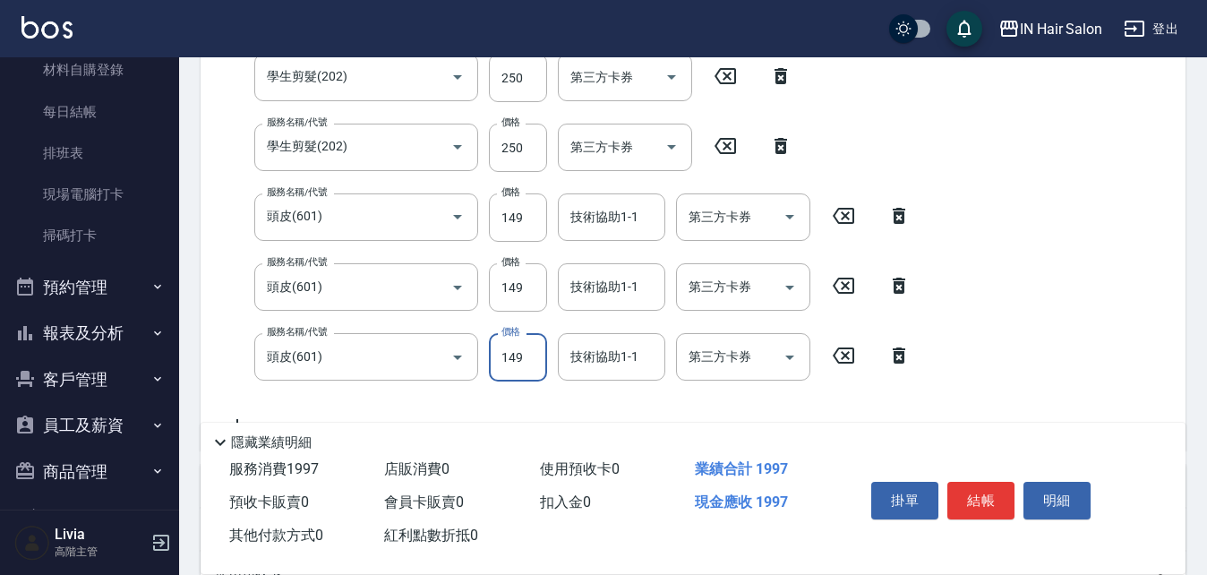
click at [520, 111] on div "服務名稱/代號 洗髮(101) 服務名稱/代號 價格 250 價格 洗-1 洗-1 第三方卡券 第三方卡券 服務名稱/代號 洗髮(101) 服務名稱/代號 價…" at bounding box center [568, 104] width 707 height 663
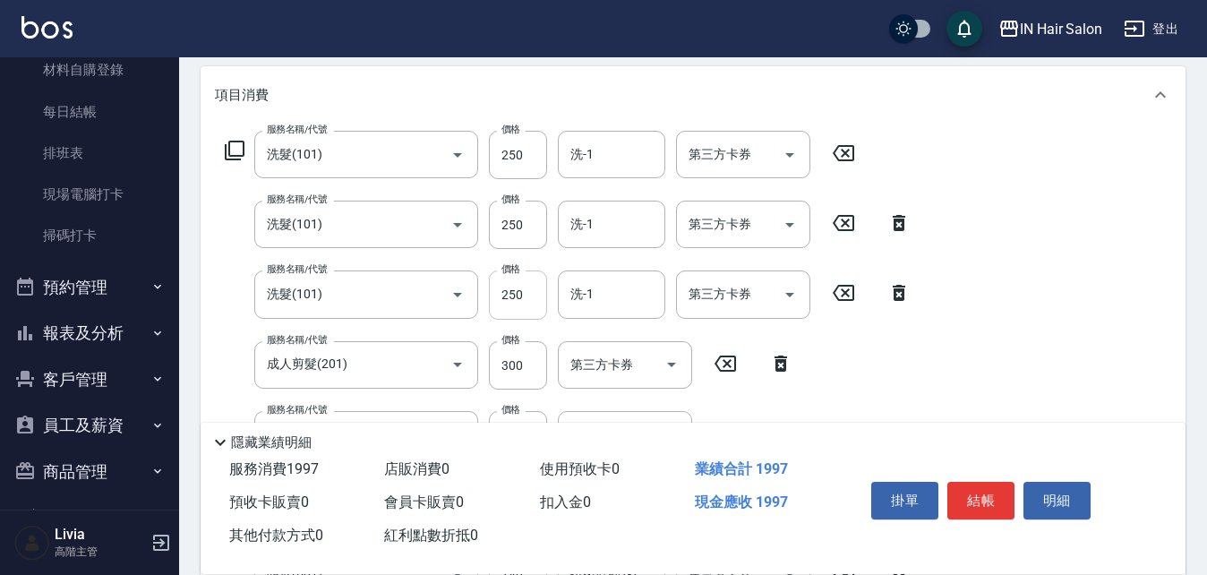
scroll to position [227, 0]
click at [521, 150] on input "250" at bounding box center [518, 156] width 58 height 48
drag, startPoint x: 499, startPoint y: 157, endPoint x: 537, endPoint y: 157, distance: 37.6
click at [537, 157] on input "0" at bounding box center [518, 156] width 58 height 48
type input "300"
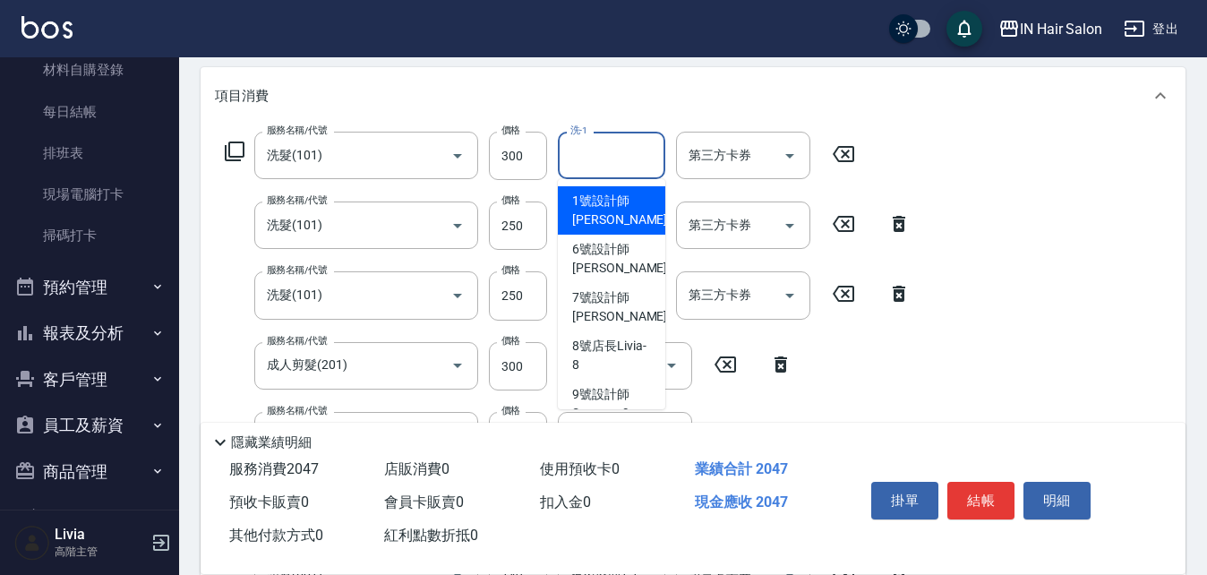
click at [609, 149] on input "洗-1" at bounding box center [611, 155] width 91 height 31
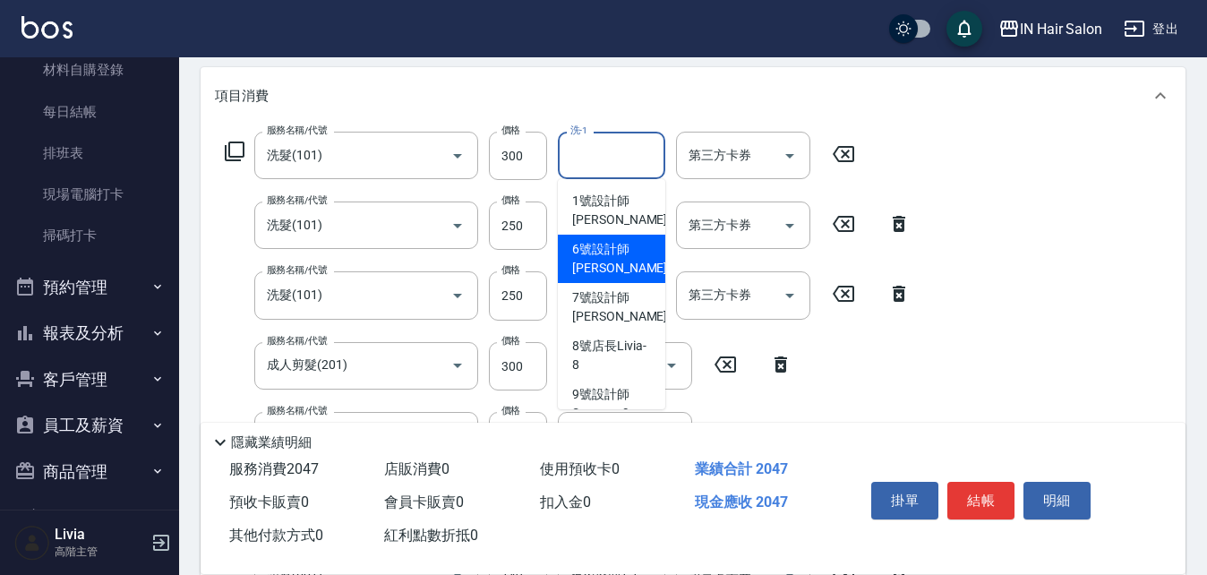
click at [597, 256] on span "6號設計師[PERSON_NAME] -6" at bounding box center [625, 259] width 106 height 38
type input "6號設計師[PERSON_NAME]-6"
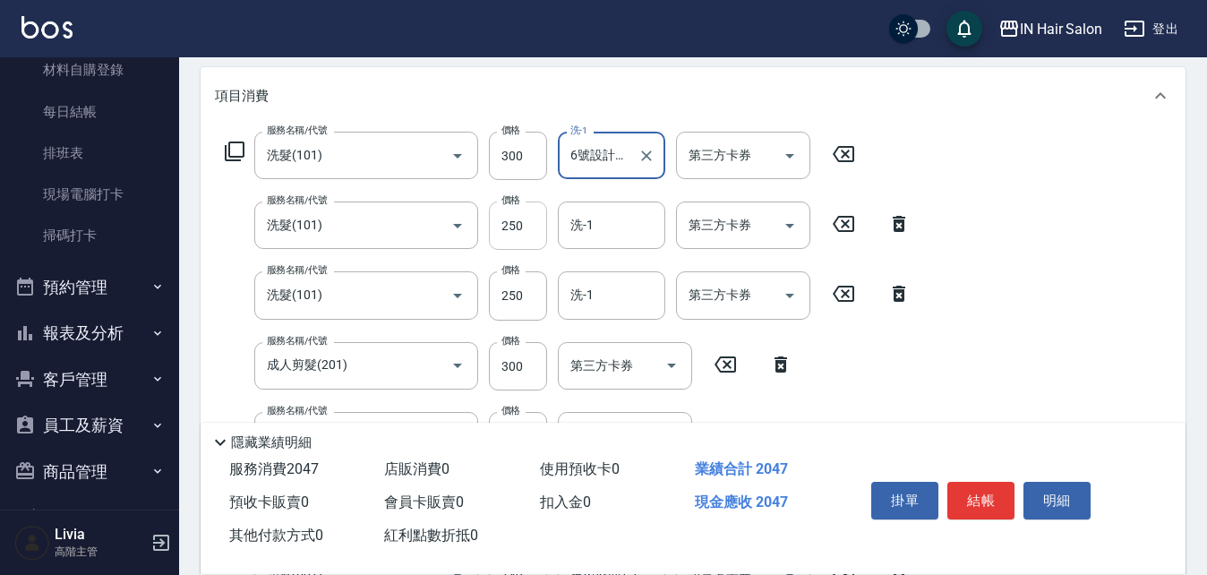
click at [533, 218] on div "服務名稱/代號 洗髮(101) 服務名稱/代號 價格 300 價格 洗-1 6號設計師[PERSON_NAME]-6 洗-1 第三方卡券 第三方卡券 服務名稱…" at bounding box center [568, 463] width 707 height 663
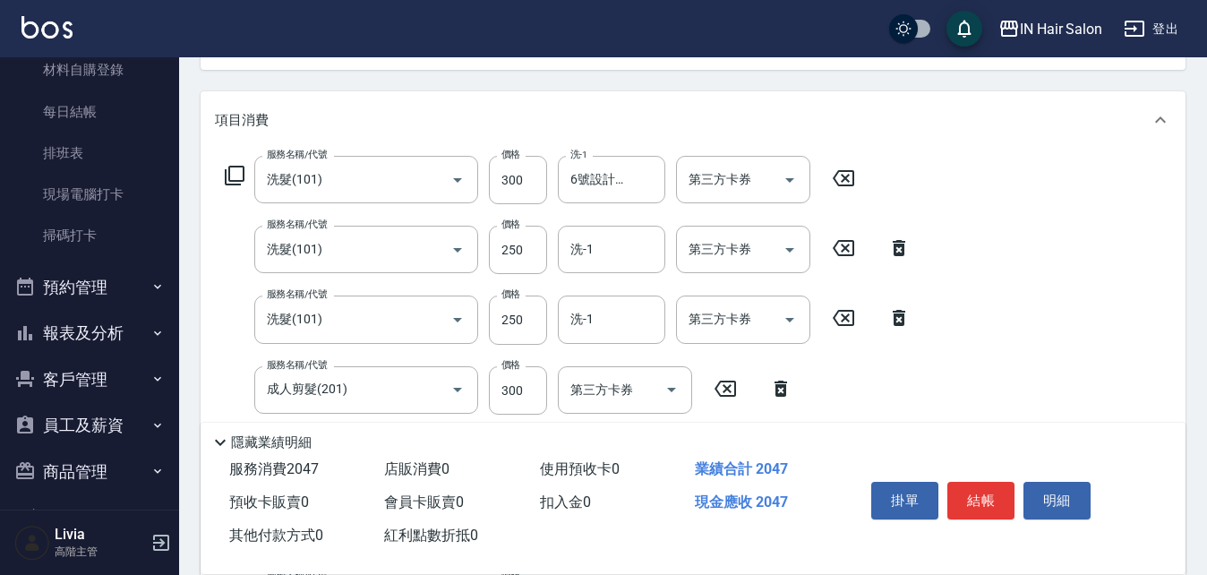
scroll to position [137, 0]
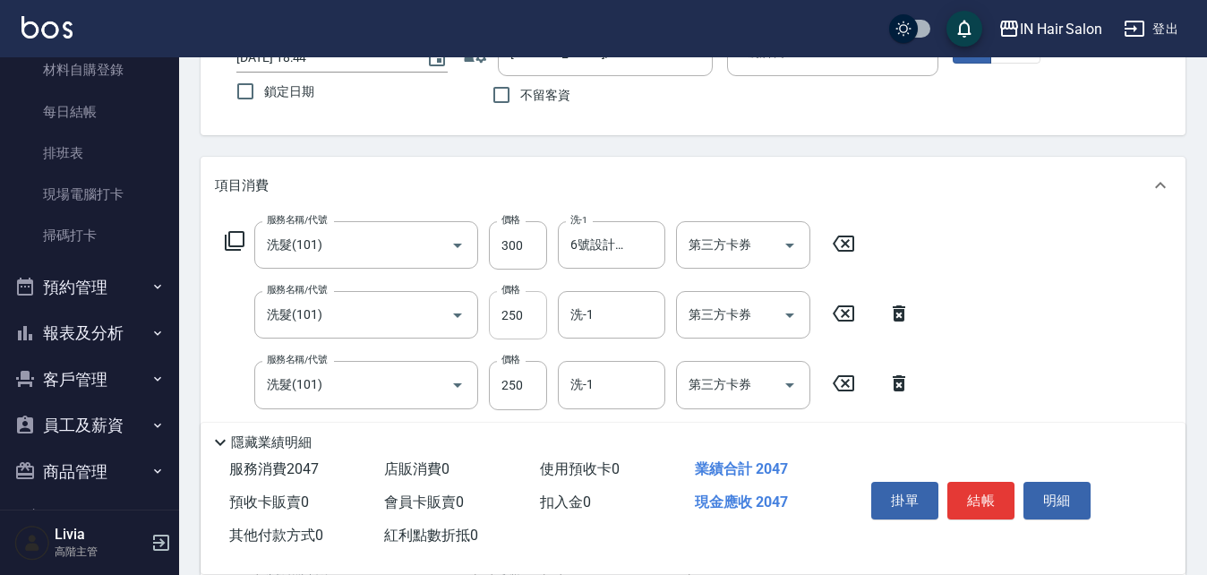
click at [532, 321] on input "250" at bounding box center [518, 315] width 58 height 48
type input "300"
click at [601, 310] on input "洗-1" at bounding box center [611, 314] width 91 height 31
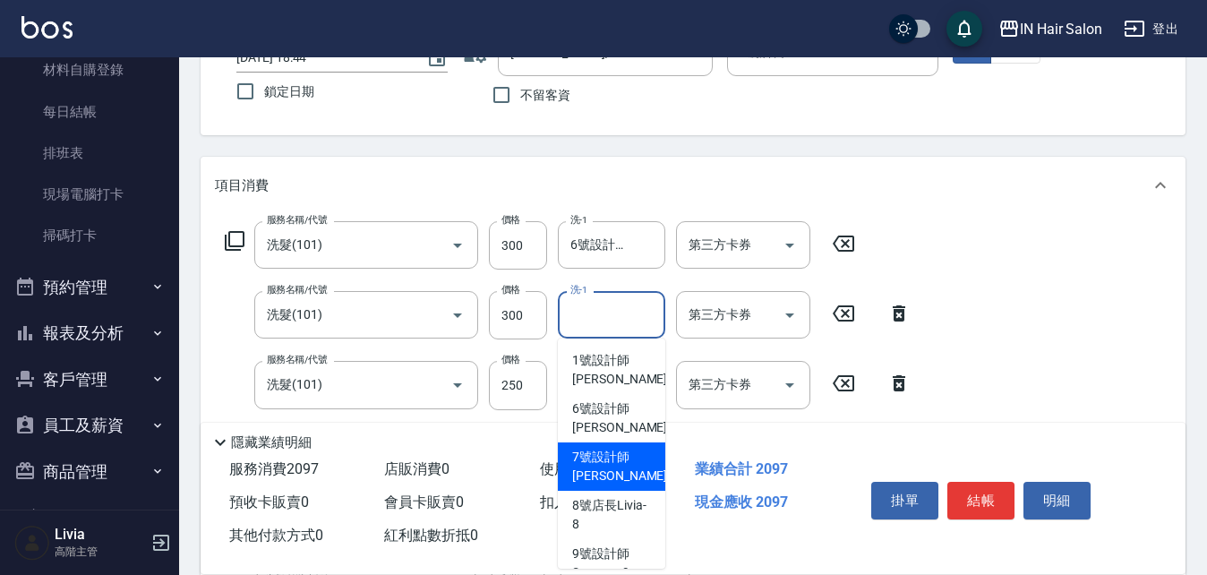
click at [587, 463] on span "7號設計師[PERSON_NAME] -7" at bounding box center [625, 467] width 106 height 38
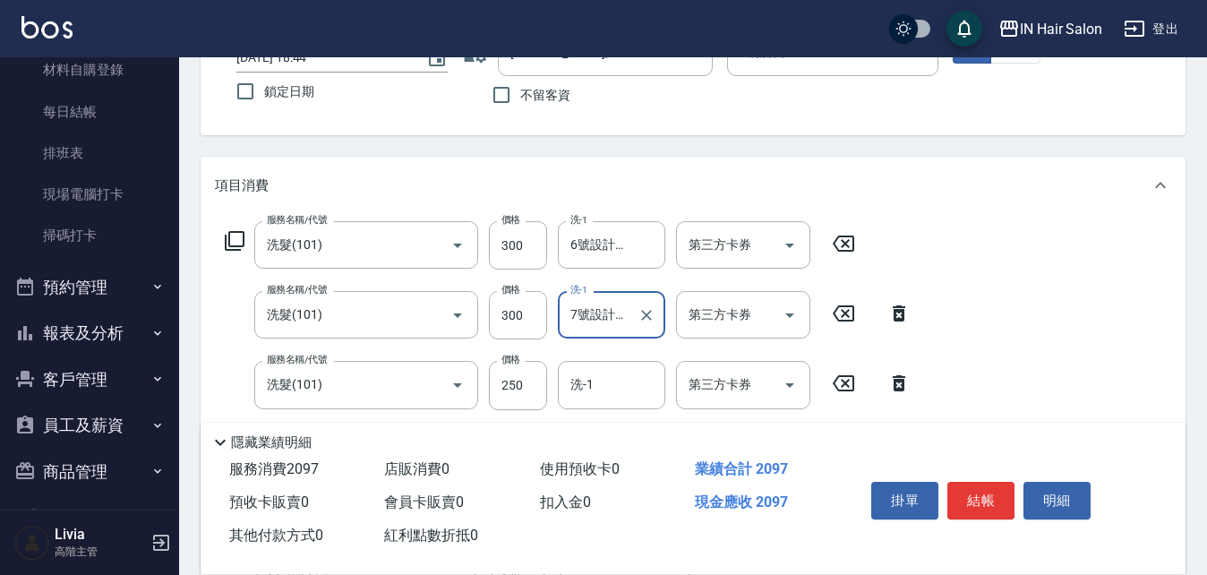
type input "7號設計師[PERSON_NAME]-7"
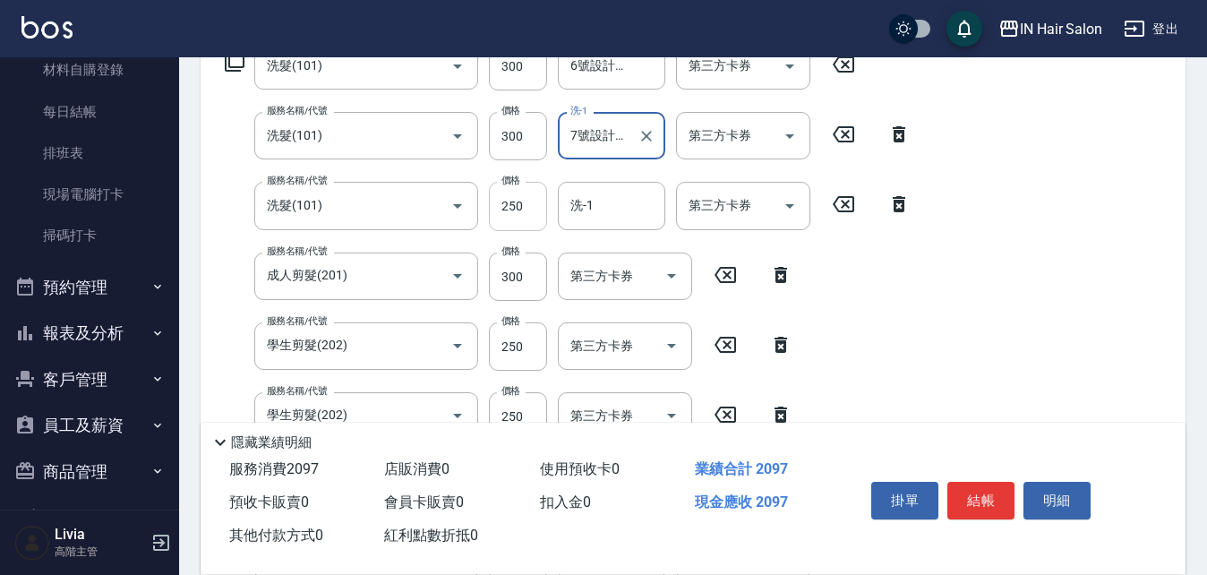
click at [533, 204] on div "服務名稱/代號 洗髮(101) 服務名稱/代號 價格 300 價格 洗-1 6號設計師[PERSON_NAME]-6 洗-1 第三方卡券 第三方卡券 服務名稱…" at bounding box center [568, 373] width 707 height 663
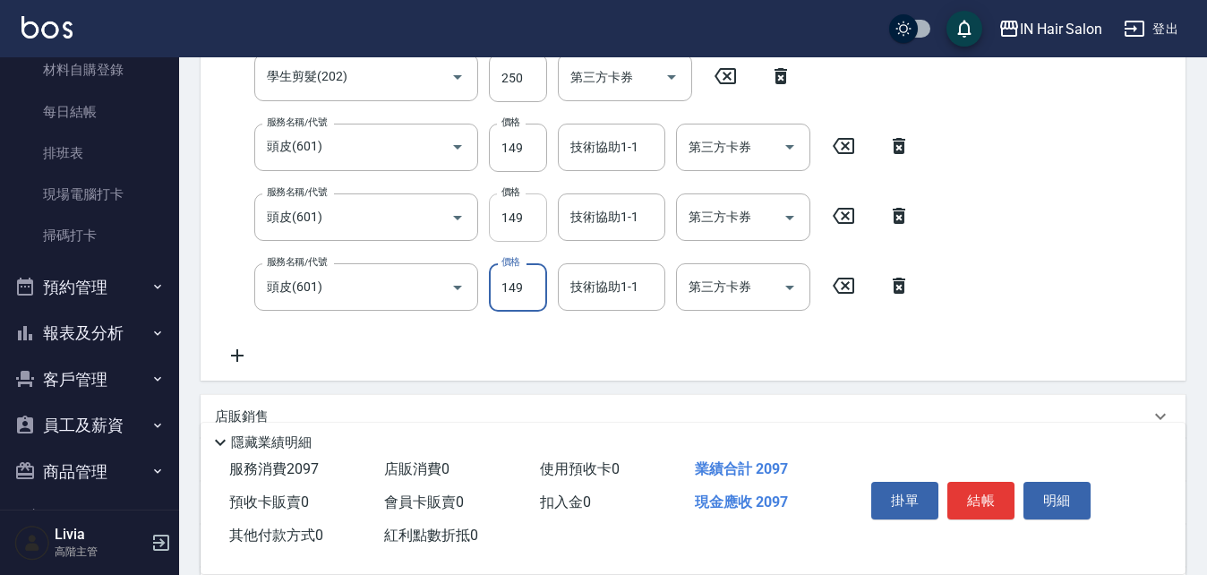
click at [533, 204] on input "149" at bounding box center [518, 217] width 58 height 48
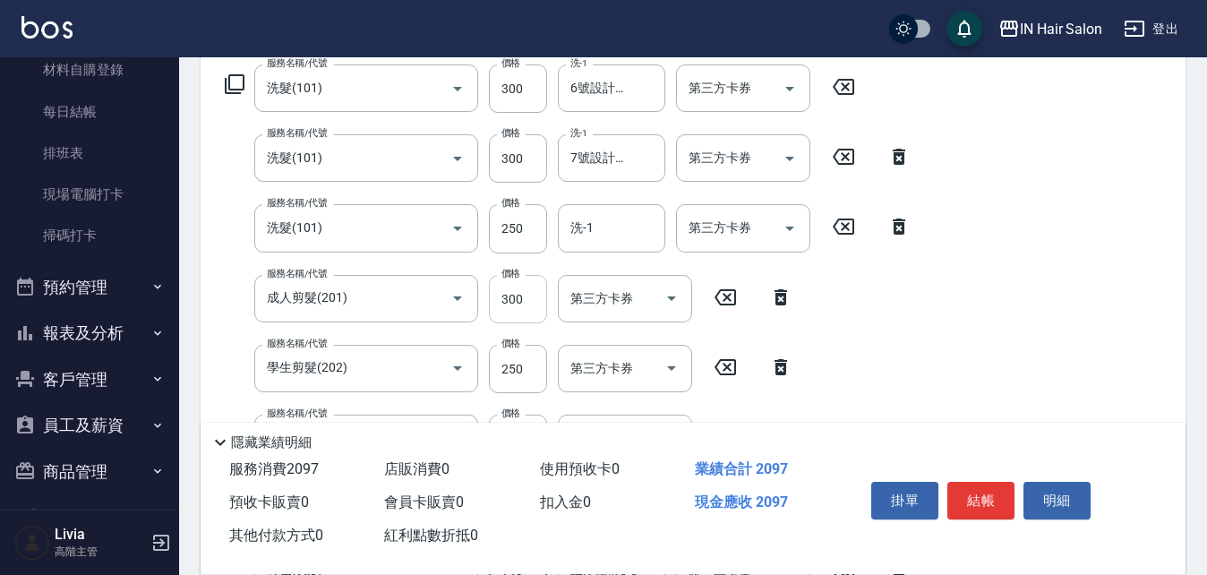
scroll to position [207, 0]
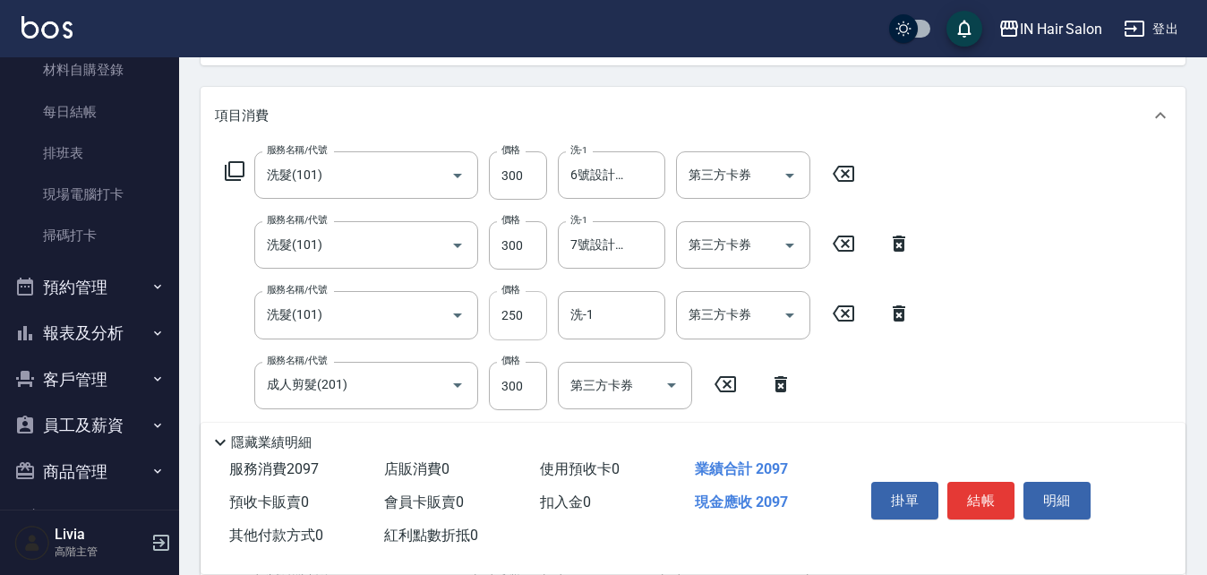
click at [528, 321] on input "250" at bounding box center [518, 315] width 58 height 48
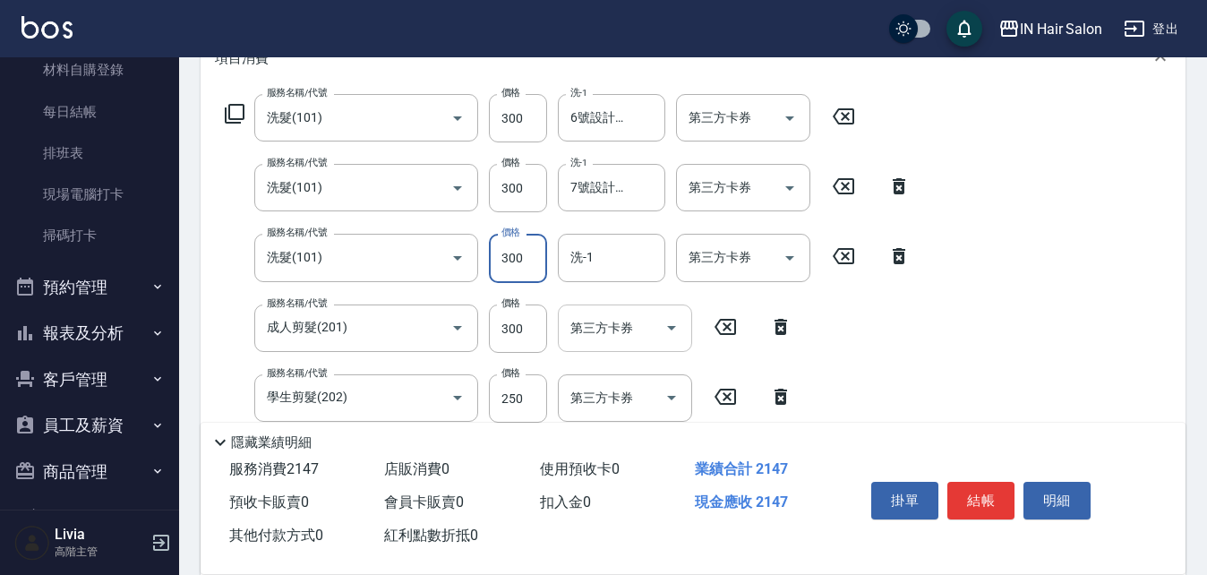
scroll to position [296, 0]
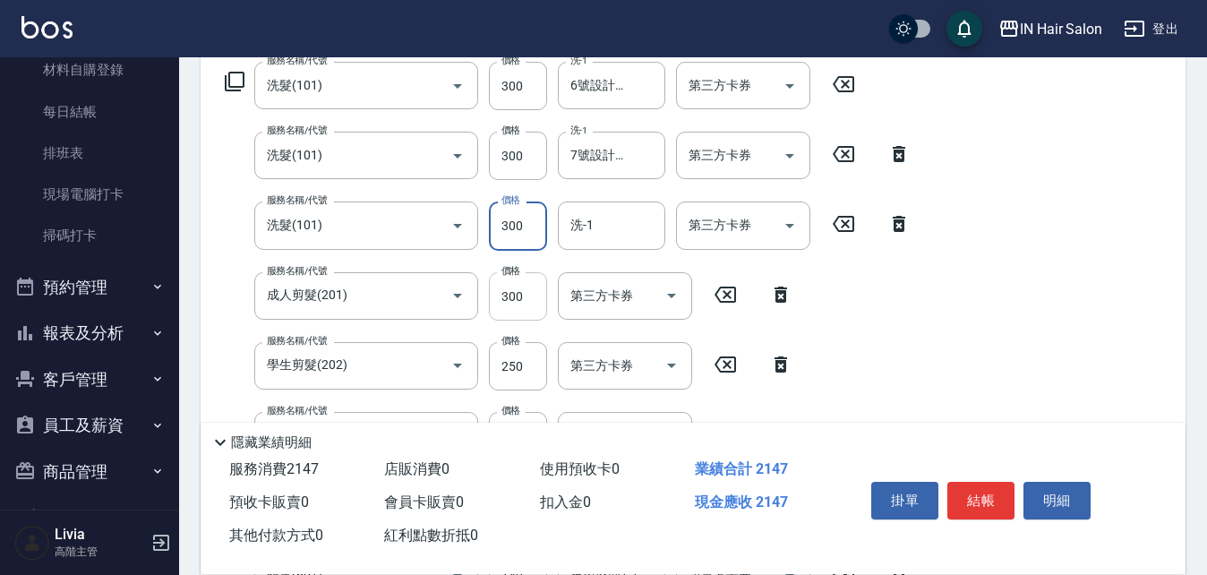
type input "300"
click at [536, 300] on input "300" at bounding box center [518, 296] width 58 height 48
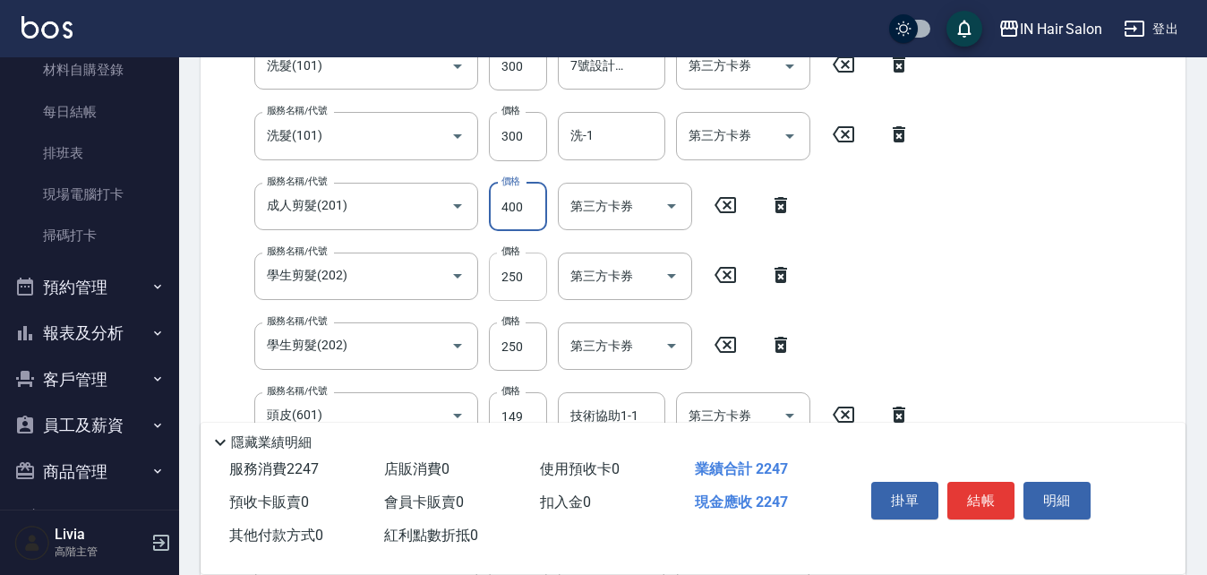
type input "400"
click at [533, 292] on input "250" at bounding box center [518, 277] width 58 height 48
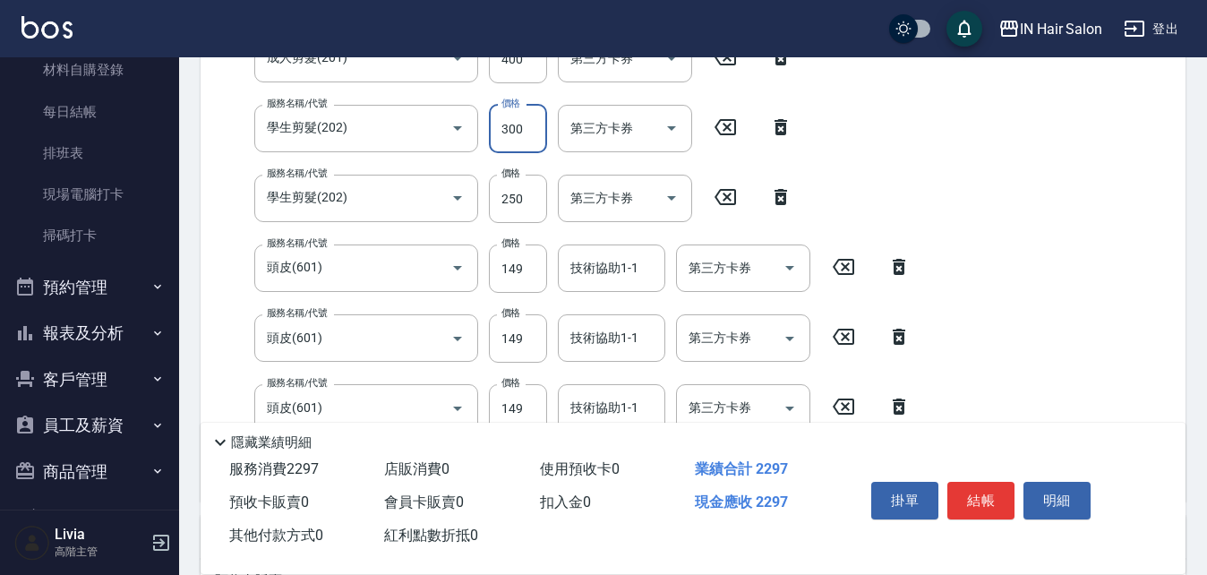
scroll to position [565, 0]
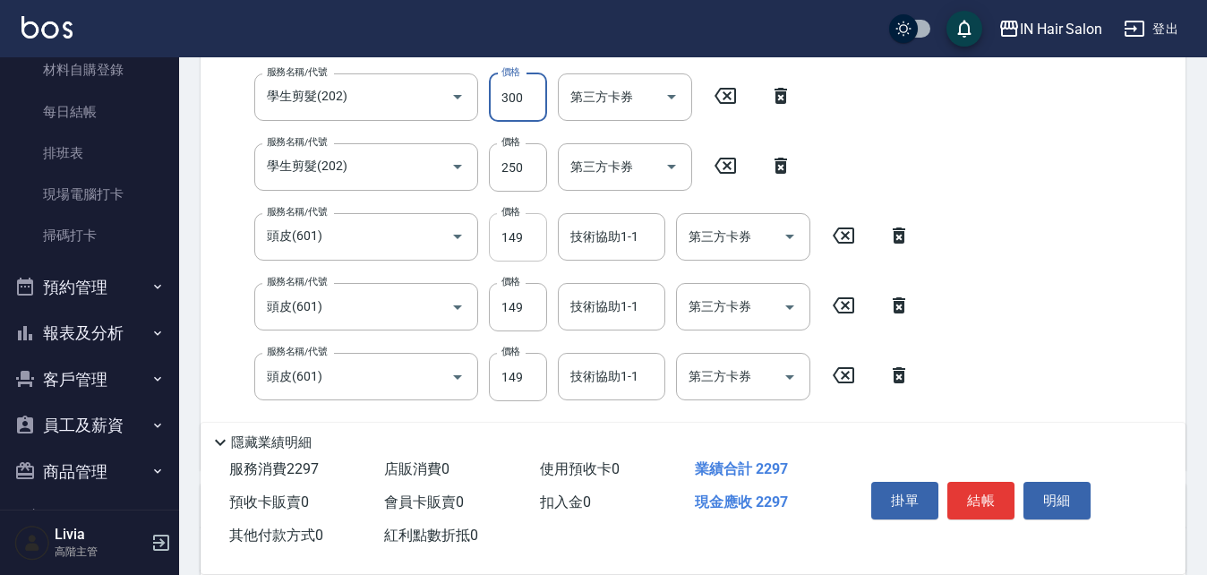
type input "300"
click at [537, 240] on input "149" at bounding box center [518, 237] width 58 height 48
type input "50"
click at [482, 339] on div "服務名稱/代號 洗髮(101) 服務名稱/代號 價格 300 價格 洗-1 6號設計師[PERSON_NAME]-6 洗-1 第三方卡券 第三方卡券 服務名稱…" at bounding box center [568, 124] width 707 height 663
click at [527, 305] on input "149" at bounding box center [518, 307] width 58 height 48
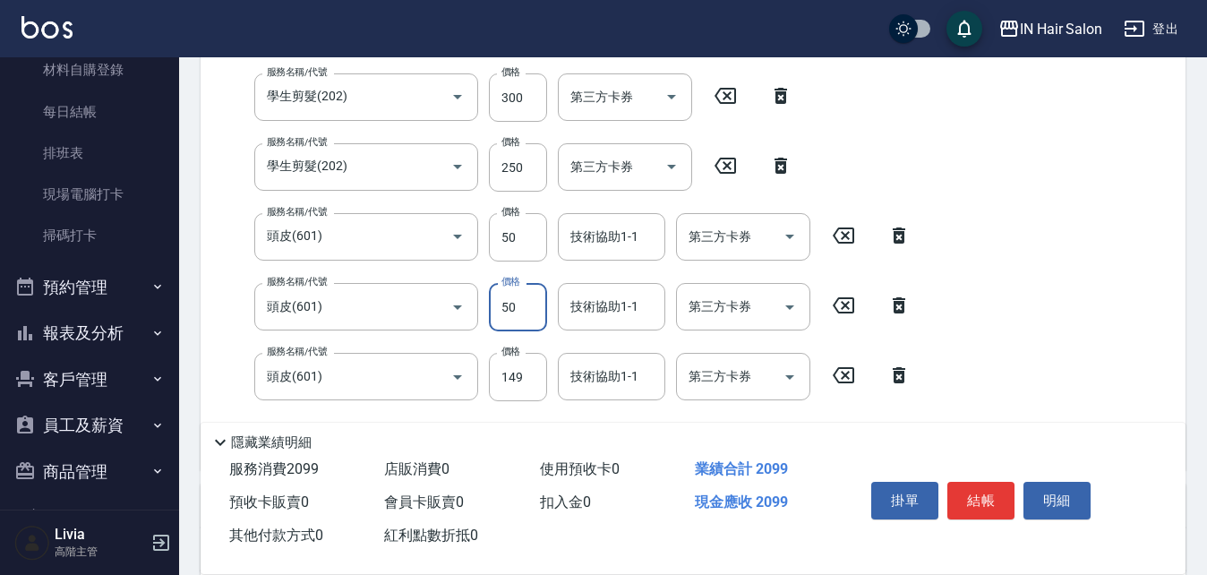
type input "50"
click at [483, 409] on div "服務名稱/代號 洗髮(101) 服務名稱/代號 價格 300 價格 洗-1 6號設計師[PERSON_NAME]-6 洗-1 第三方卡券 第三方卡券 服務名稱…" at bounding box center [568, 124] width 707 height 663
click at [528, 380] on input "149" at bounding box center [518, 377] width 58 height 48
type input "150"
click at [941, 394] on div "服務名稱/代號 洗髮(101) 服務名稱/代號 價格 300 價格 洗-1 6號設計師[PERSON_NAME]-6 洗-1 第三方卡券 第三方卡券 服務名稱…" at bounding box center [693, 128] width 985 height 684
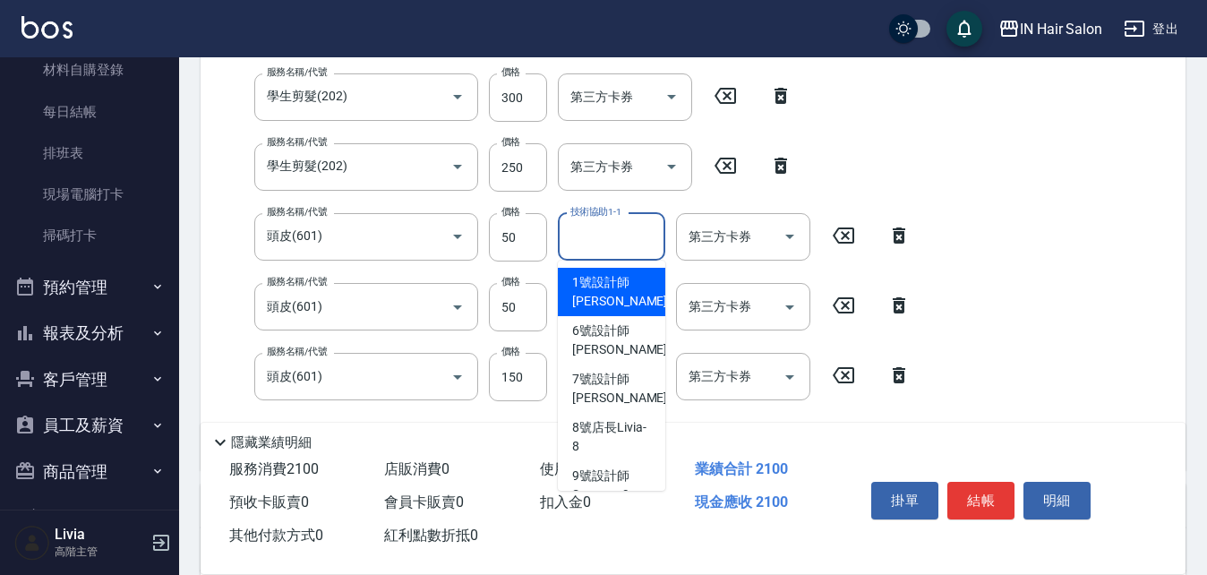
click at [602, 227] on input "技術協助1-1" at bounding box center [611, 236] width 91 height 31
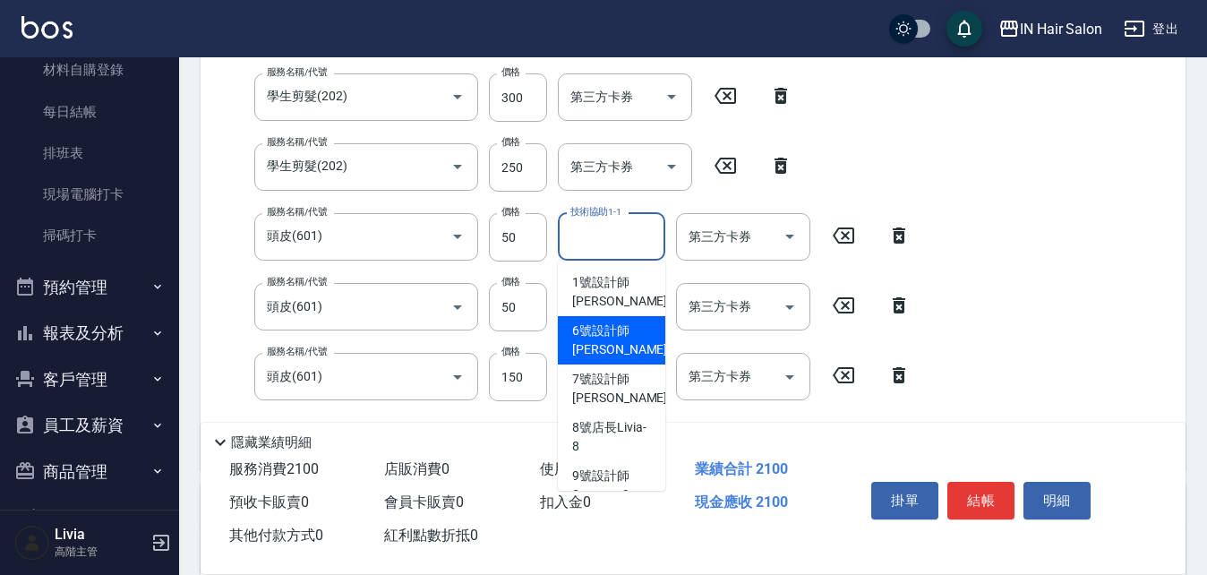
click at [594, 326] on span "6號設計師[PERSON_NAME] -6" at bounding box center [625, 341] width 106 height 38
type input "6號設計師[PERSON_NAME]-6"
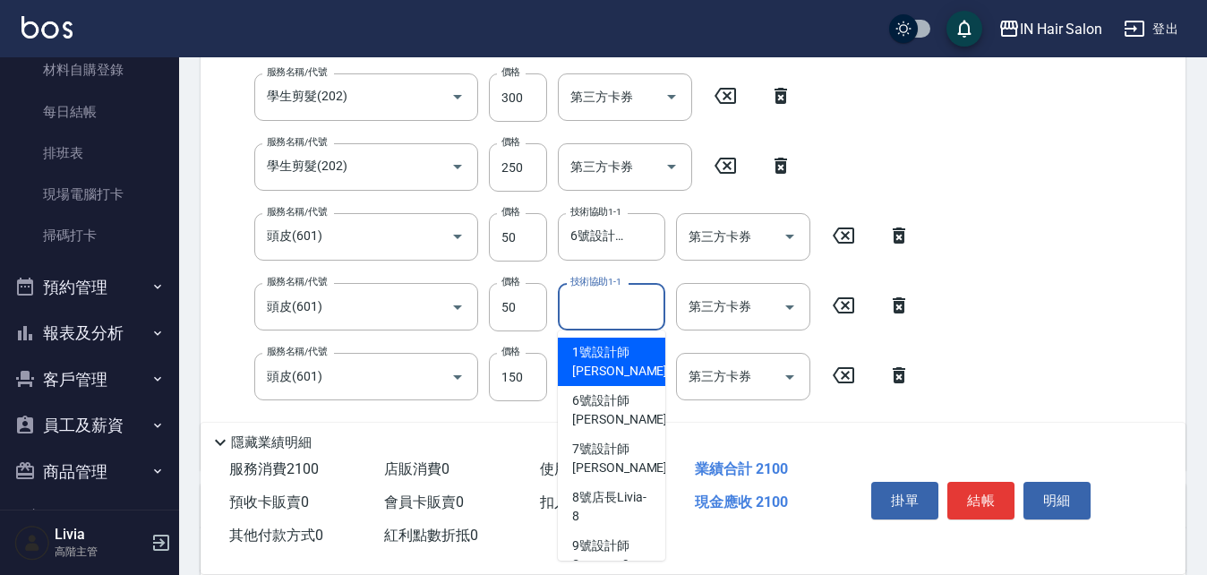
click at [594, 298] on input "技術協助1-1" at bounding box center [611, 306] width 91 height 31
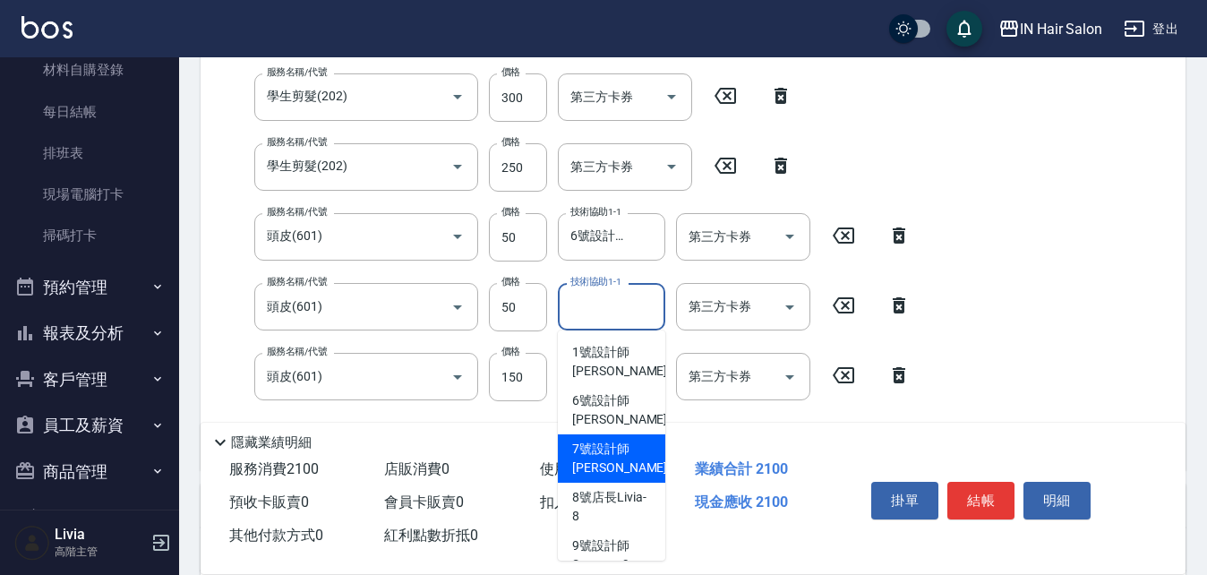
drag, startPoint x: 590, startPoint y: 450, endPoint x: 708, endPoint y: 421, distance: 120.8
click at [590, 451] on span "7號設計師[PERSON_NAME] -7" at bounding box center [625, 459] width 106 height 38
type input "7號設計師[PERSON_NAME]-7"
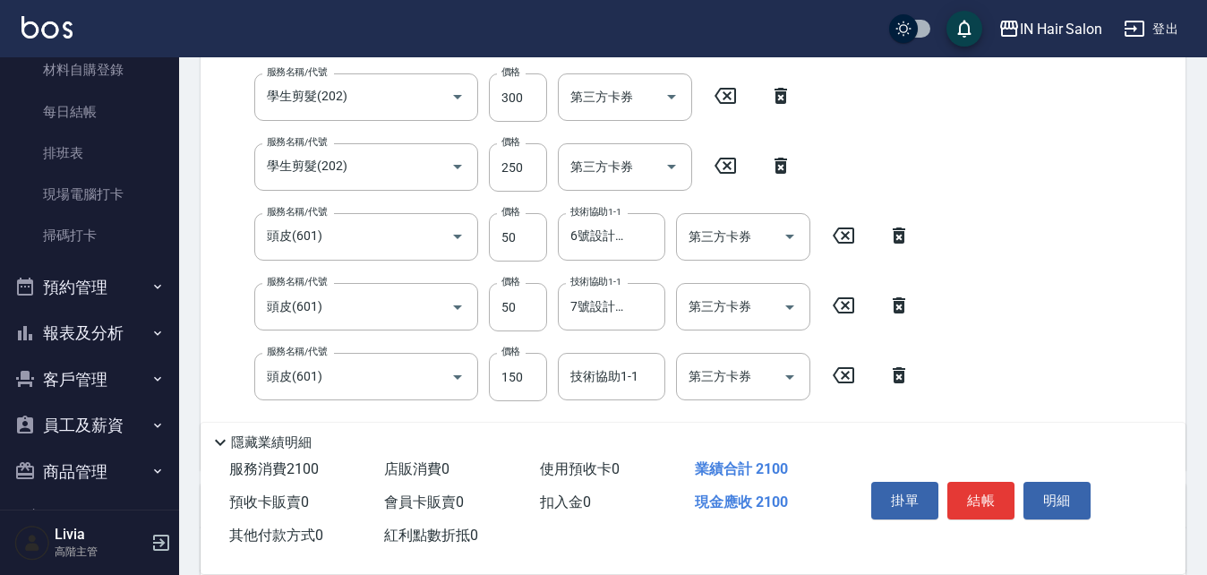
click at [1038, 359] on div "服務名稱/代號 洗髮(101) 服務名稱/代號 價格 300 價格 洗-1 6號設計師[PERSON_NAME]-6 洗-1 第三方卡券 第三方卡券 服務名稱…" at bounding box center [693, 128] width 985 height 684
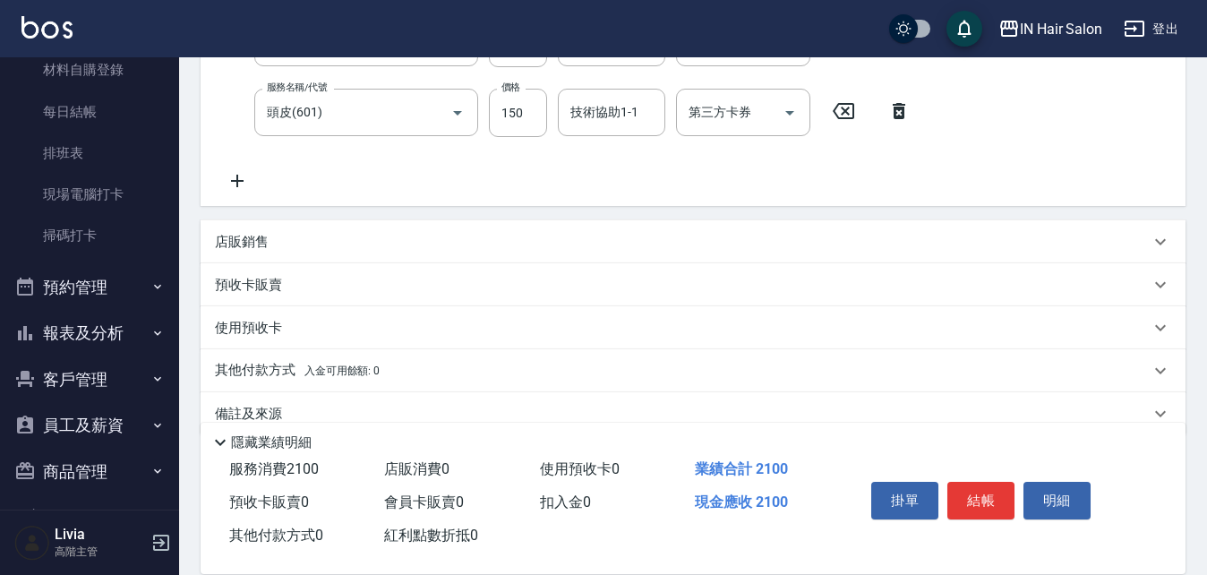
scroll to position [834, 0]
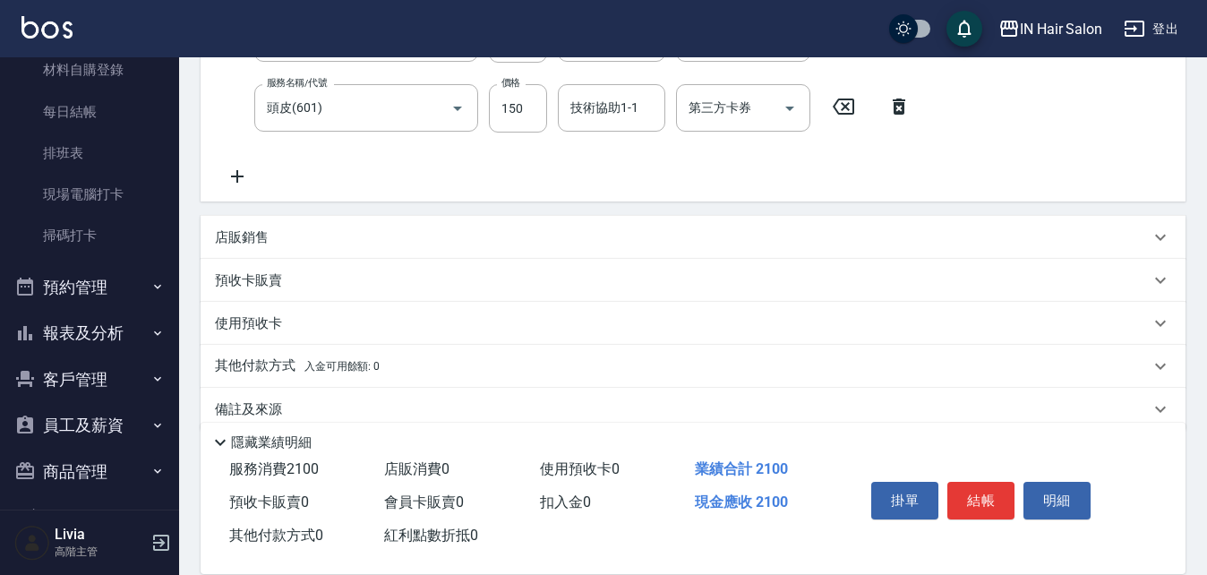
click at [277, 362] on p "其他付款方式 入金可用餘額: 0" at bounding box center [297, 366] width 165 height 20
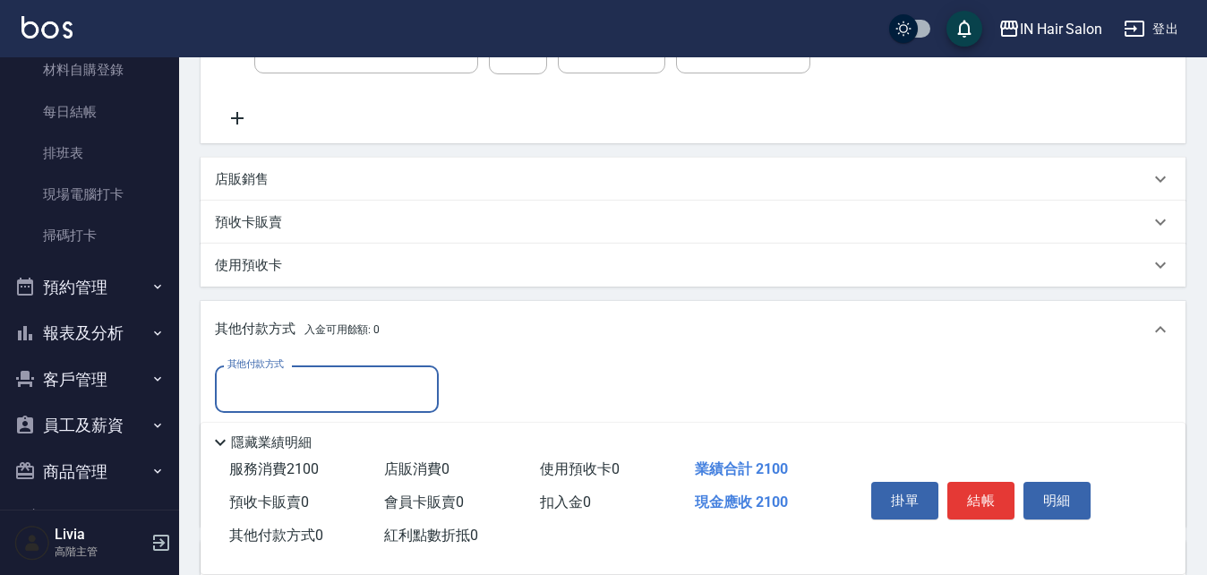
scroll to position [923, 0]
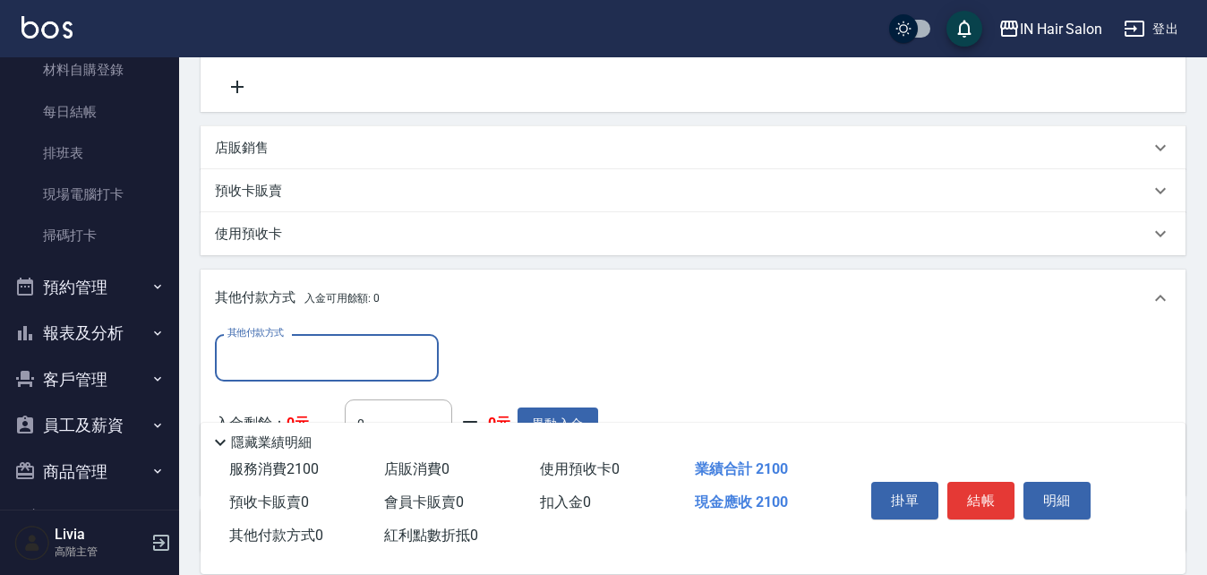
click at [264, 369] on input "其他付款方式" at bounding box center [327, 357] width 208 height 31
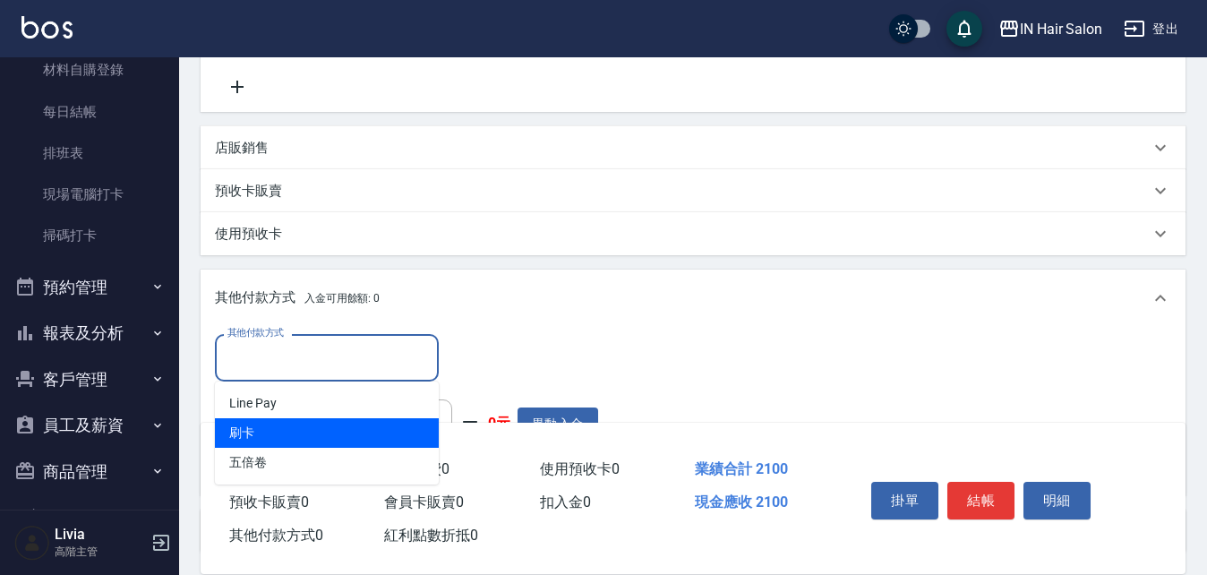
click at [256, 430] on span "刷卡" at bounding box center [327, 433] width 224 height 30
type input "刷卡"
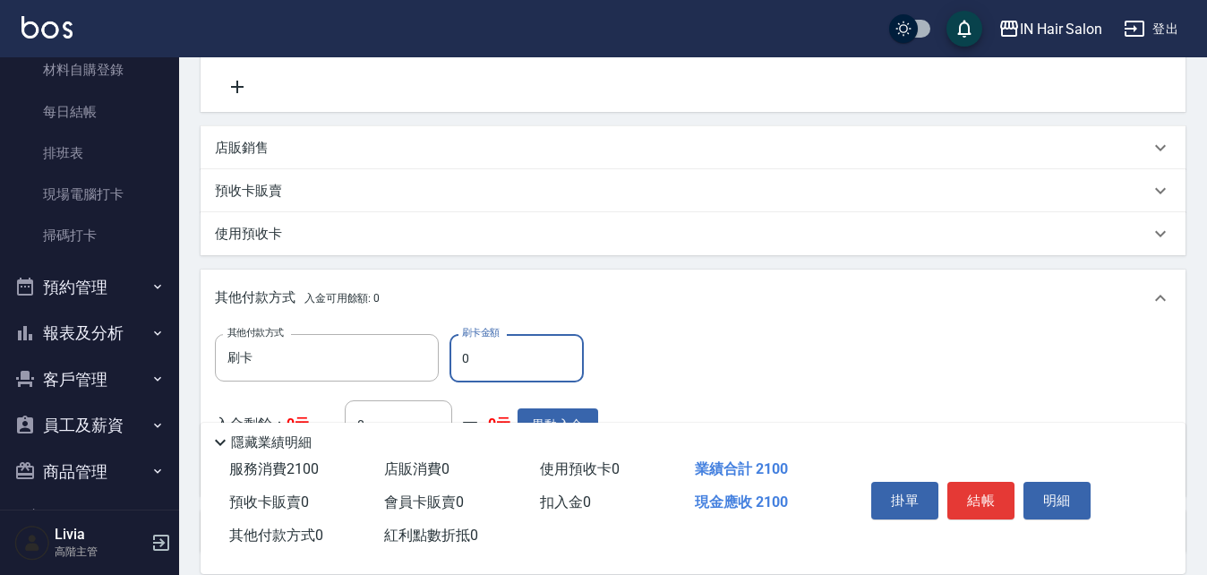
drag, startPoint x: 458, startPoint y: 352, endPoint x: 484, endPoint y: 353, distance: 26.0
click at [484, 353] on input "0" at bounding box center [517, 358] width 134 height 48
type input "2100"
click at [856, 342] on div "其他付款方式 刷卡 其他付款方式 刷卡金額 2100 刷卡金額 入金剩餘： 0元 0 ​ 整筆扣入金 0元 異動入金" at bounding box center [693, 407] width 957 height 147
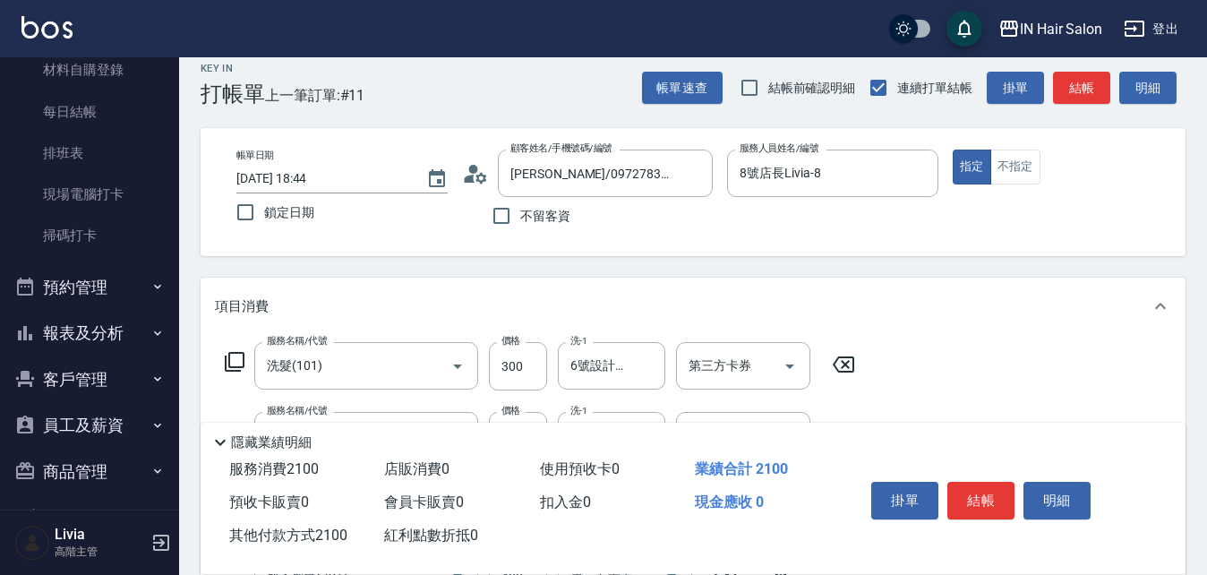
scroll to position [0, 0]
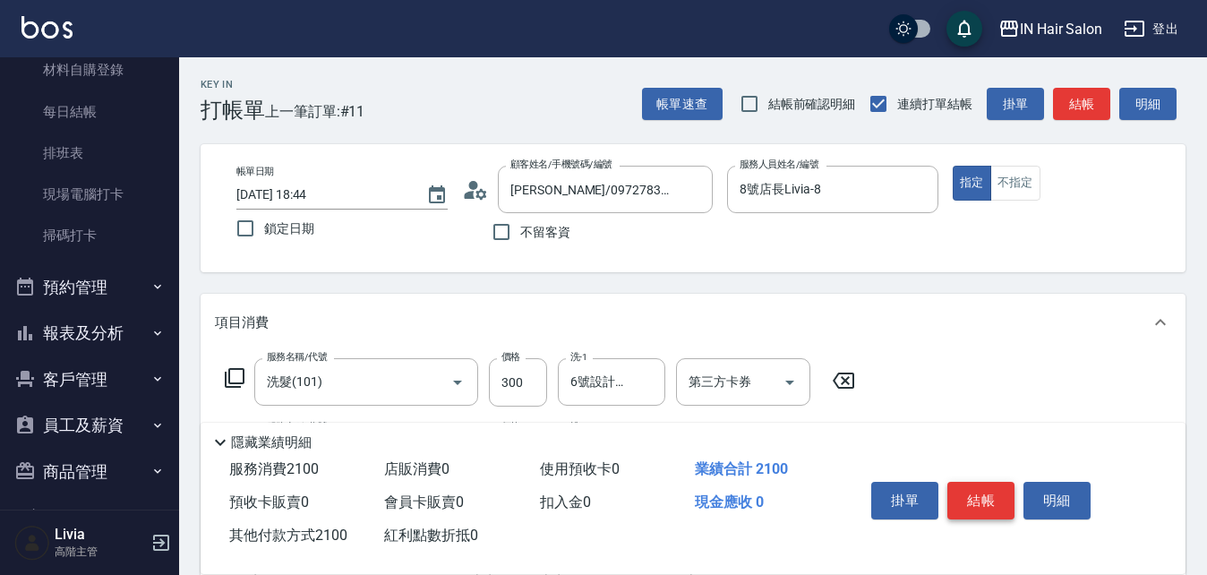
click at [979, 493] on button "結帳" at bounding box center [981, 501] width 67 height 38
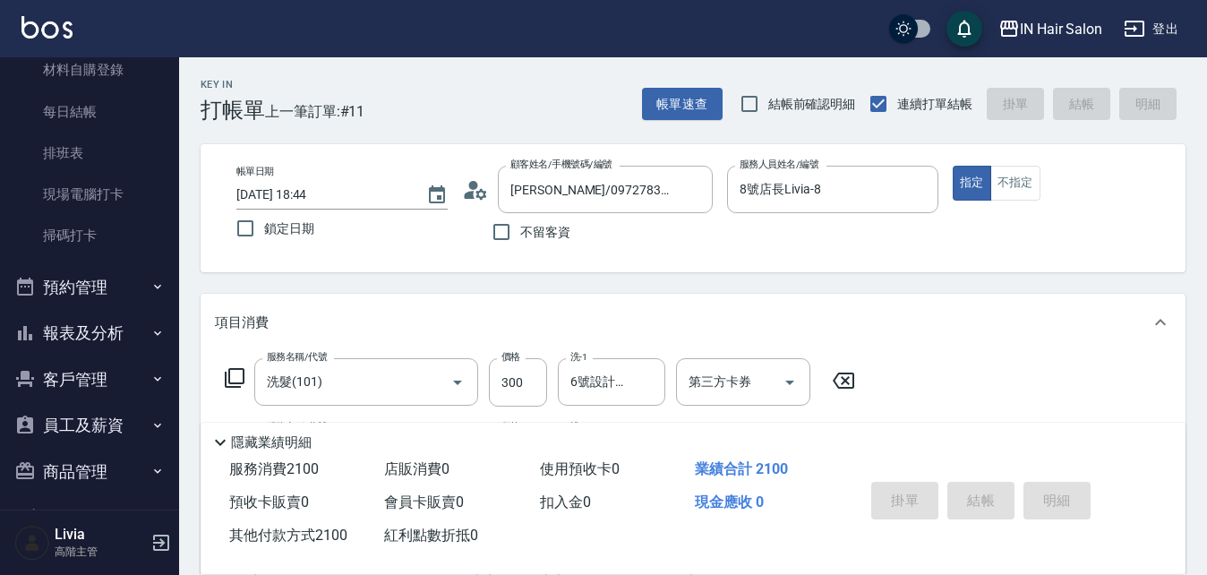
type input "[DATE] 18:45"
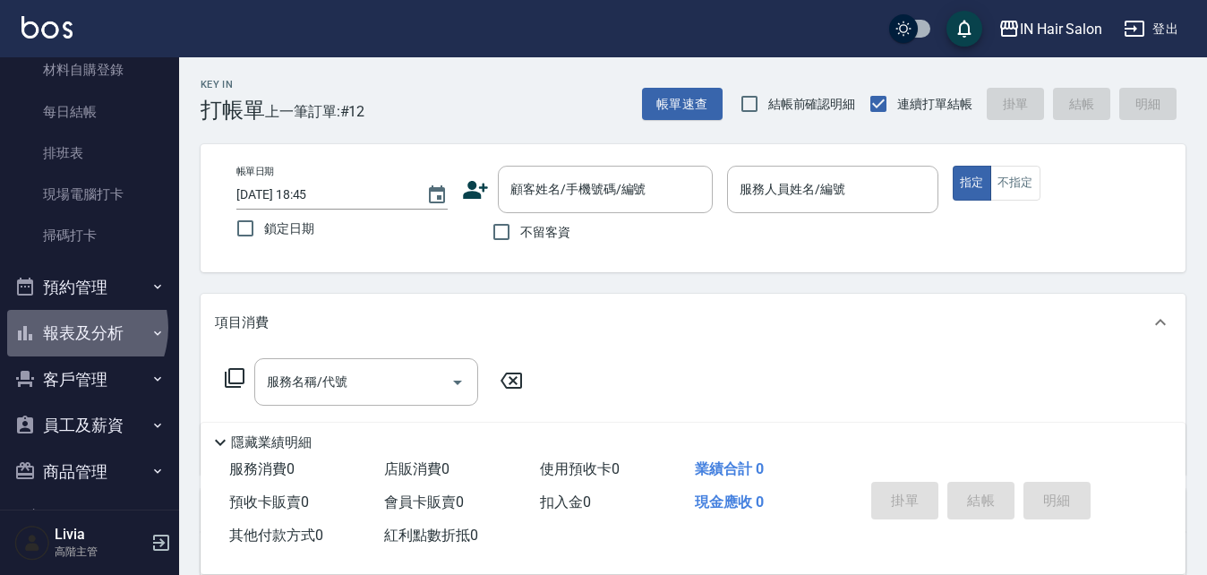
click at [71, 328] on button "報表及分析" at bounding box center [89, 333] width 165 height 47
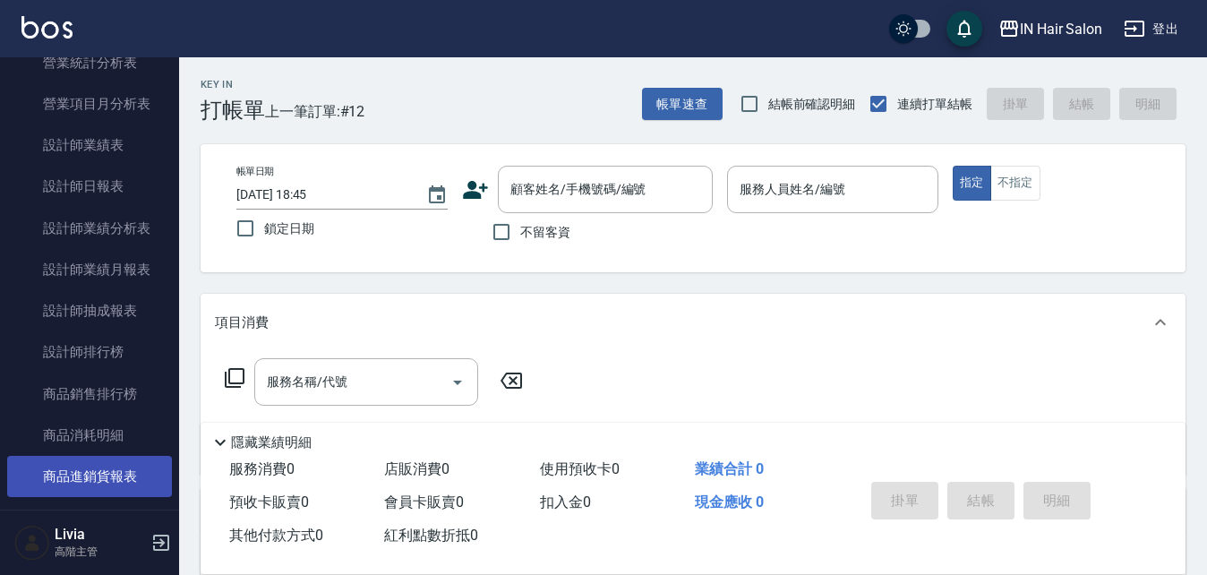
scroll to position [1164, 0]
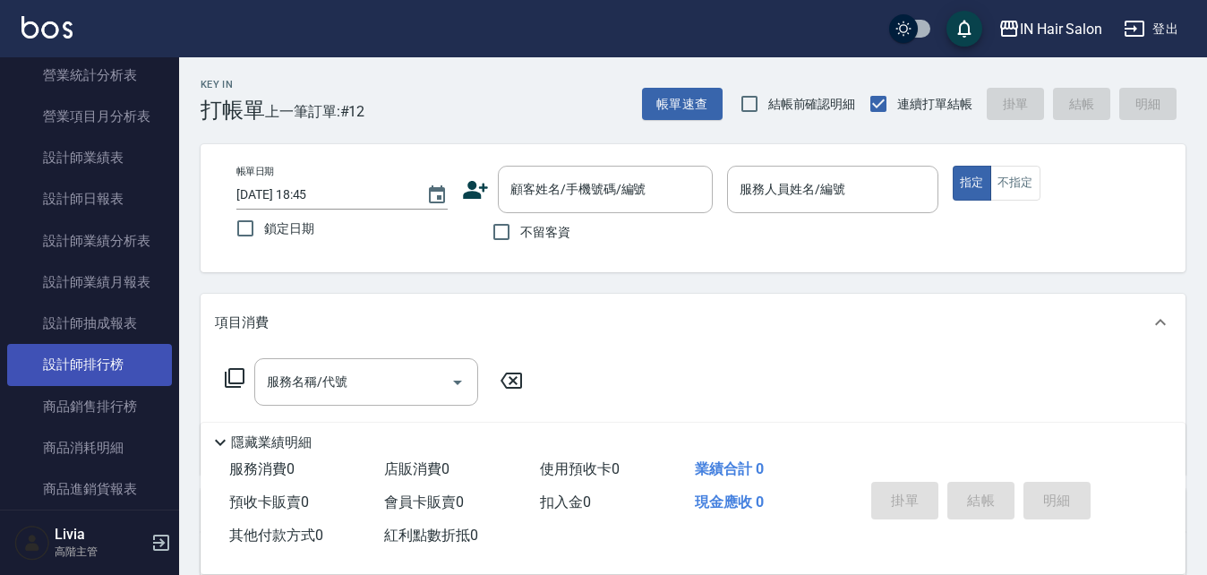
click at [104, 362] on link "設計師排行榜" at bounding box center [89, 364] width 165 height 41
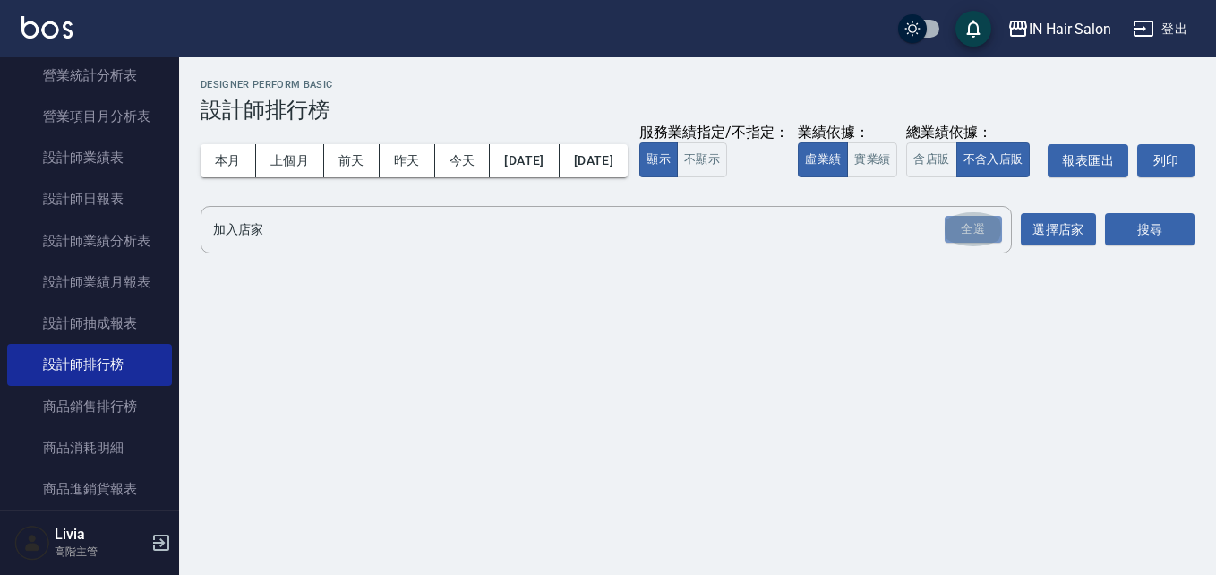
drag, startPoint x: 965, startPoint y: 265, endPoint x: 781, endPoint y: 219, distance: 189.2
click at [963, 244] on div "全選" at bounding box center [973, 230] width 57 height 28
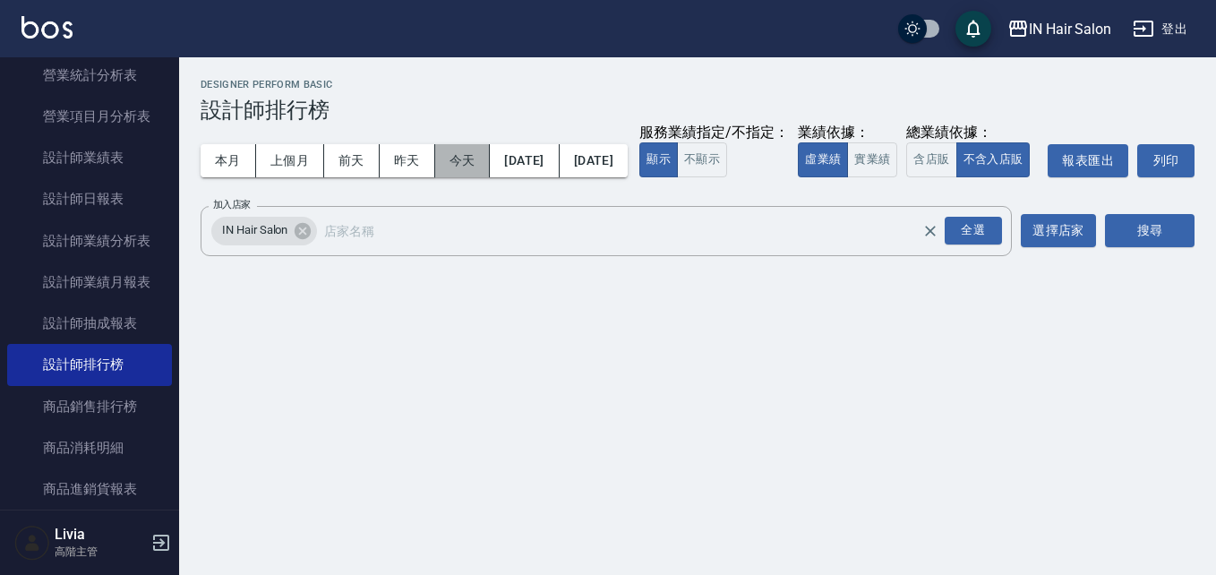
click at [451, 159] on button "今天" at bounding box center [463, 160] width 56 height 33
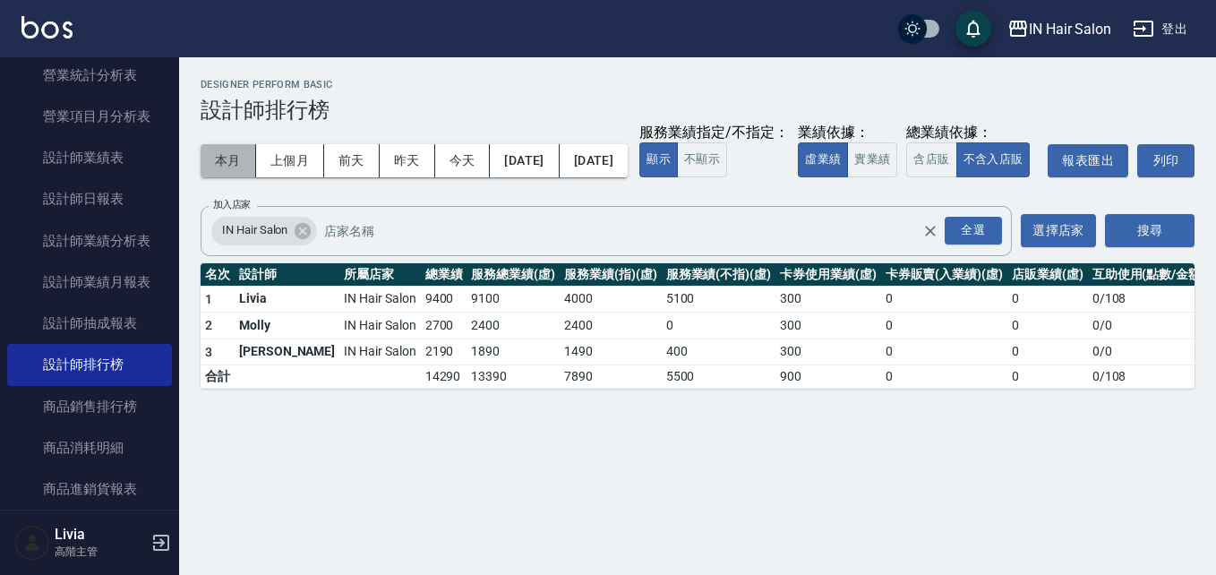
click at [224, 155] on button "本月" at bounding box center [229, 160] width 56 height 33
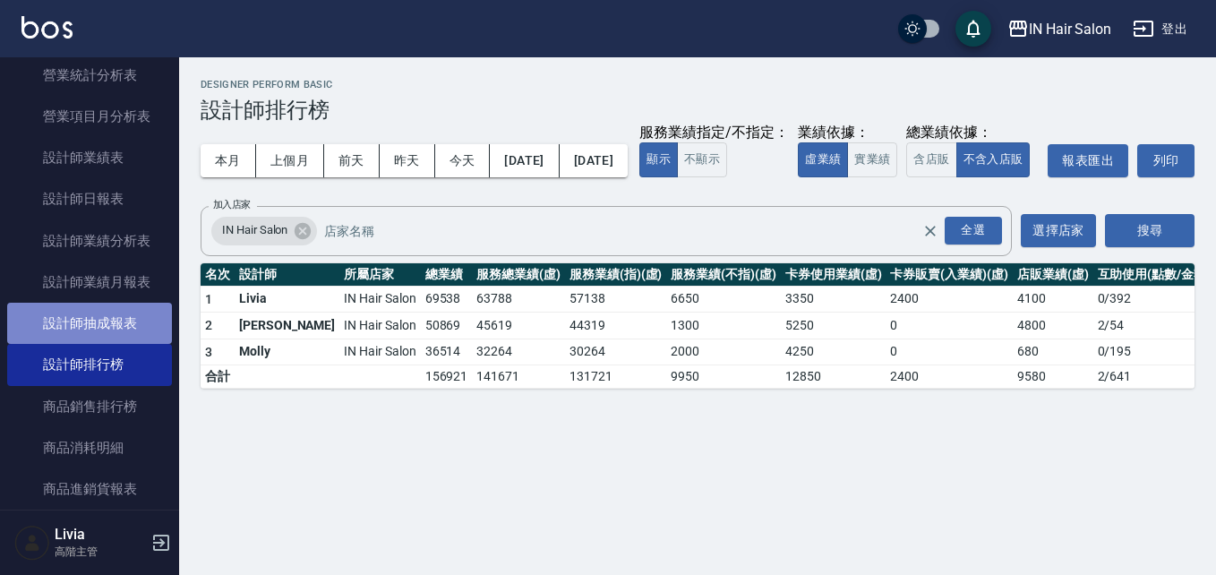
click at [120, 319] on link "設計師抽成報表" at bounding box center [89, 323] width 165 height 41
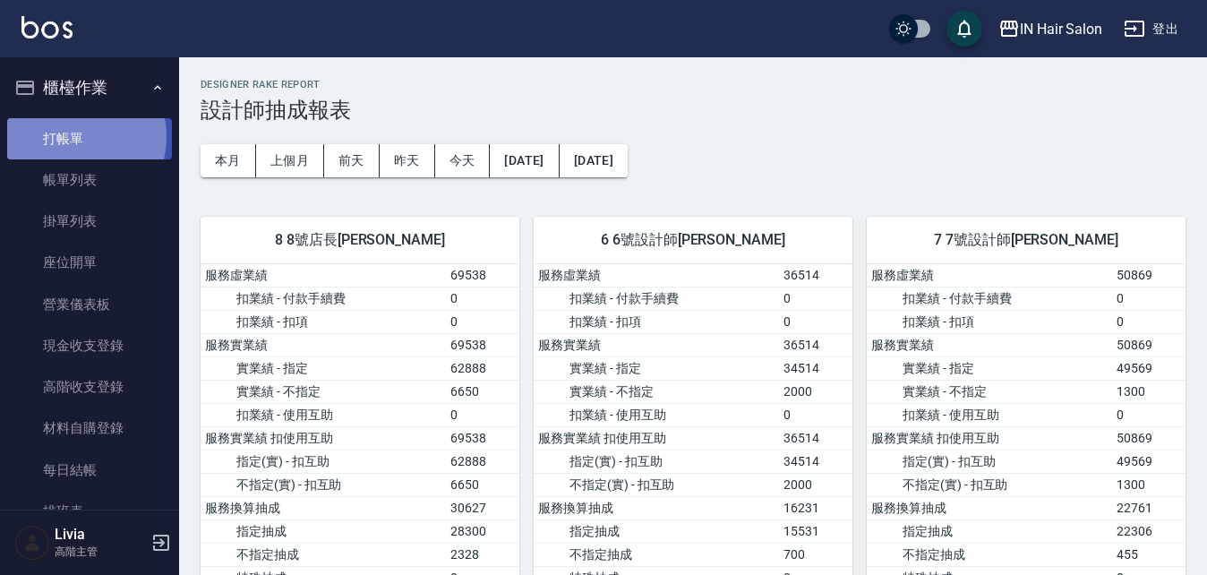
click at [73, 136] on link "打帳單" at bounding box center [89, 138] width 165 height 41
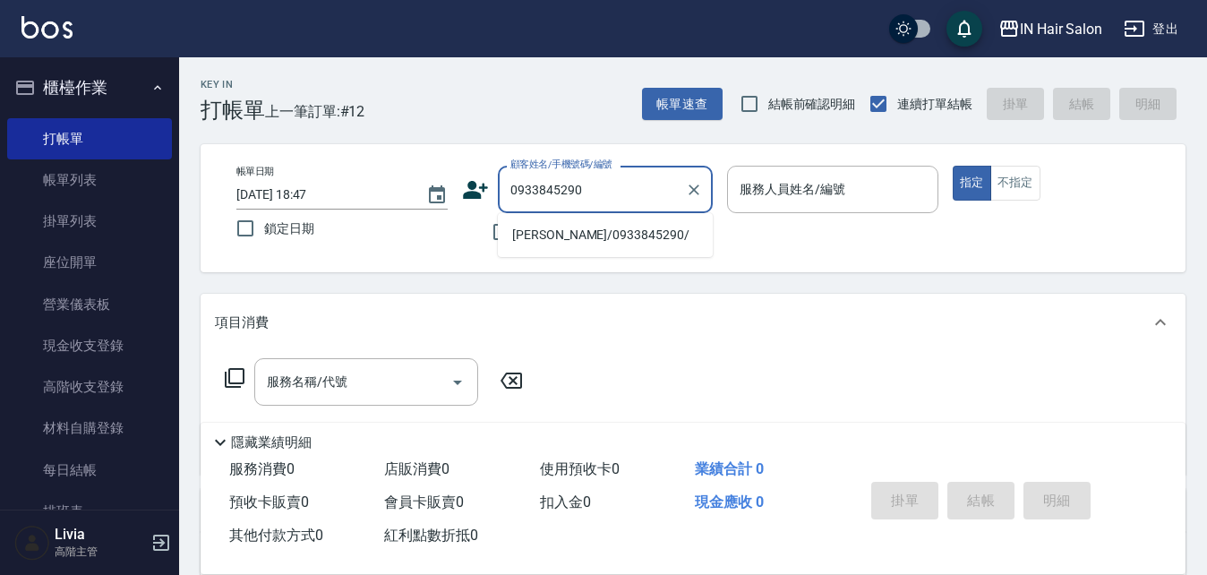
click at [537, 235] on li "[PERSON_NAME]/0933845290/" at bounding box center [605, 235] width 215 height 30
type input "[PERSON_NAME]/0933845290/"
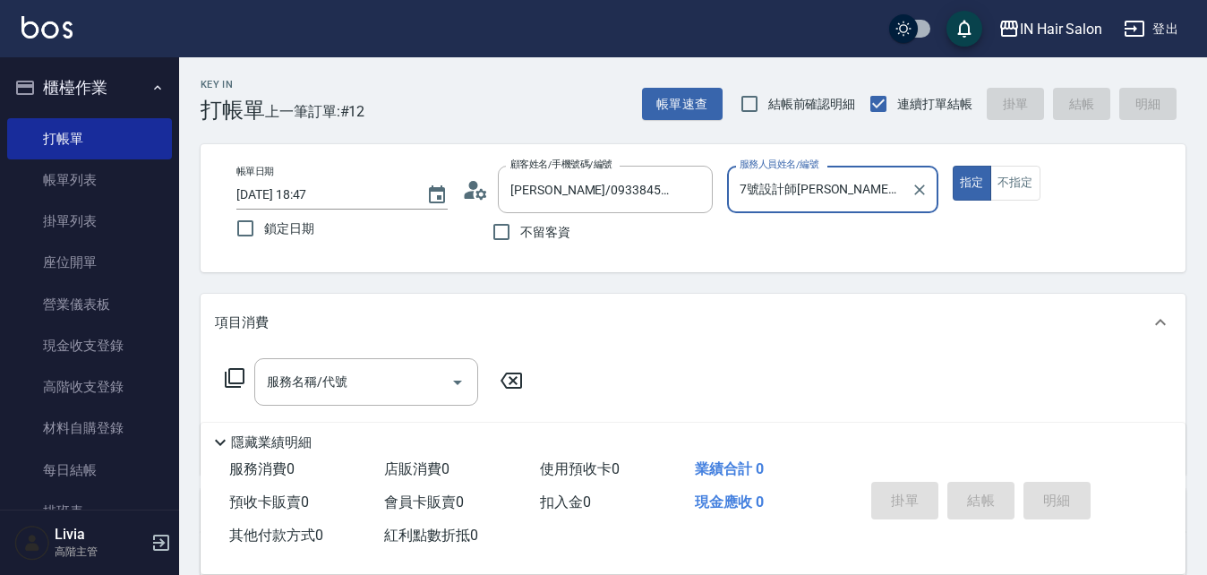
click at [863, 187] on input "7號設計師[PERSON_NAME]-7" at bounding box center [819, 189] width 168 height 31
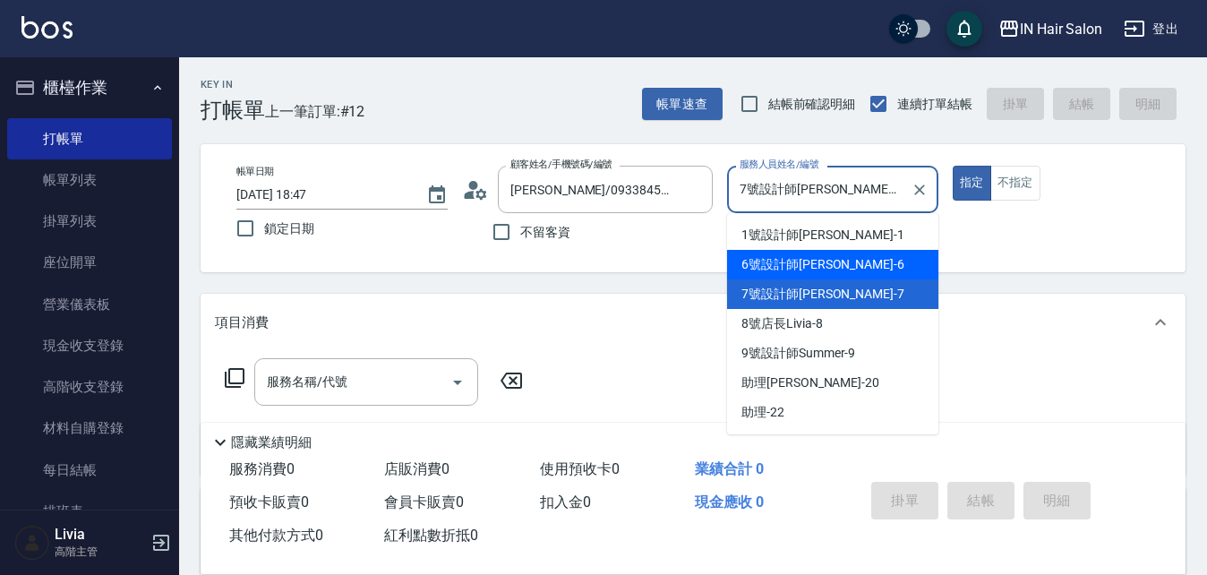
click at [807, 265] on span "6號設計師[PERSON_NAME] -6" at bounding box center [823, 264] width 163 height 19
type input "6號設計師[PERSON_NAME]-6"
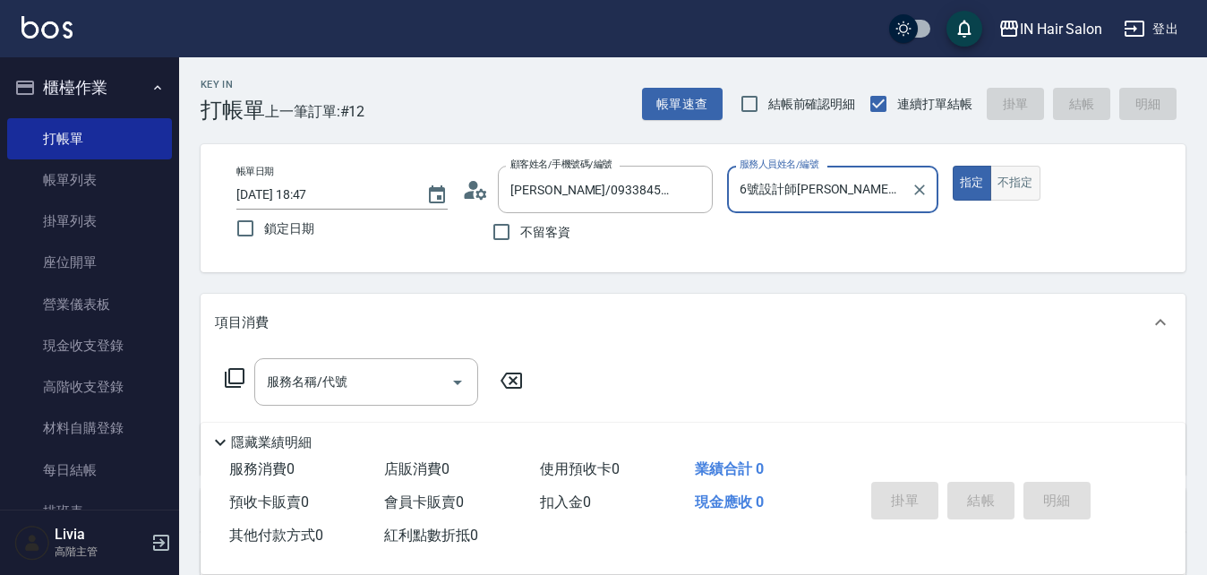
click at [1035, 176] on button "不指定" at bounding box center [1016, 183] width 50 height 35
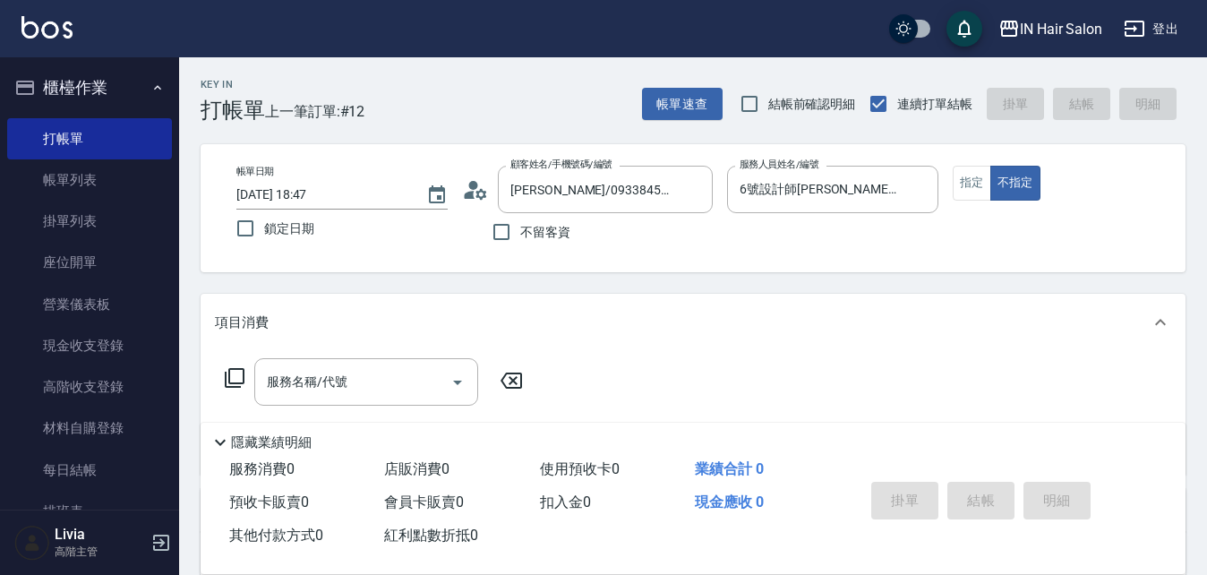
click at [234, 374] on icon at bounding box center [234, 377] width 21 height 21
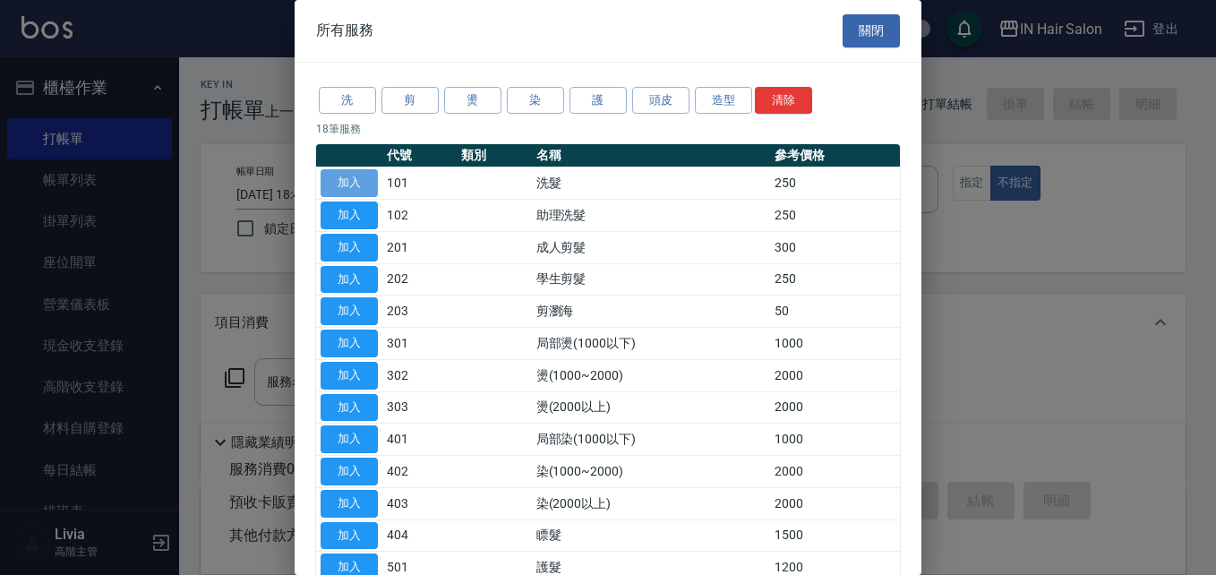
click at [348, 178] on button "加入" at bounding box center [349, 183] width 57 height 28
type input "洗髮(101)"
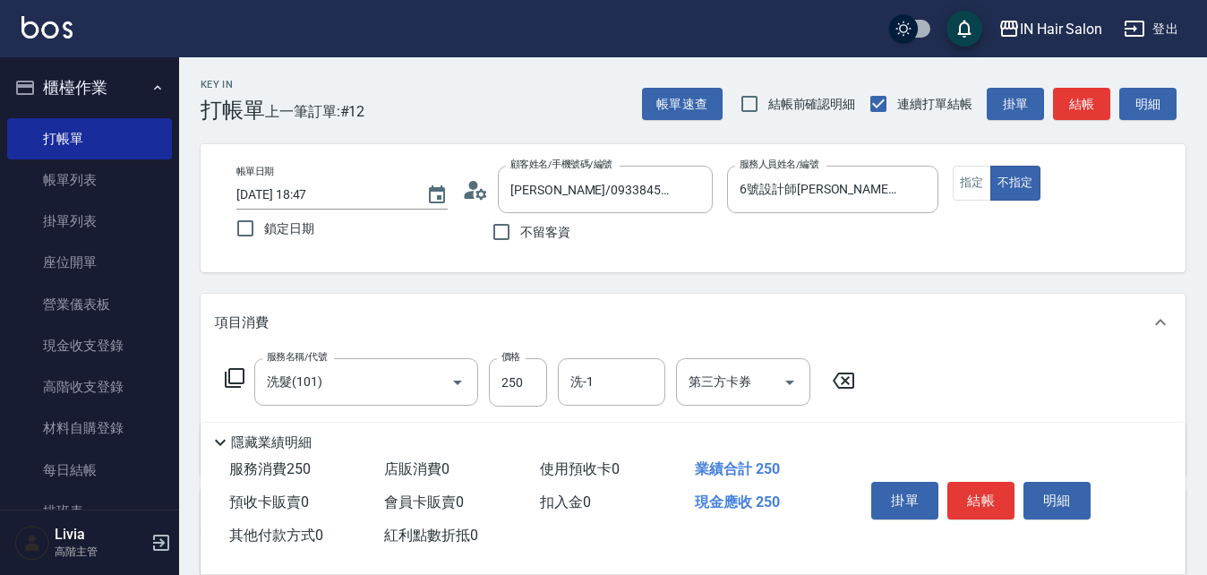
click at [236, 369] on icon at bounding box center [235, 378] width 20 height 20
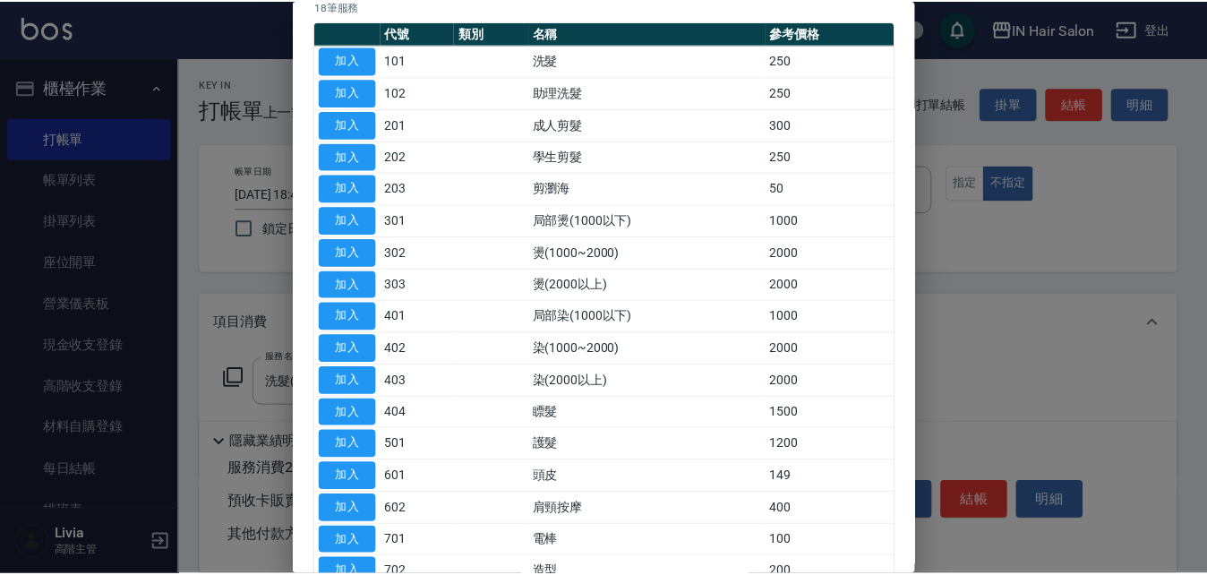
scroll to position [268, 0]
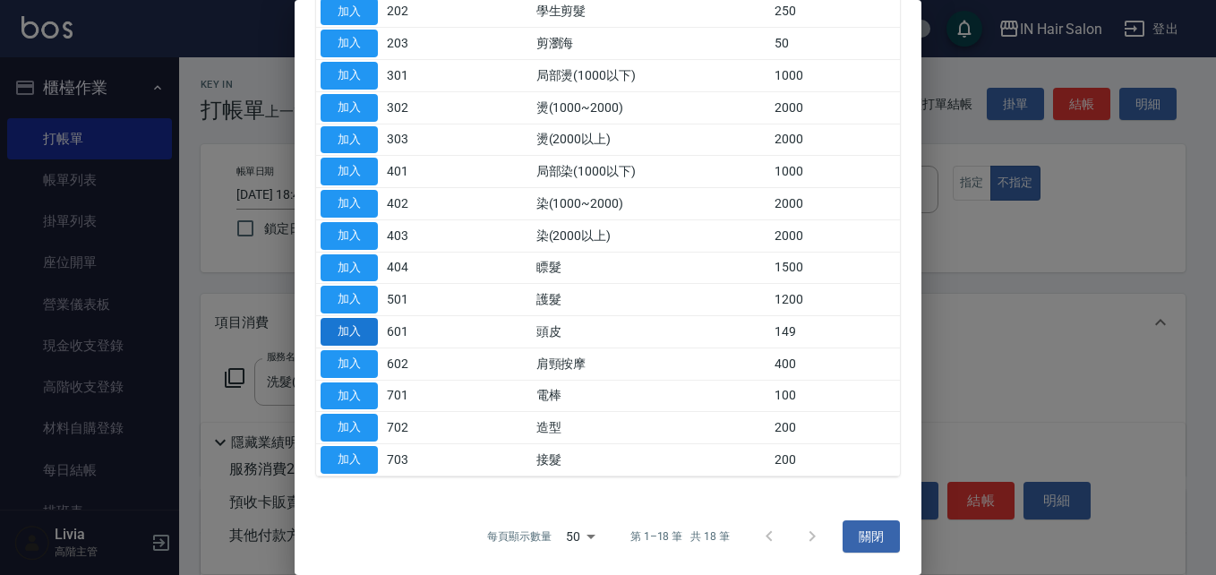
click at [360, 331] on button "加入" at bounding box center [349, 332] width 57 height 28
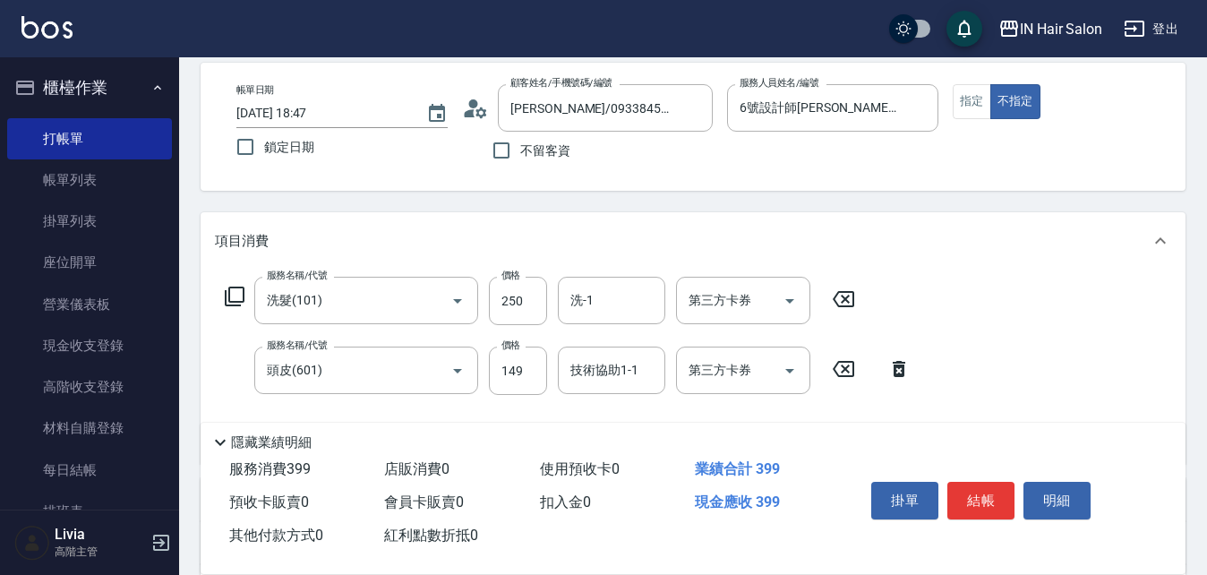
scroll to position [179, 0]
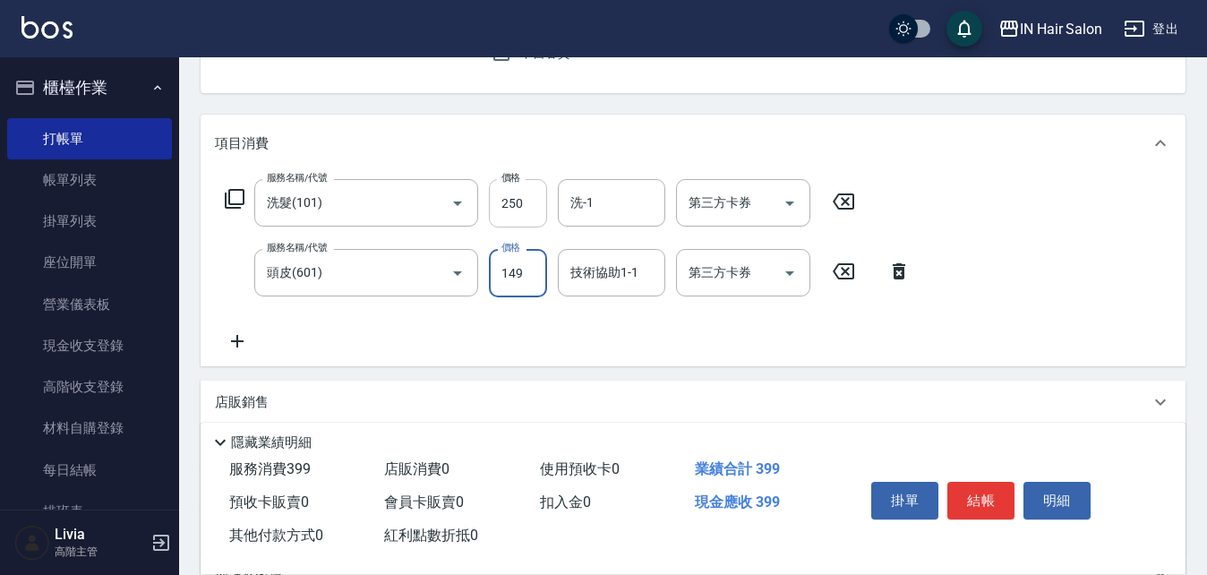
click at [522, 186] on input "250" at bounding box center [518, 203] width 58 height 48
type input "300"
click at [451, 337] on div "服務名稱/代號 洗髮(101) 服務名稱/代號 價格 300 價格 洗-1 洗-1 第三方卡券 第三方卡券 服務名稱/代號 頭皮(601) 服務名稱/代號 價…" at bounding box center [568, 265] width 707 height 173
click at [532, 276] on input "149" at bounding box center [518, 273] width 58 height 48
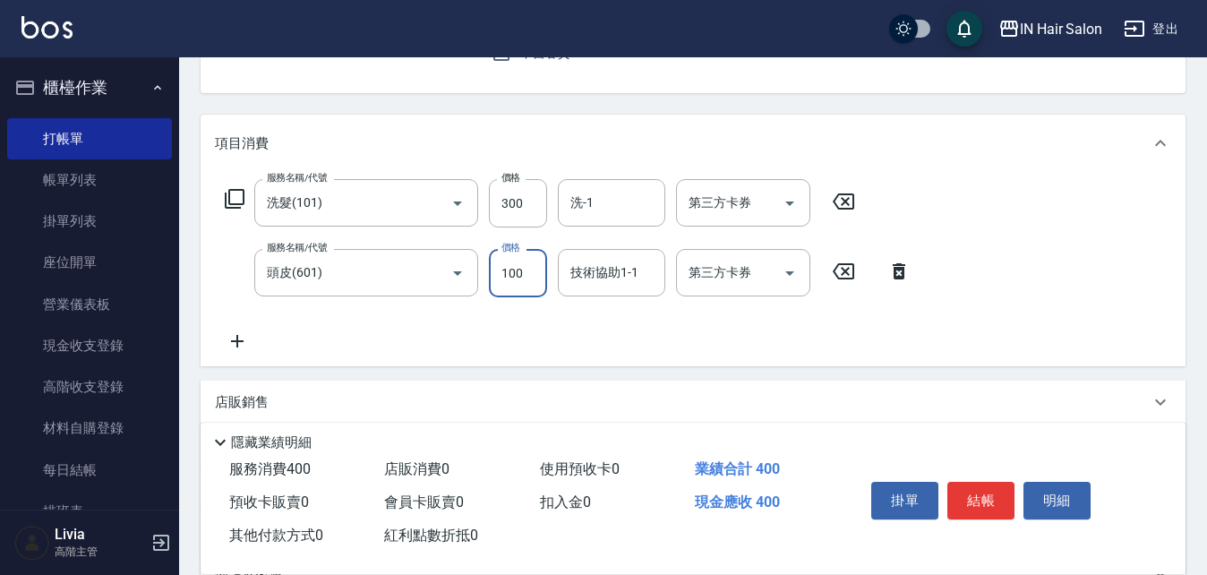
type input "100"
drag, startPoint x: 428, startPoint y: 330, endPoint x: 485, endPoint y: 330, distance: 56.4
click at [434, 330] on div "服務名稱/代號 洗髮(101) 服務名稱/代號 價格 300 價格 洗-1 洗-1 第三方卡券 第三方卡券 服務名稱/代號 頭皮(601) 服務名稱/代號 價…" at bounding box center [568, 265] width 707 height 173
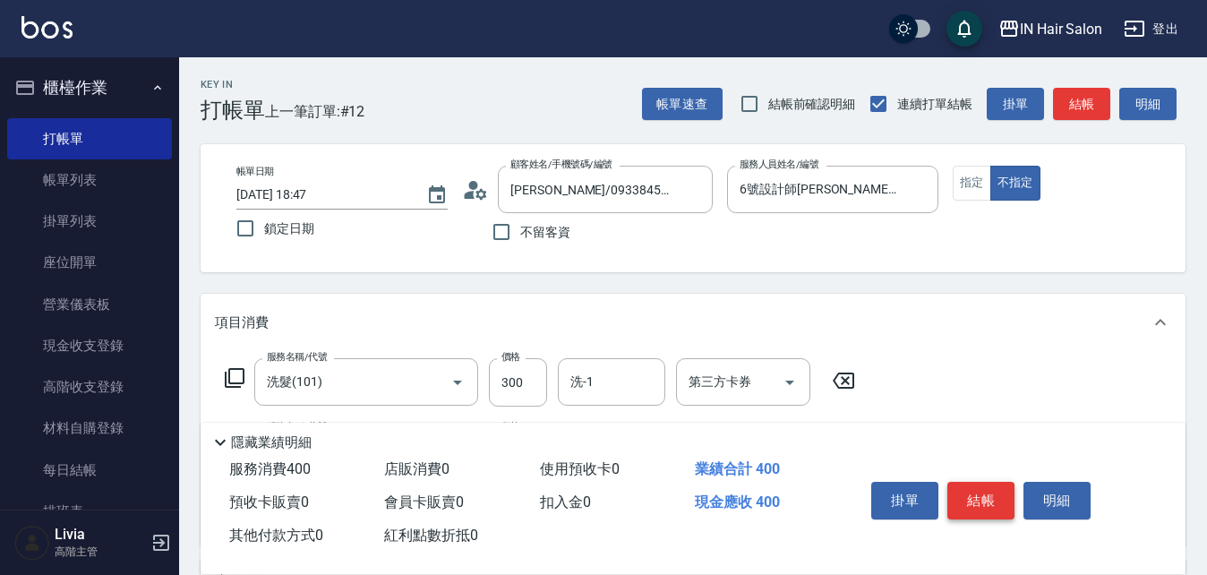
click at [990, 494] on button "結帳" at bounding box center [981, 501] width 67 height 38
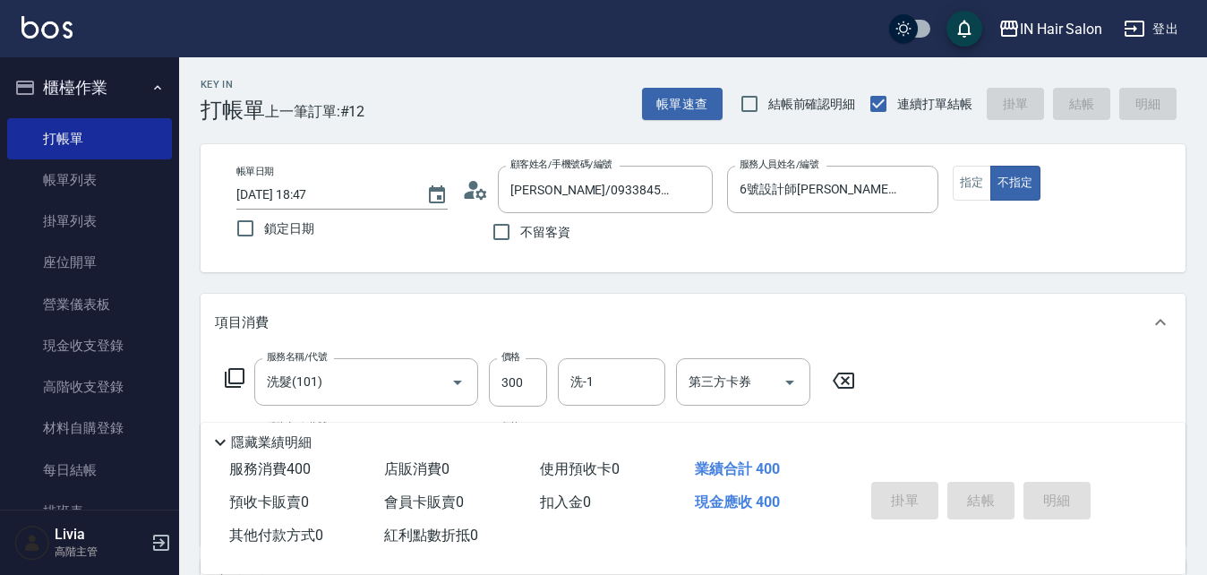
type input "[DATE] 18:53"
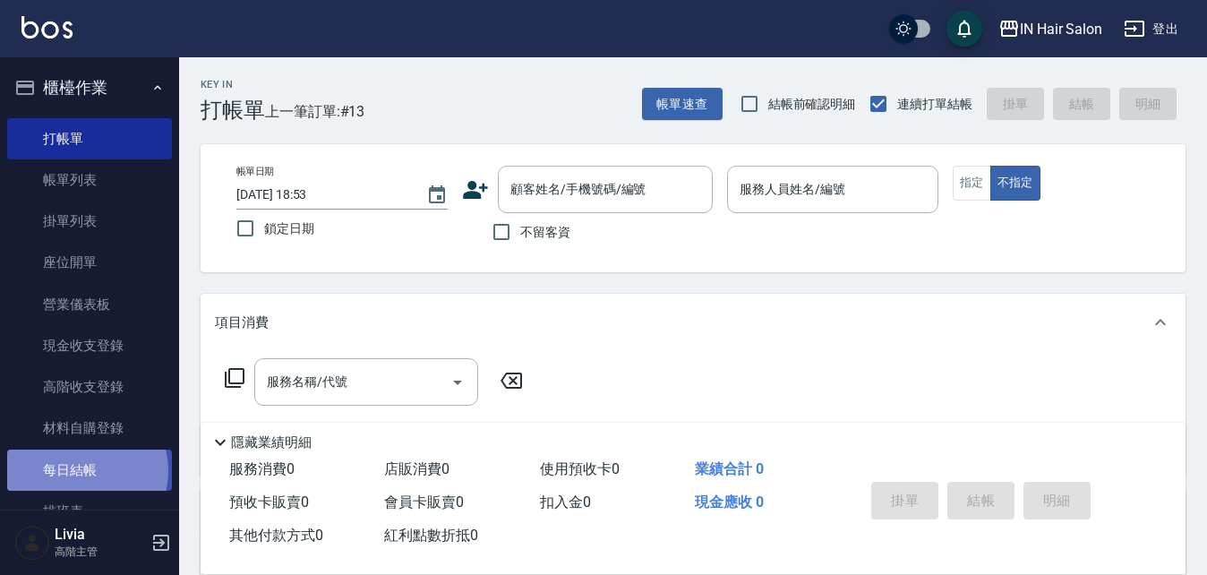
click at [86, 470] on link "每日結帳" at bounding box center [89, 470] width 165 height 41
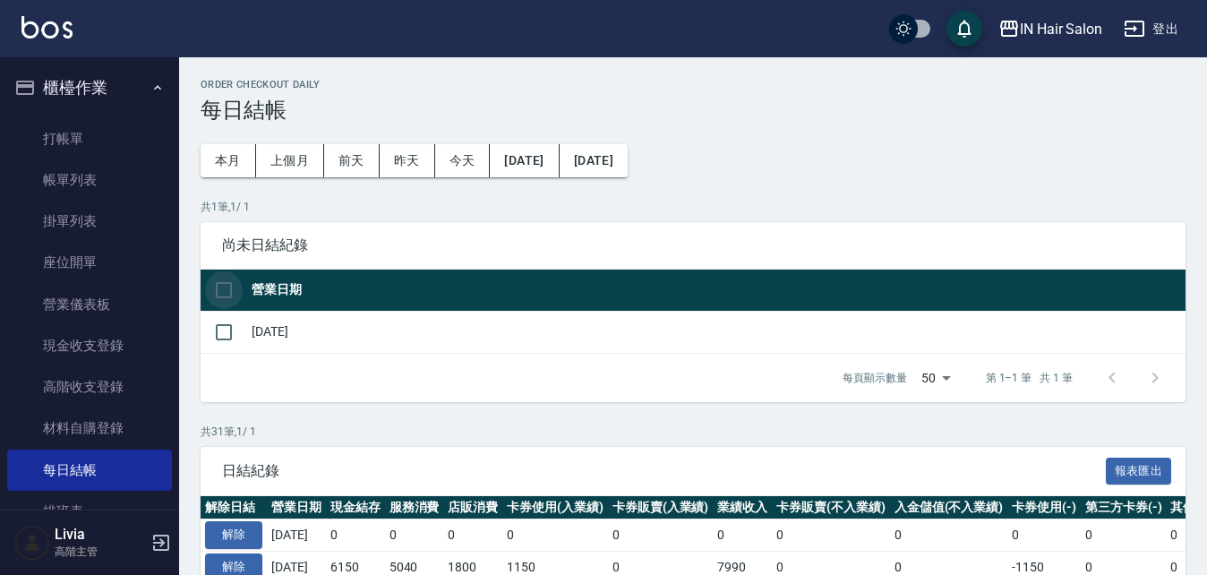
drag, startPoint x: 226, startPoint y: 285, endPoint x: 421, endPoint y: 375, distance: 215.2
click at [228, 288] on input "checkbox" at bounding box center [224, 290] width 38 height 38
checkbox input "true"
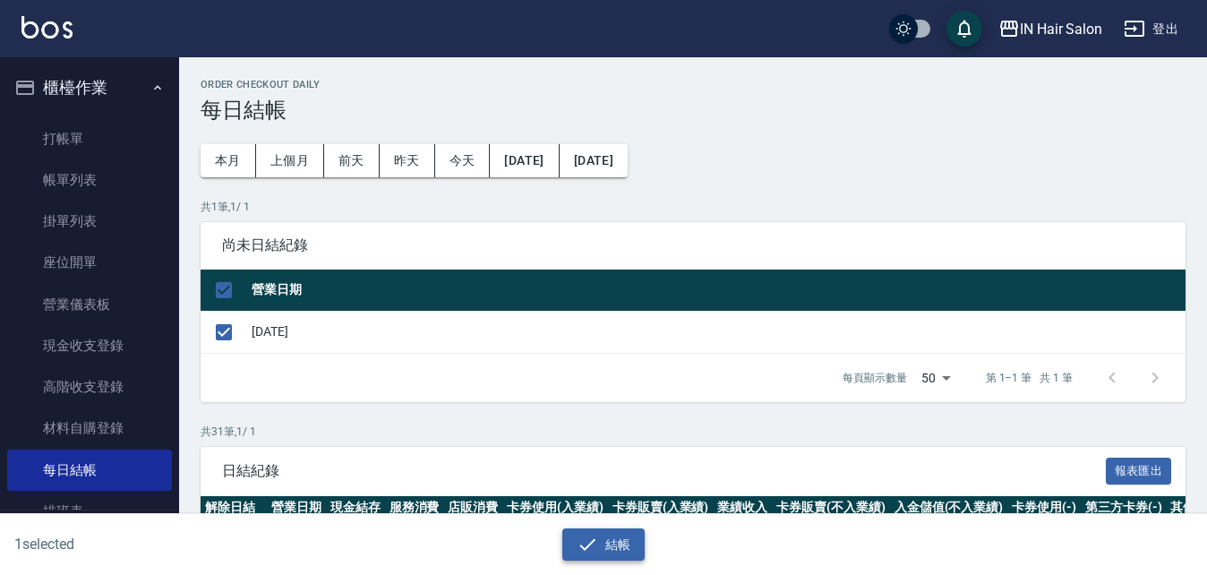
click at [613, 539] on button "結帳" at bounding box center [603, 544] width 83 height 33
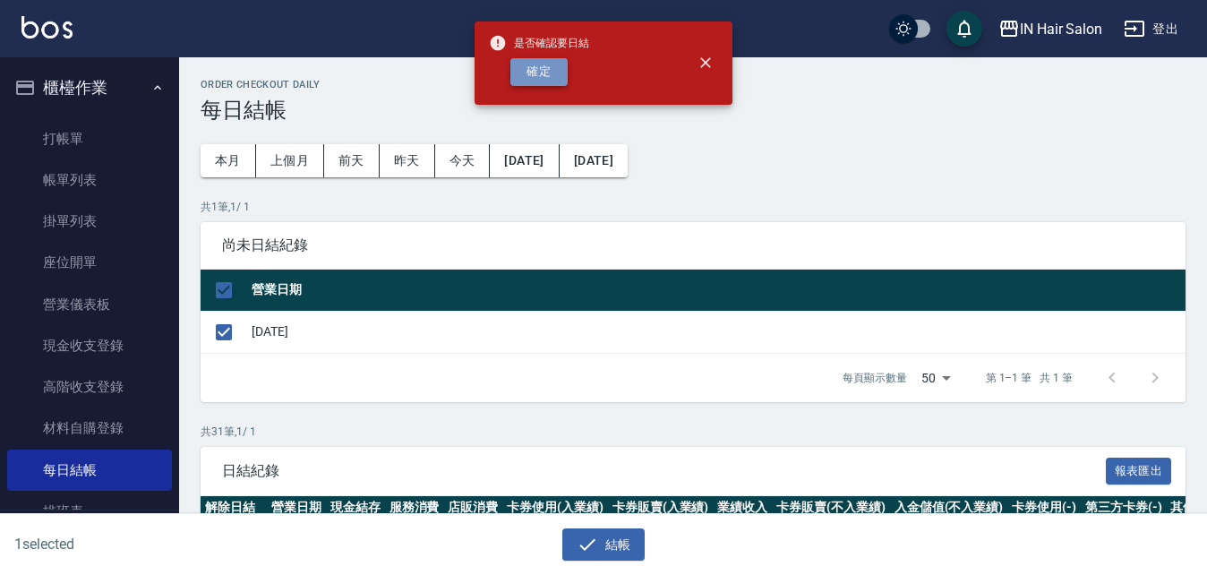
click at [541, 64] on button "確定" at bounding box center [539, 72] width 57 height 28
checkbox input "false"
